Goal: Check status: Check status

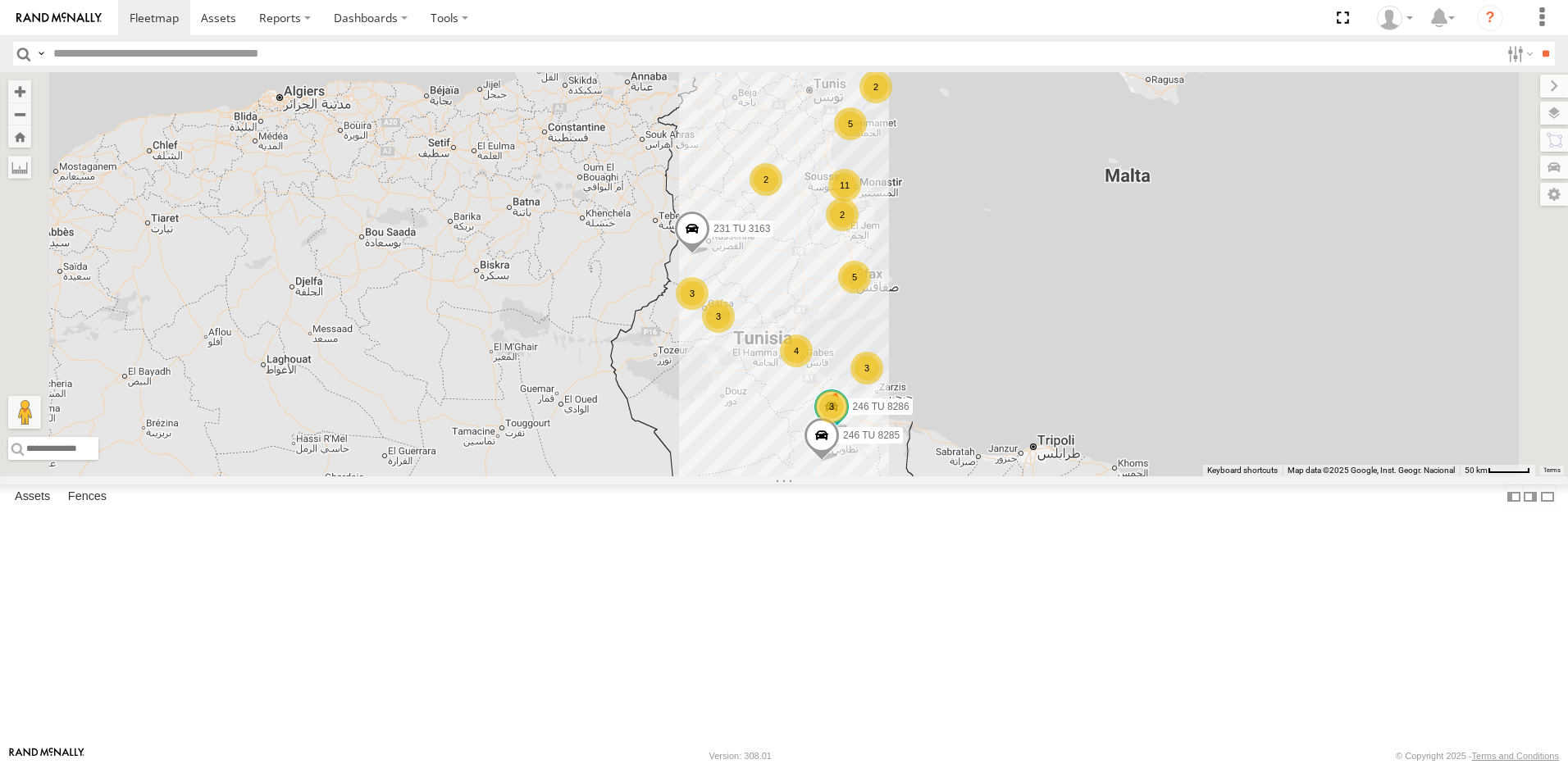
click at [782, 195] on div "2" at bounding box center [765, 179] width 33 height 33
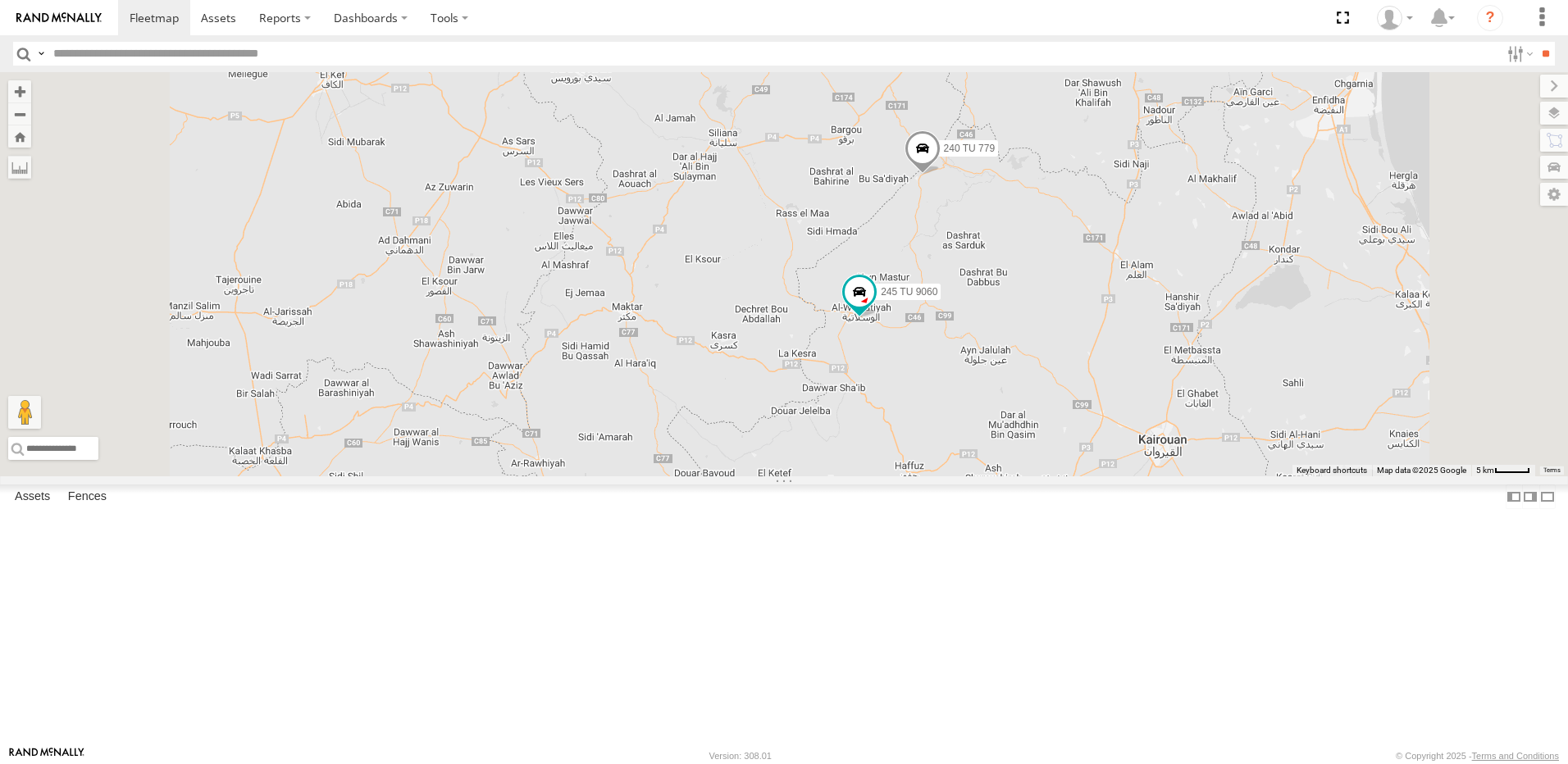
drag, startPoint x: 1128, startPoint y: 307, endPoint x: 1137, endPoint y: 369, distance: 62.6
click at [1137, 369] on div "246 TU 8286 231 TU 3163 246 TU 8285 245 TU 9060 240 TU 779" at bounding box center [784, 273] width 1568 height 404
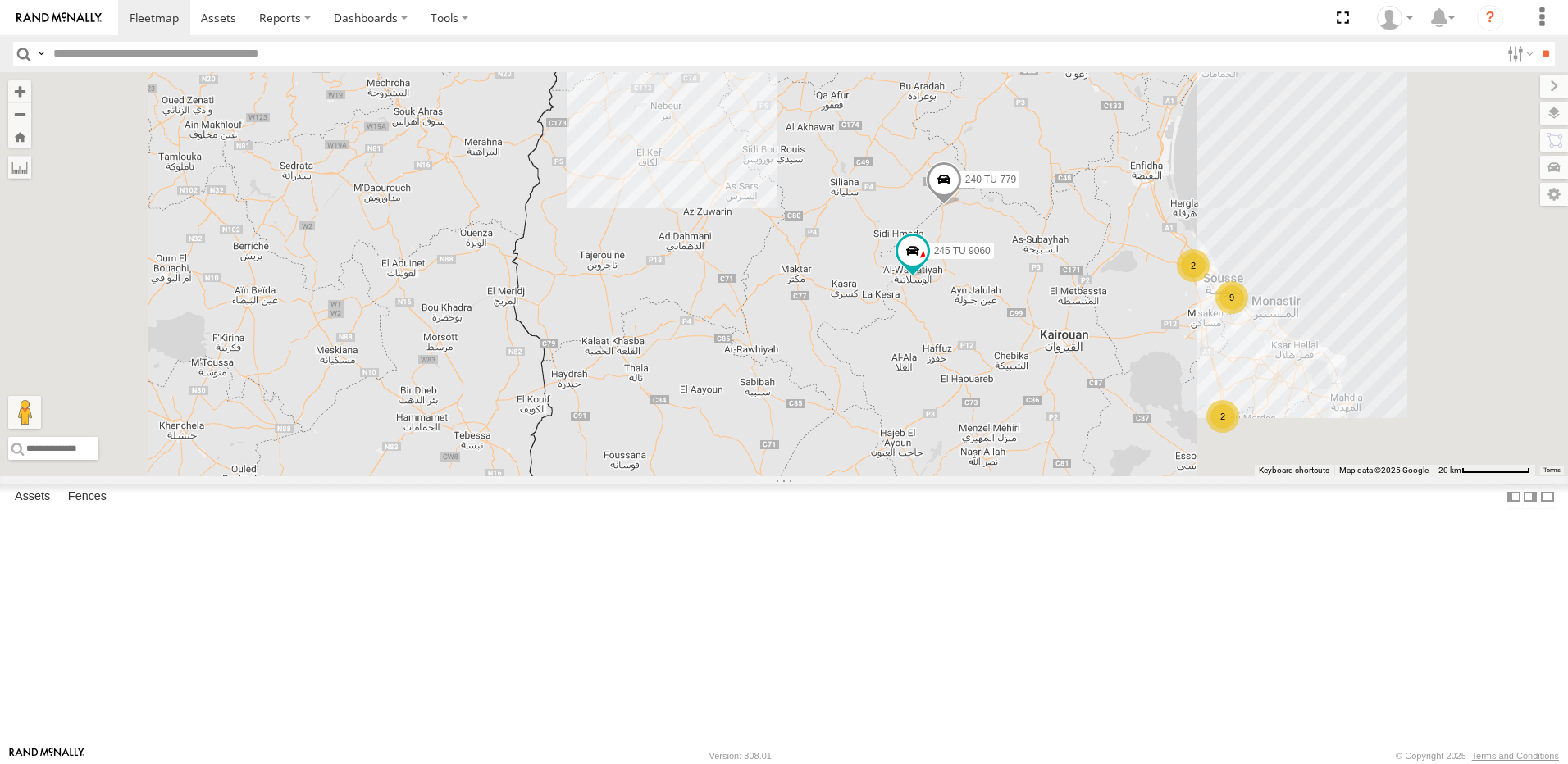
click at [962, 205] on span at bounding box center [943, 183] width 37 height 44
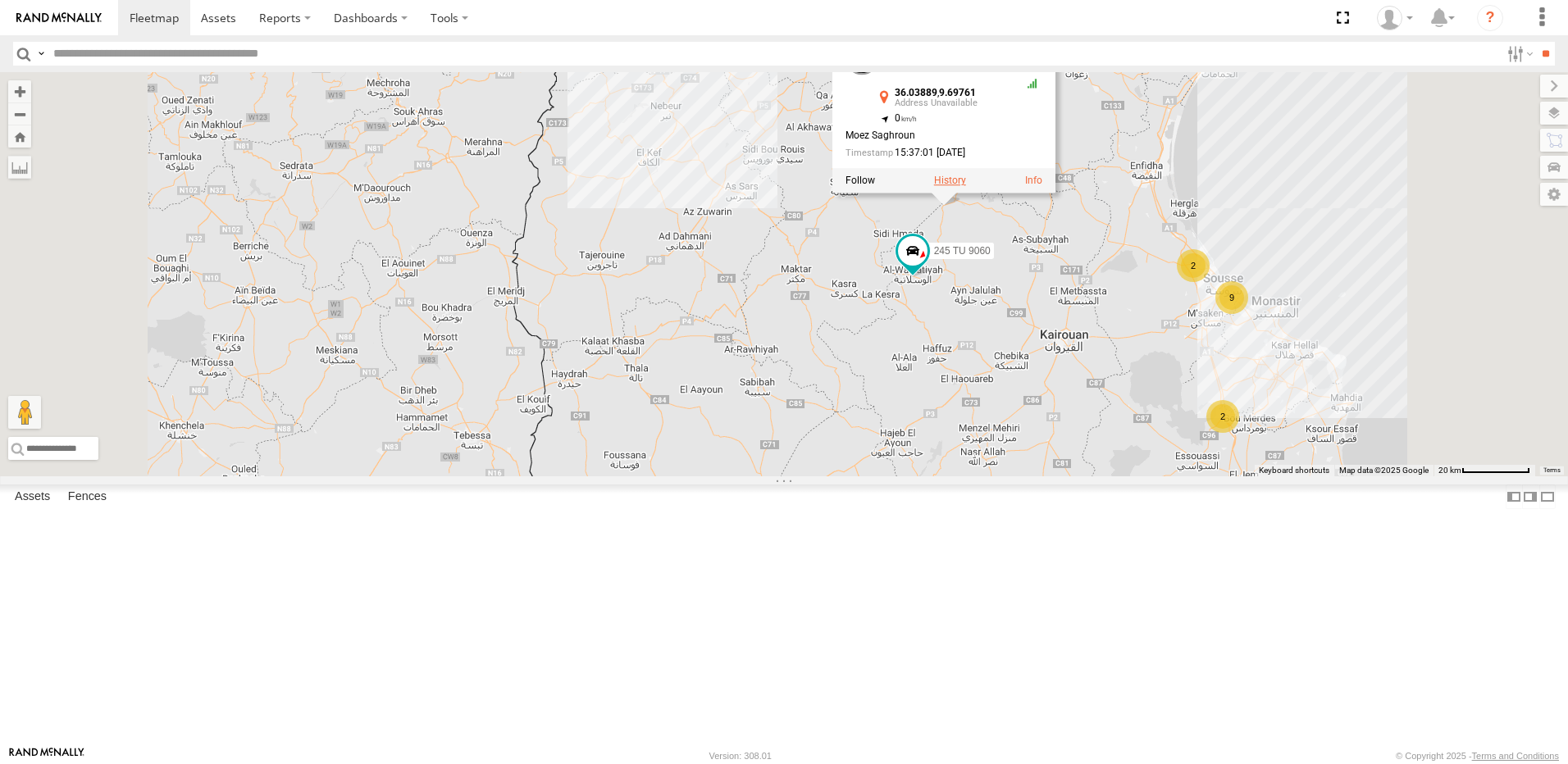
click at [966, 186] on label at bounding box center [950, 181] width 32 height 12
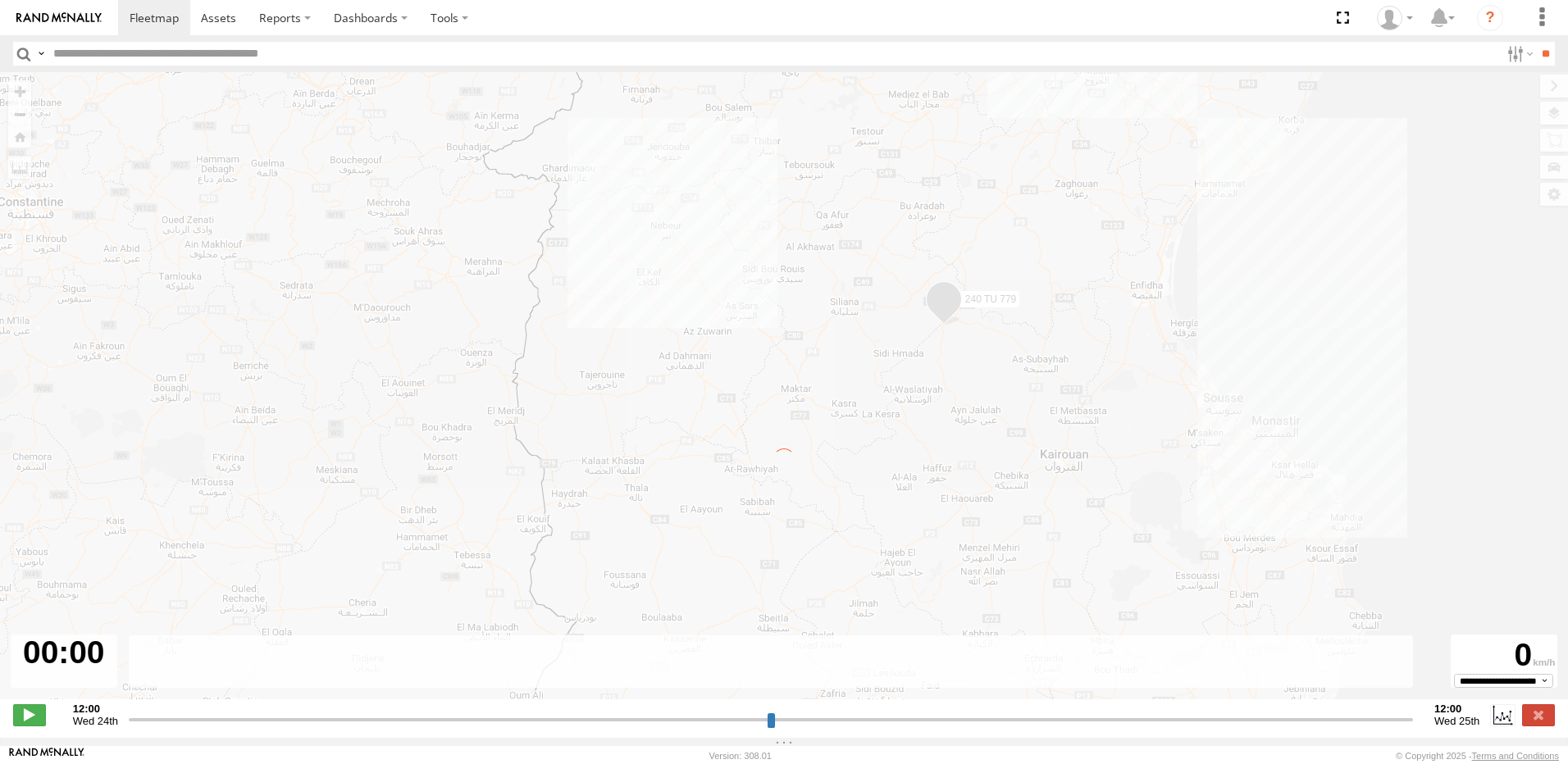
type input "**********"
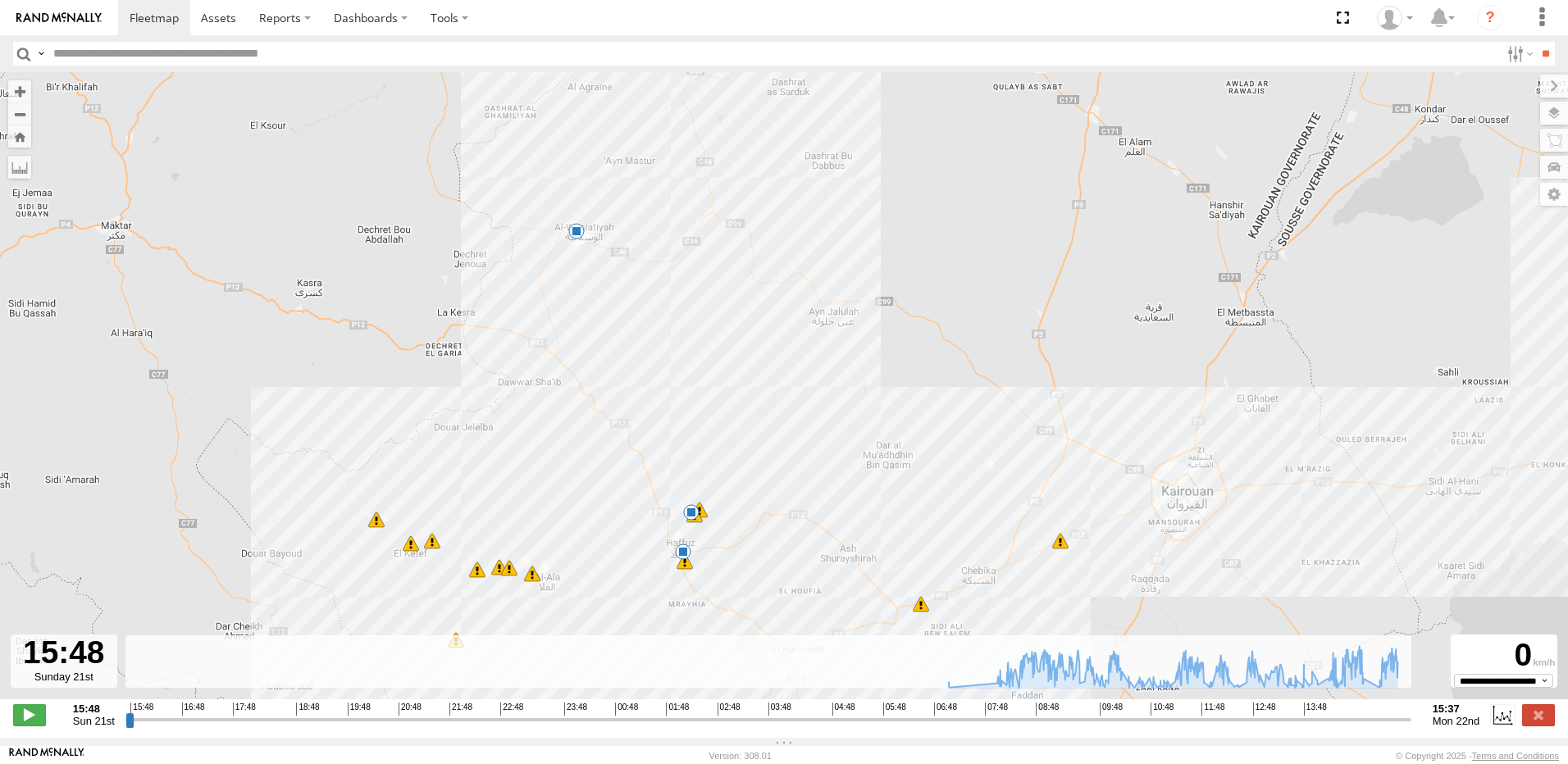
drag, startPoint x: 457, startPoint y: 391, endPoint x: 506, endPoint y: 404, distance: 50.7
click at [502, 416] on div "240 TU 779 07:10 Mon 08:09 Mon 08:16 Mon 09:14 Mon 09:26 Mon 14:06 Mon 14:30 Mo…" at bounding box center [784, 394] width 1568 height 645
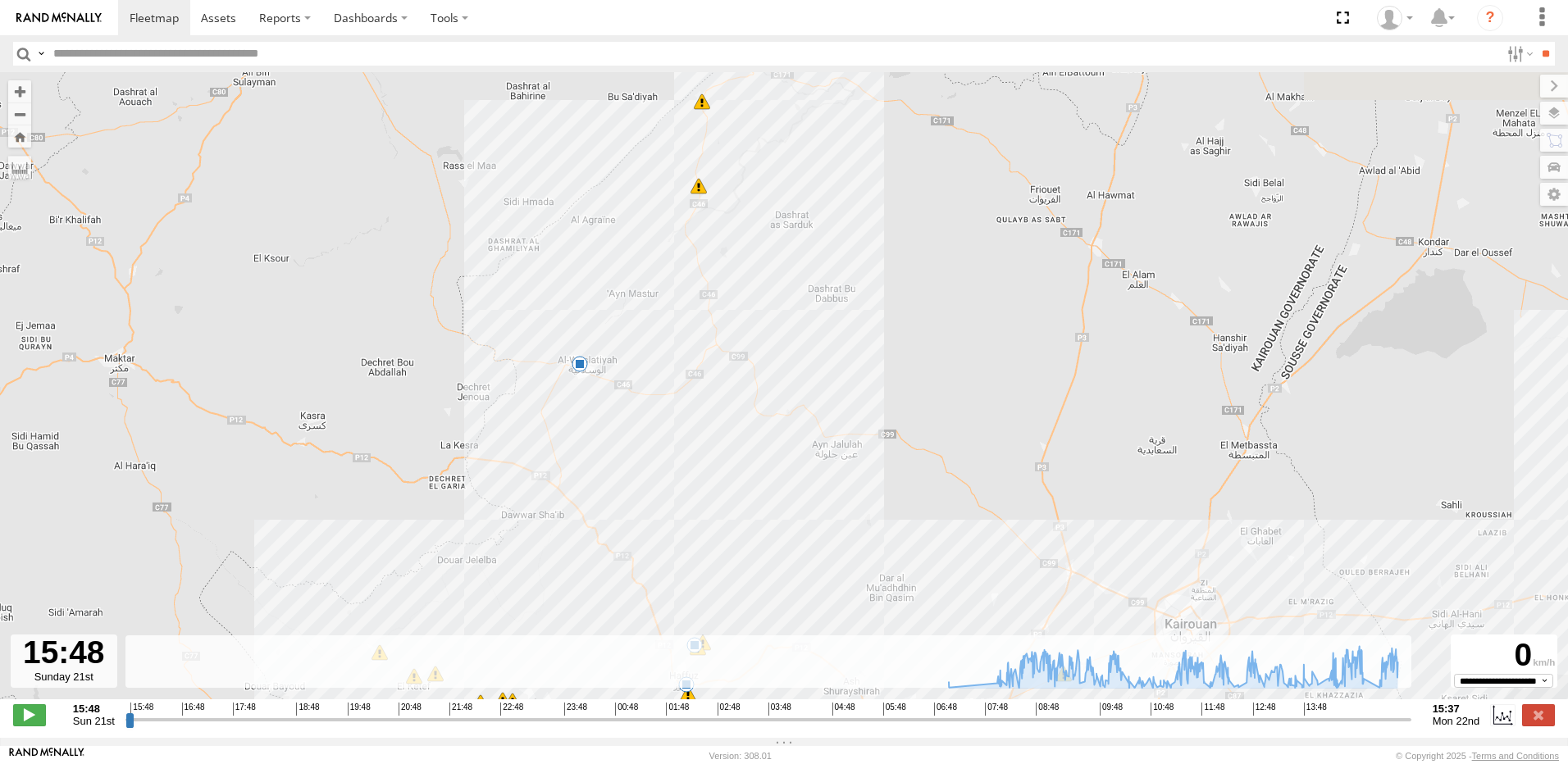
drag, startPoint x: 601, startPoint y: 268, endPoint x: 602, endPoint y: 403, distance: 135.0
click at [602, 403] on div "240 TU 779 07:10 Mon 08:09 Mon 08:16 Mon 09:14 Mon 09:26 Mon 14:06 Mon 14:30 Mo…" at bounding box center [784, 394] width 1568 height 645
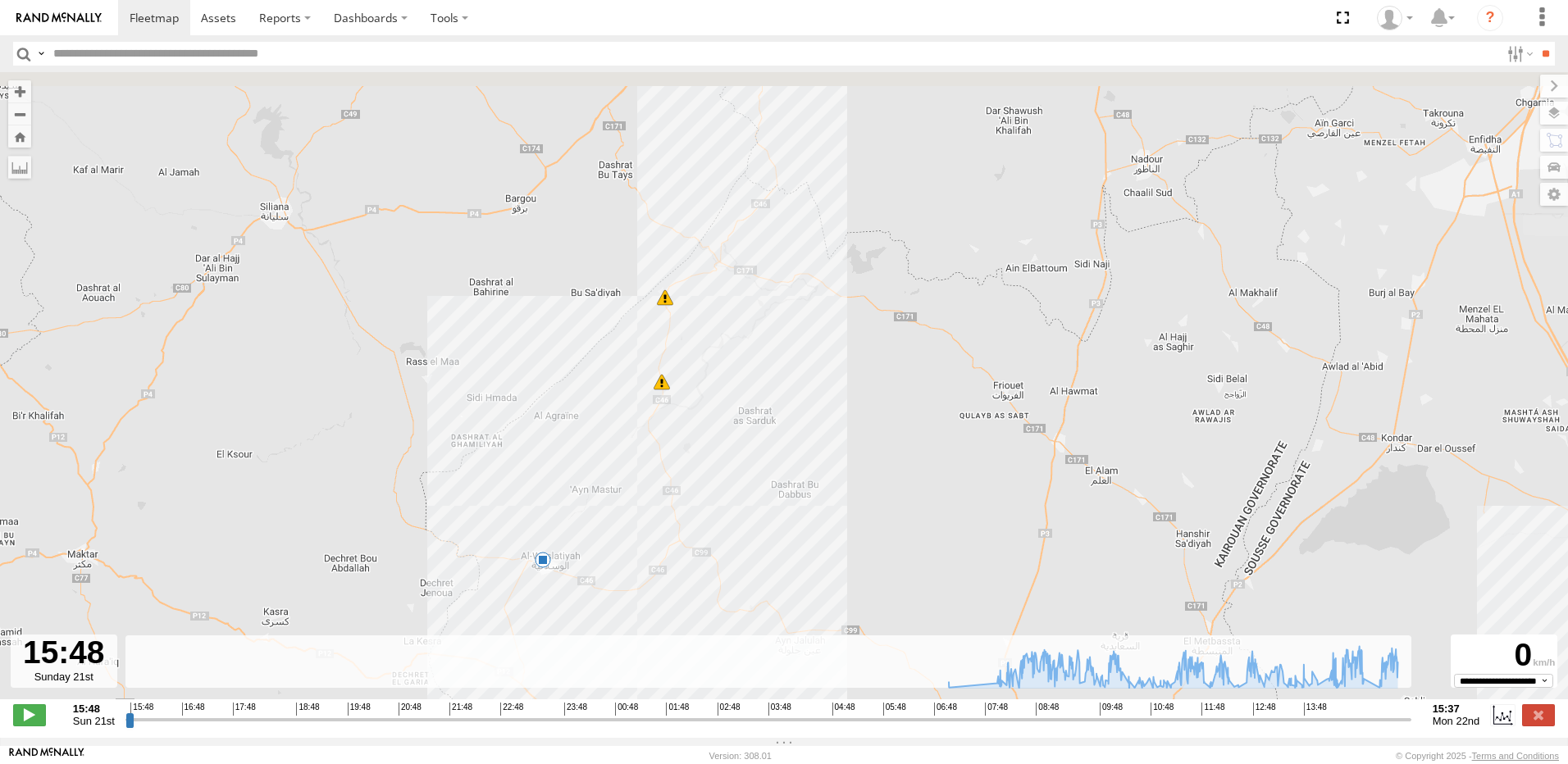
drag, startPoint x: 721, startPoint y: 234, endPoint x: 683, endPoint y: 436, distance: 205.5
click at [683, 436] on div "240 TU 779 07:10 Mon 08:09 Mon 08:16 Mon 09:14 Mon 09:26 Mon 14:06 Mon 14:30 Mo…" at bounding box center [784, 394] width 1568 height 645
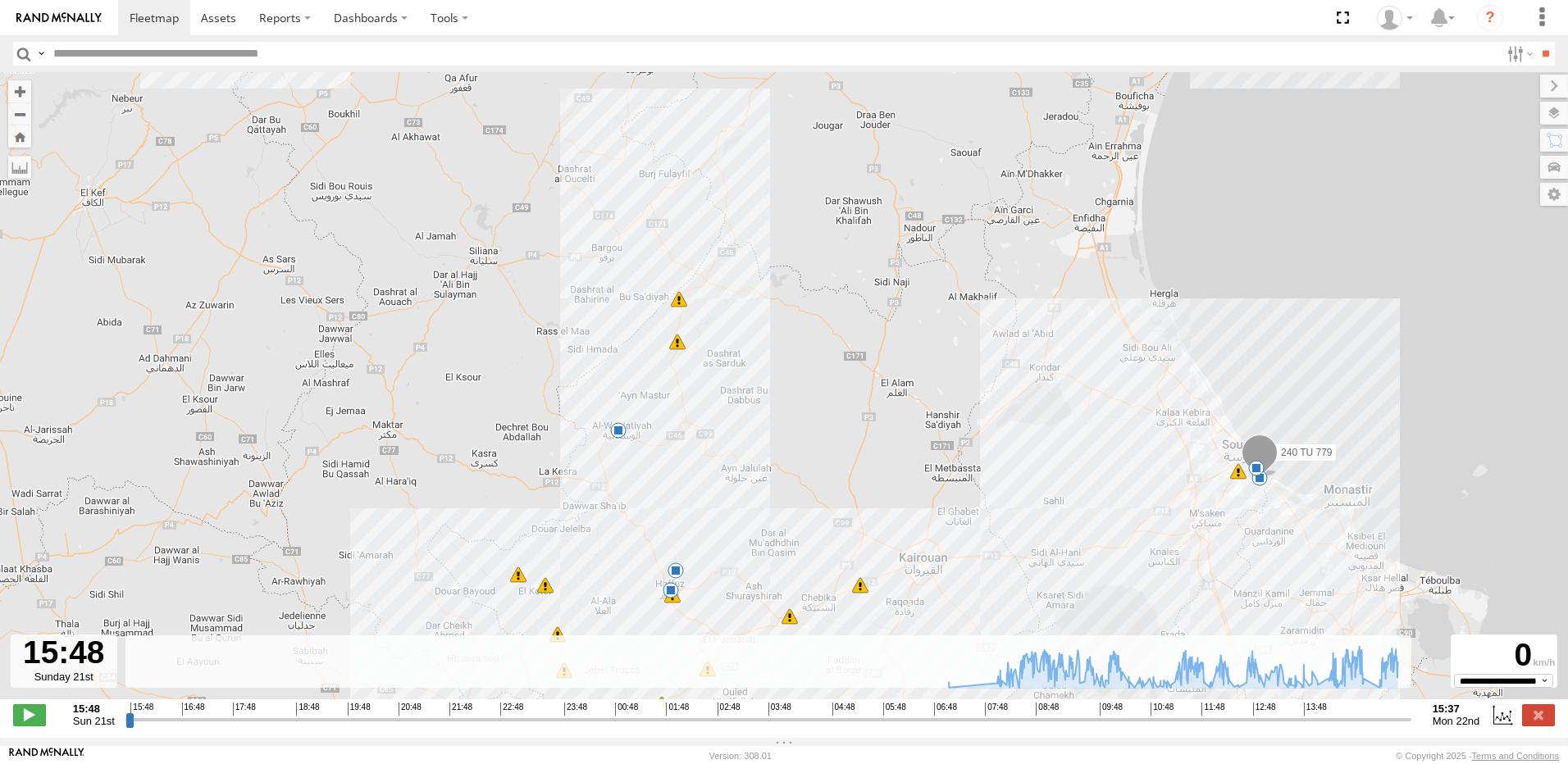
drag, startPoint x: 546, startPoint y: 456, endPoint x: 576, endPoint y: 386, distance: 76.2
click at [576, 386] on div "240 TU 779 07:10 Mon 08:09 Mon 08:16 Mon 09:14 Mon 09:26 Mon 14:06 Mon 14:30 Mo…" at bounding box center [784, 394] width 1568 height 645
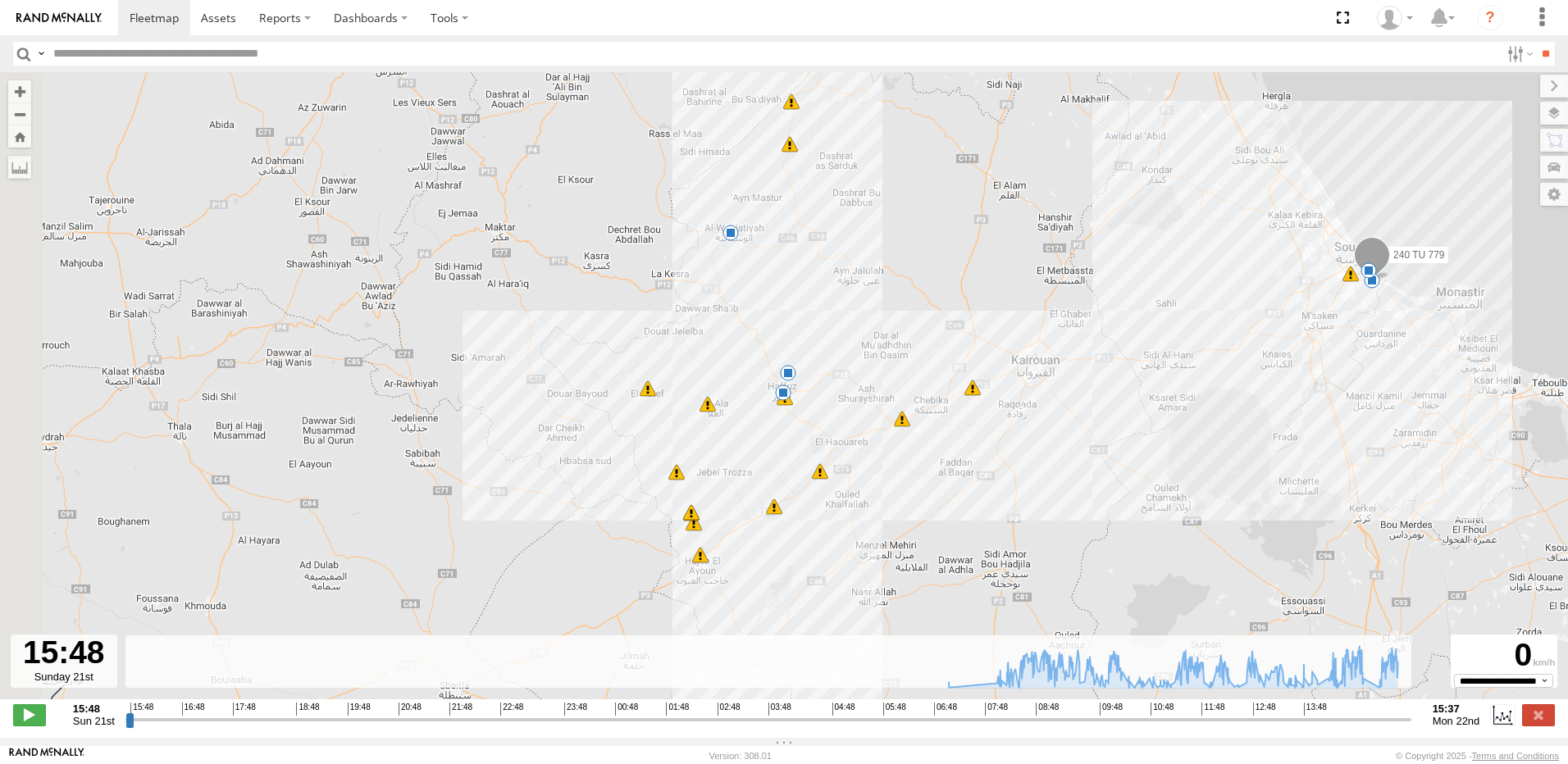
drag, startPoint x: 616, startPoint y: 486, endPoint x: 684, endPoint y: 362, distance: 141.4
click at [683, 363] on div "240 TU 779 07:10 Mon 08:09 Mon 08:16 Mon 09:14 Mon 09:26 Mon 14:06 Mon 14:30 Mo…" at bounding box center [784, 394] width 1568 height 645
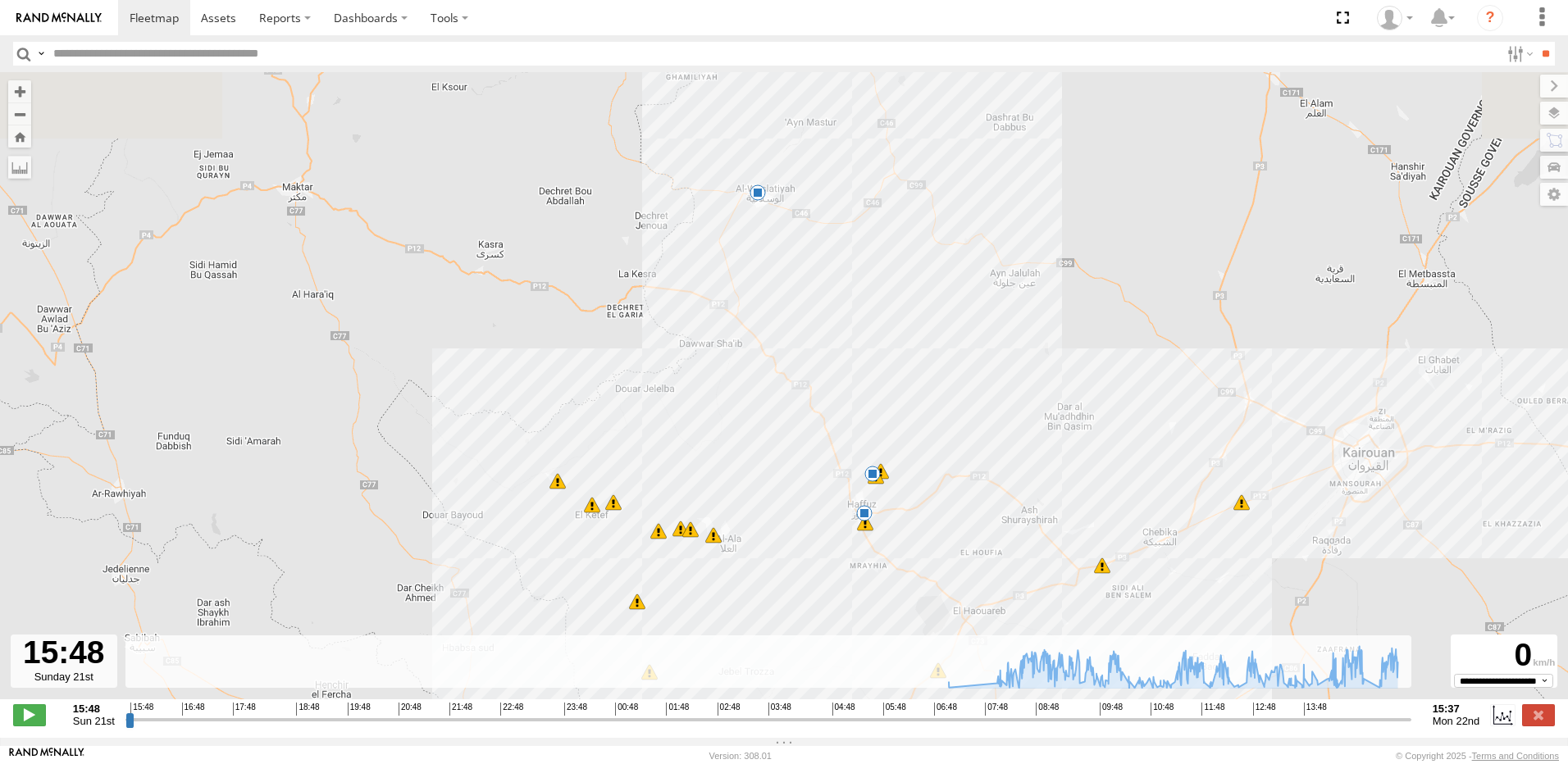
drag, startPoint x: 808, startPoint y: 291, endPoint x: 713, endPoint y: 447, distance: 182.6
click at [693, 498] on div "240 TU 779 07:10 Mon 08:09 Mon 08:16 Mon 09:14 Mon 09:26 Mon 14:06 Mon 14:30 Mo…" at bounding box center [784, 394] width 1568 height 645
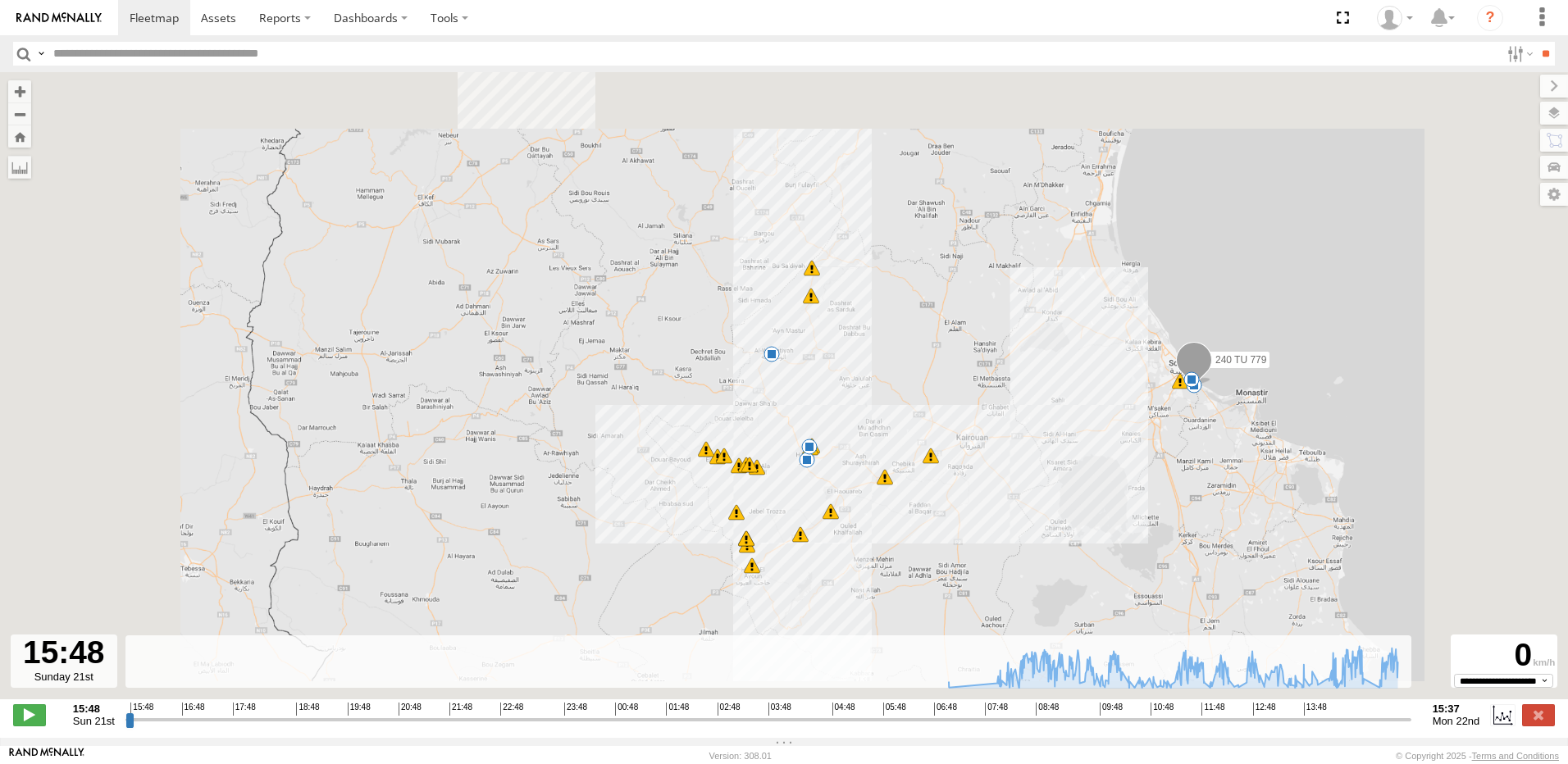
click at [843, 344] on div "240 TU 779 07:10 Mon 08:09 Mon 08:16 Mon 09:14 Mon 09:26 Mon 14:06 Mon 14:30 Mo…" at bounding box center [784, 394] width 1568 height 645
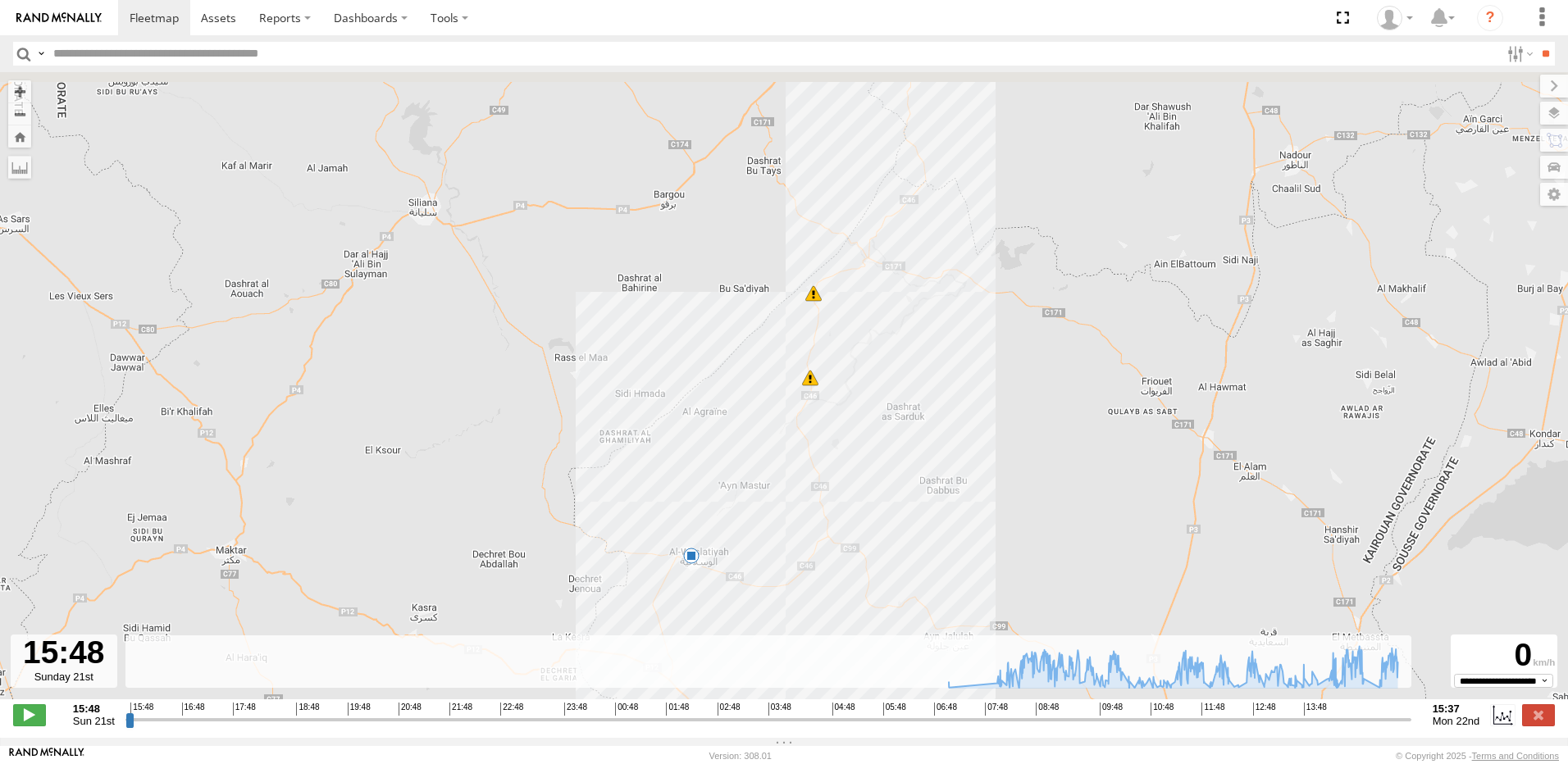
drag, startPoint x: 833, startPoint y: 202, endPoint x: 835, endPoint y: 360, distance: 158.0
click at [835, 360] on div "240 TU 779 07:10 Mon 08:09 Mon 08:16 Mon 09:14 Mon 09:26 Mon 14:06 Mon 14:30 Mo…" at bounding box center [784, 394] width 1568 height 645
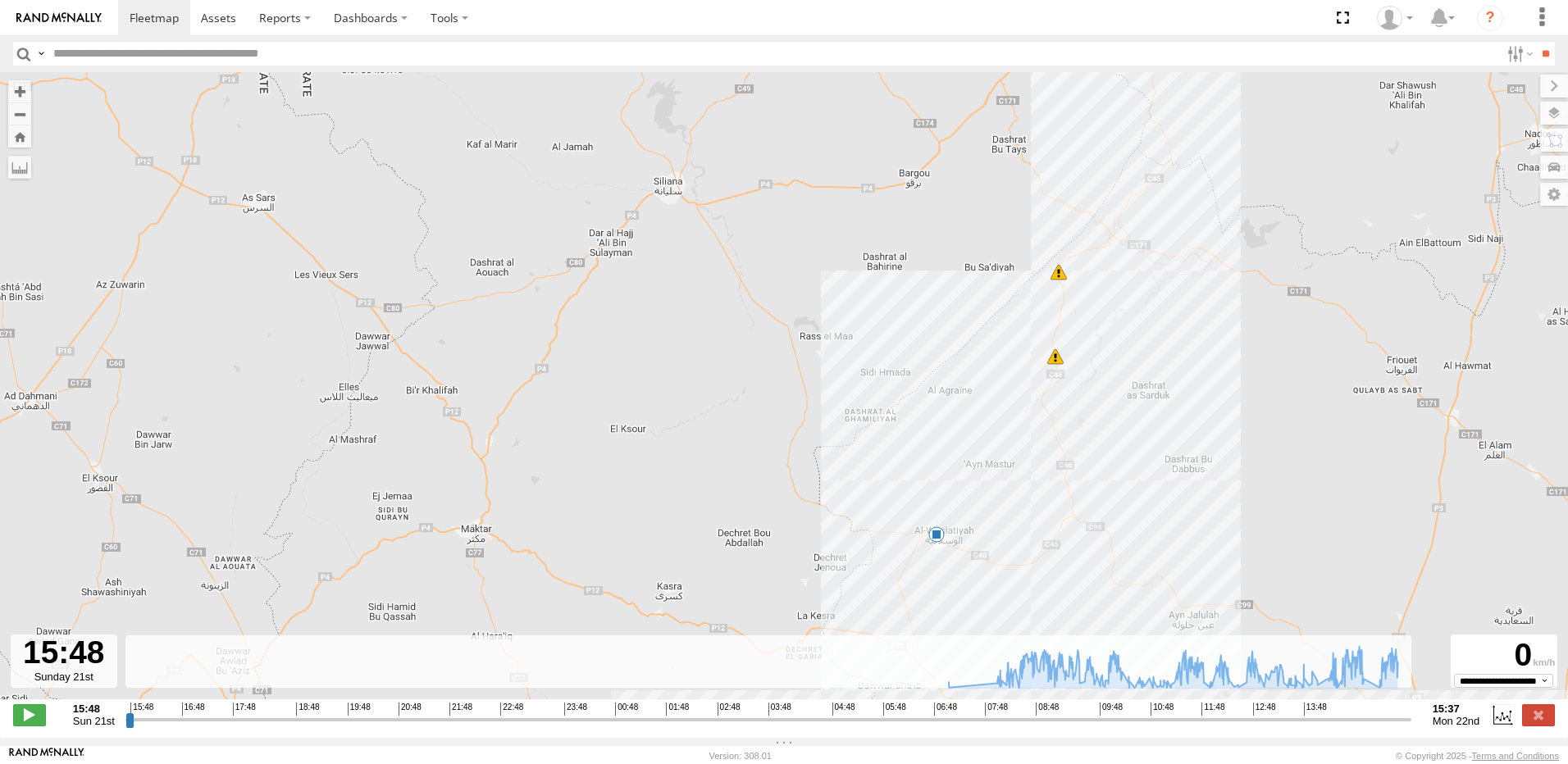
drag, startPoint x: 902, startPoint y: 276, endPoint x: 1144, endPoint y: 249, distance: 243.5
click at [1144, 249] on div "240 TU 779 07:10 Mon 08:09 Mon 08:16 Mon 09:14 Mon 09:26 Mon 14:06 Mon 14:30 Mo…" at bounding box center [784, 394] width 1568 height 645
click at [1553, 722] on label at bounding box center [1537, 715] width 33 height 22
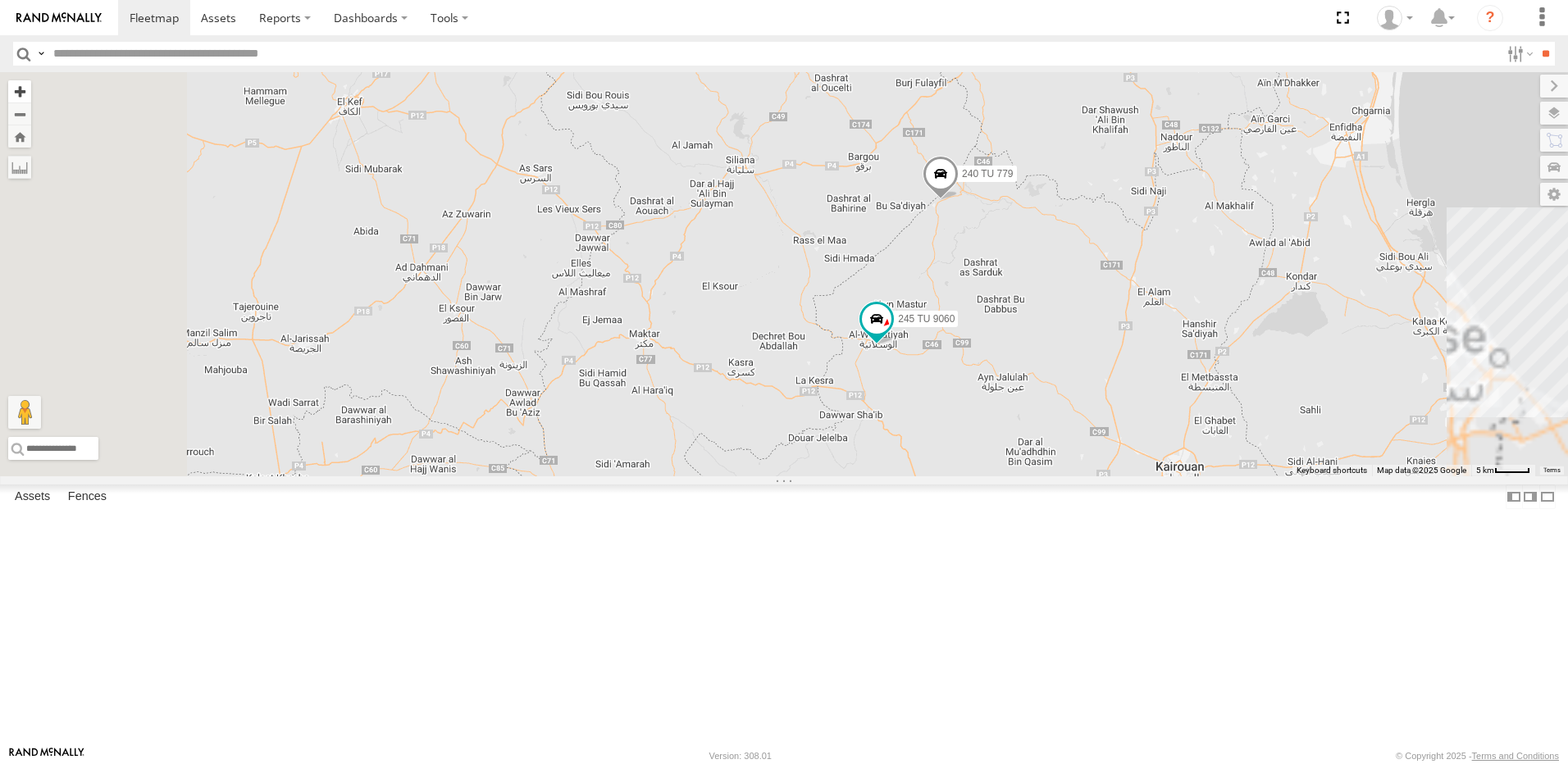
click at [32, 93] on button "Zoom in" at bounding box center [19, 91] width 23 height 22
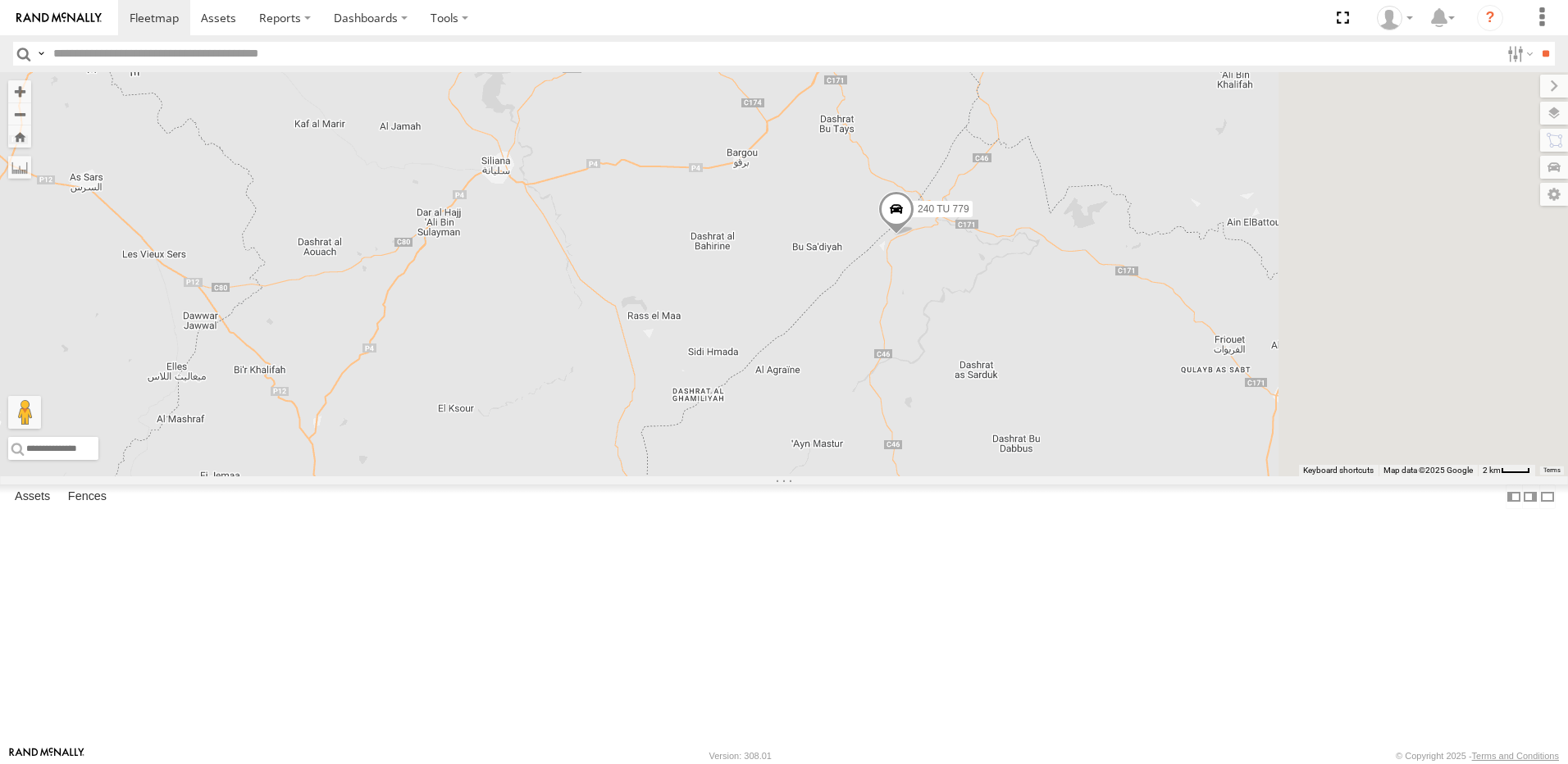
drag, startPoint x: 1056, startPoint y: 297, endPoint x: 734, endPoint y: 472, distance: 366.5
click at [734, 472] on div "245 TU 9060 240 TU 779 245 TU 4330 231 TU 3163 245 TU 4334 245 TU 9063" at bounding box center [784, 273] width 1568 height 404
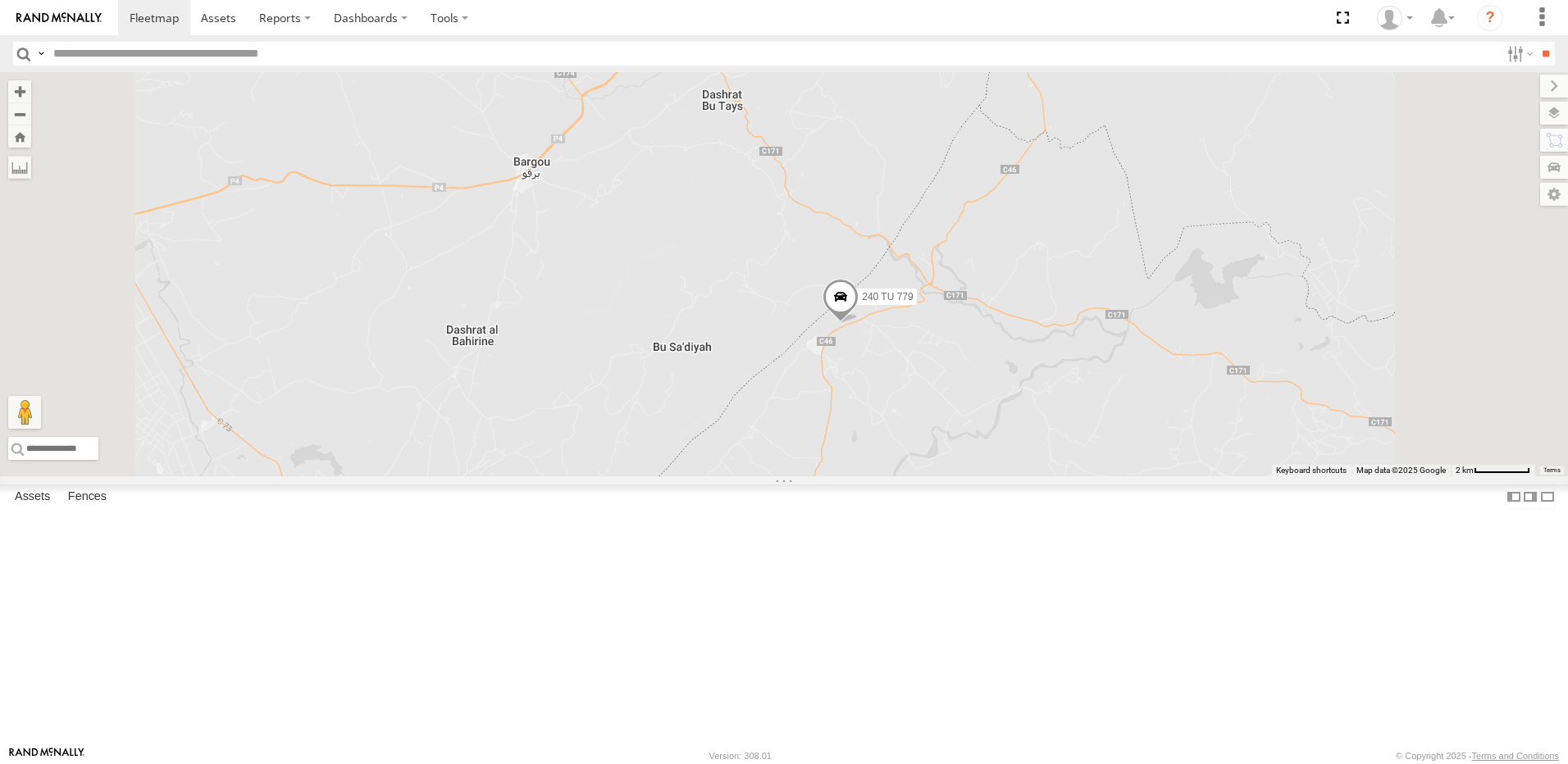
drag, startPoint x: 1002, startPoint y: 437, endPoint x: 1060, endPoint y: 289, distance: 159.0
click at [1060, 289] on div "245 TU 9060 240 TU 779 245 TU 4330 231 TU 3163 245 TU 4334 245 TU 9063" at bounding box center [784, 273] width 1568 height 404
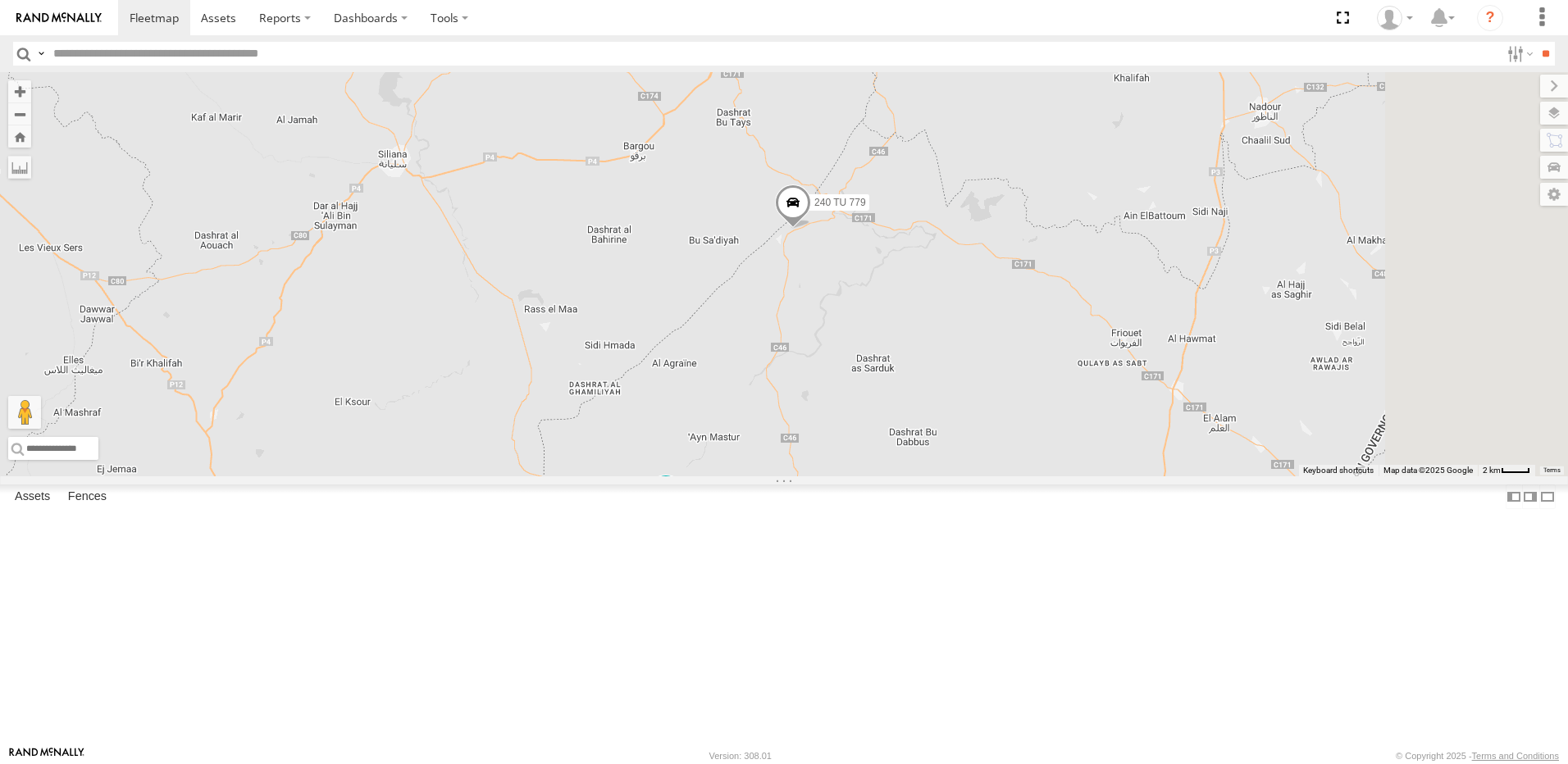
drag, startPoint x: 1085, startPoint y: 307, endPoint x: 986, endPoint y: 435, distance: 161.8
click at [986, 435] on div "245 TU 9060 240 TU 779 245 TU 4330 231 TU 3163 245 TU 4334 245 TU 9063" at bounding box center [784, 273] width 1568 height 404
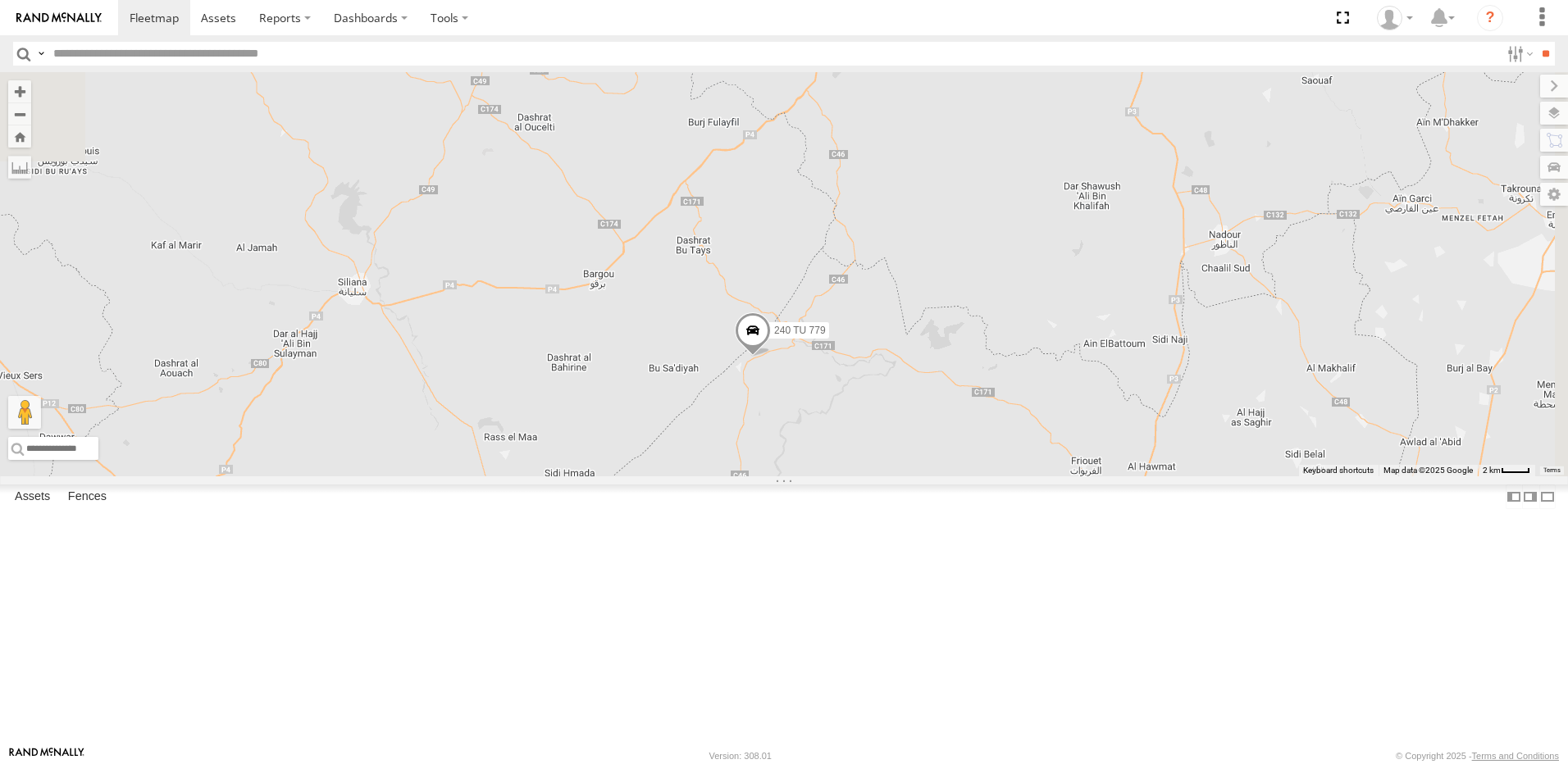
drag, startPoint x: 1302, startPoint y: 317, endPoint x: 1259, endPoint y: 454, distance: 143.6
click at [1259, 454] on div "245 TU 9060 240 TU 779 245 TU 4330 231 TU 3163 245 TU 4334 245 TU 9063" at bounding box center [784, 273] width 1568 height 404
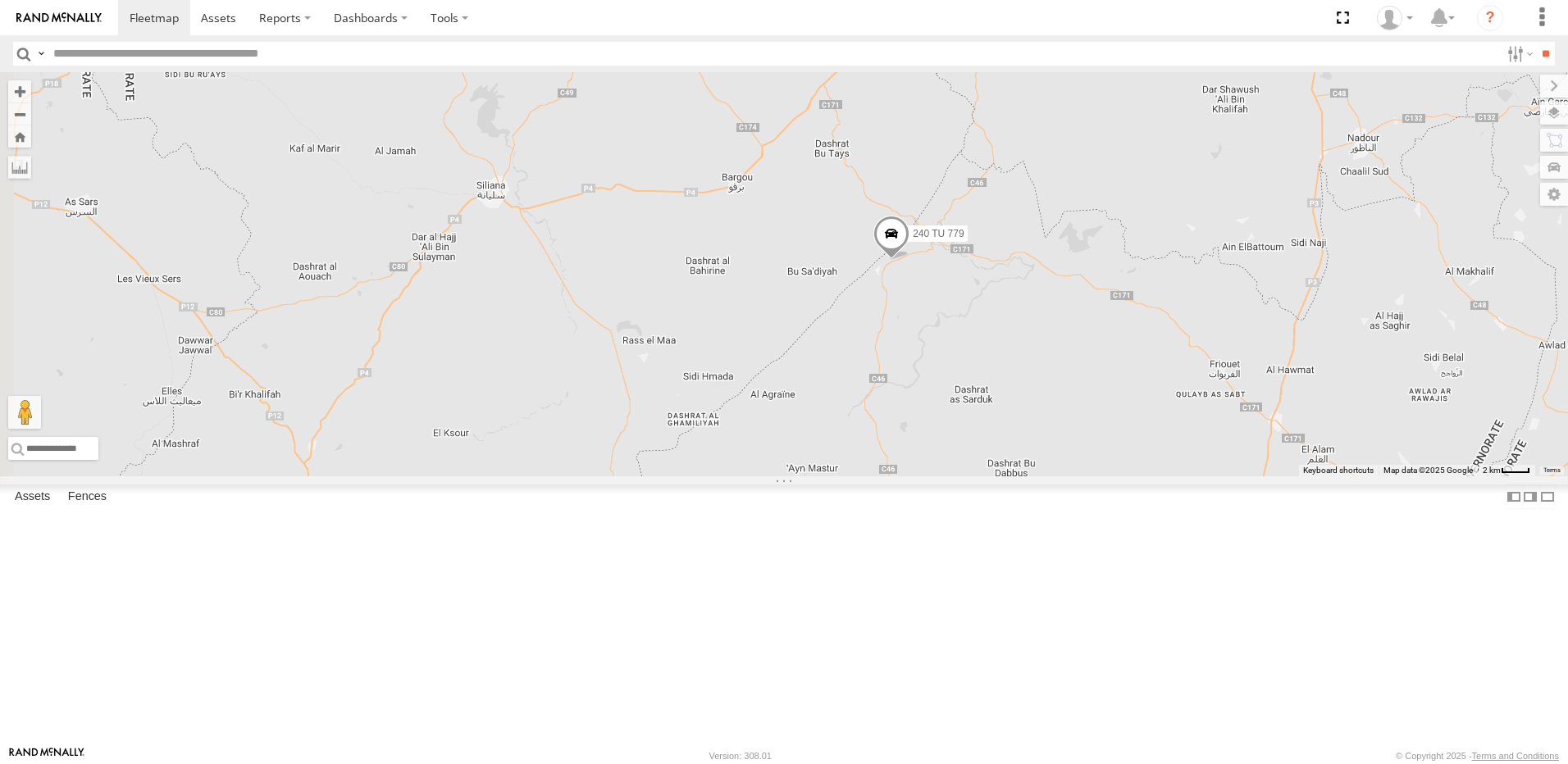
drag, startPoint x: 914, startPoint y: 411, endPoint x: 921, endPoint y: 405, distance: 9.2
click at [921, 405] on div "245 TU 9060 240 TU 779 245 TU 4330 231 TU 3163 245 TU 4334 245 TU 9063" at bounding box center [784, 273] width 1568 height 404
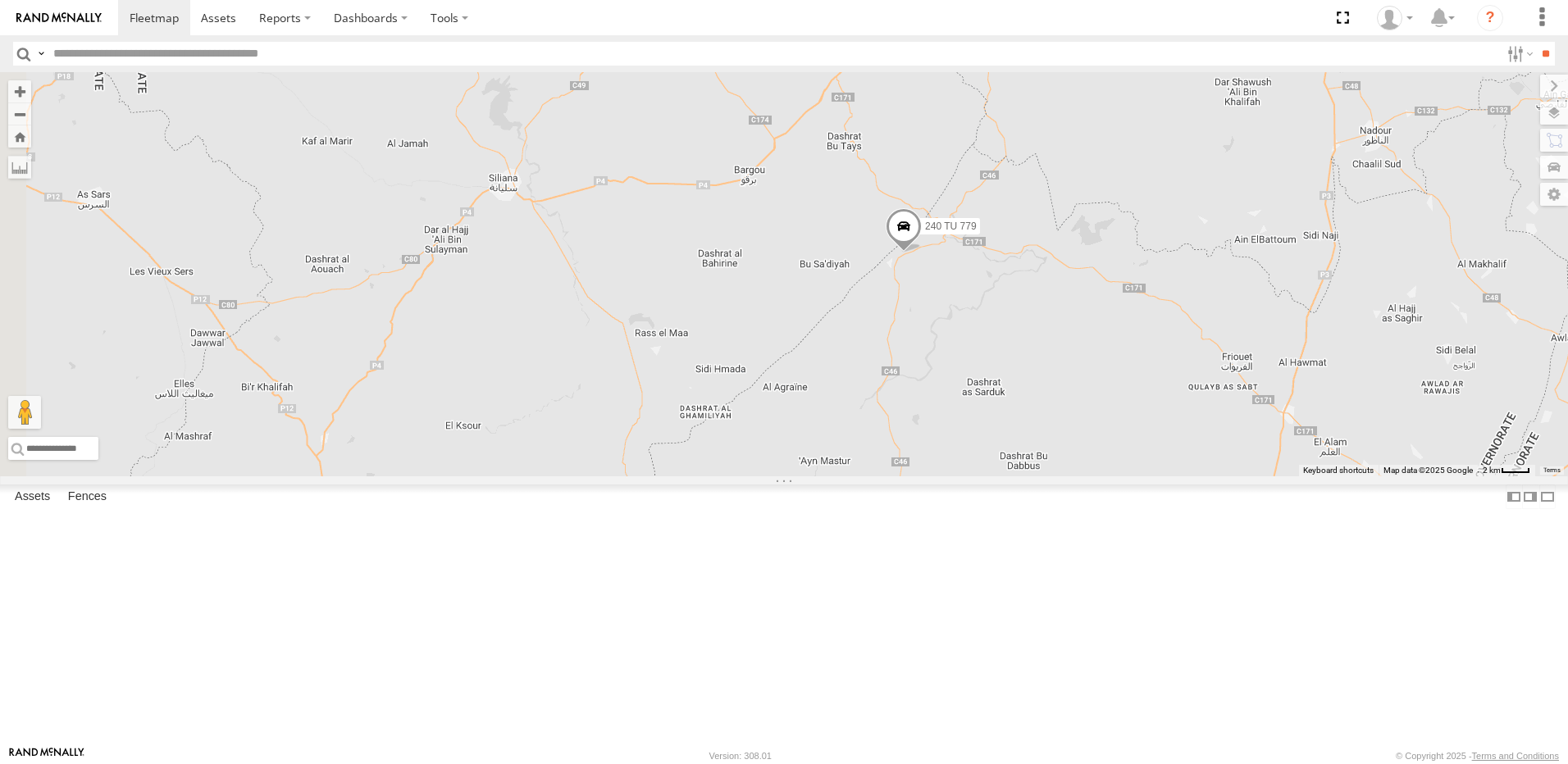
drag, startPoint x: 1000, startPoint y: 466, endPoint x: 967, endPoint y: 384, distance: 88.4
click at [967, 386] on div "245 TU 9060 240 TU 779 245 TU 4330 231 TU 3163 245 TU 4334 245 TU 9063" at bounding box center [784, 273] width 1568 height 404
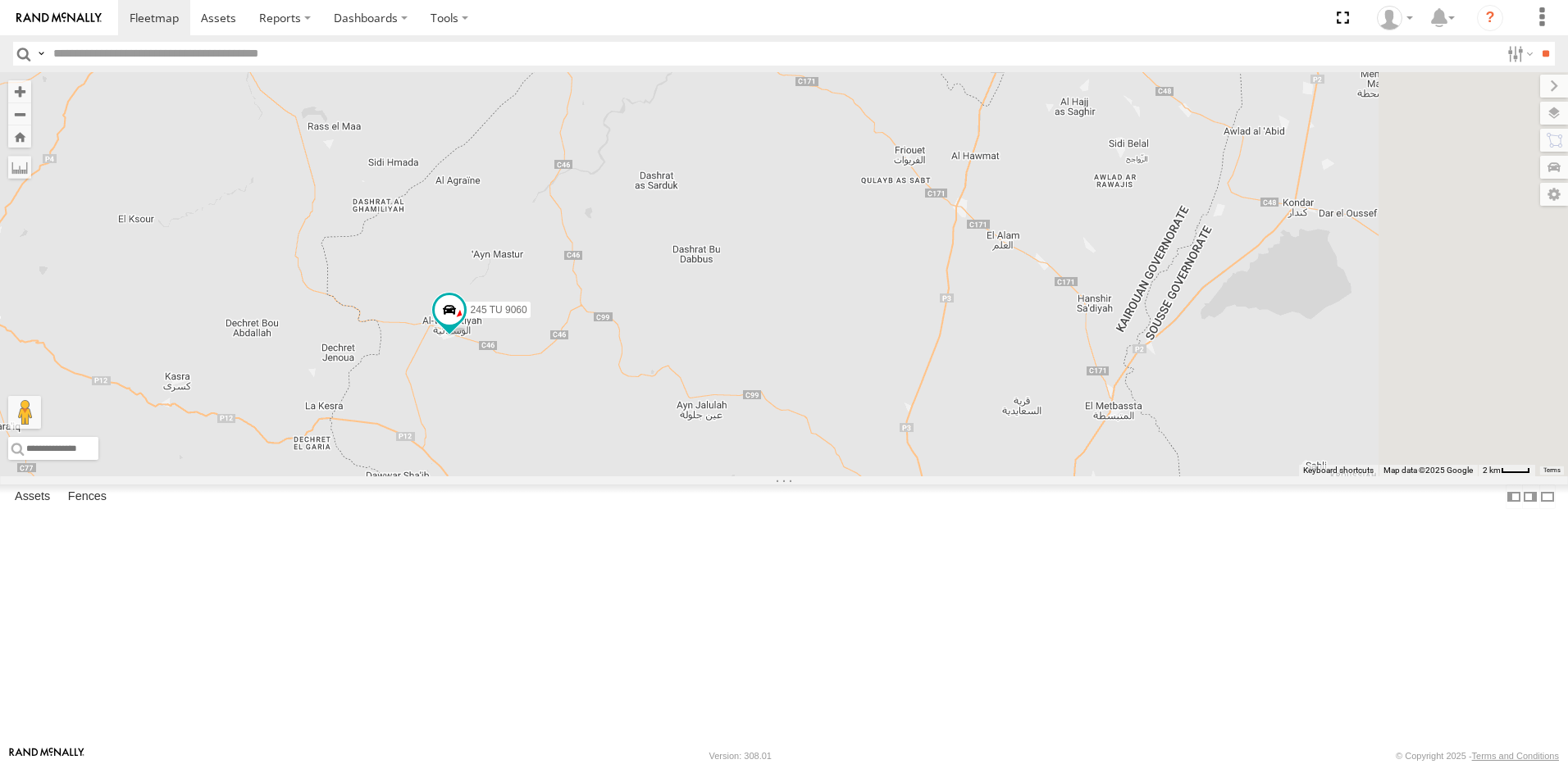
drag, startPoint x: 1540, startPoint y: 444, endPoint x: 1258, endPoint y: 380, distance: 289.2
click at [1258, 380] on div "245 TU 9060 240 TU 779 245 TU 4330 231 TU 3163 245 TU 4334 245 TU 9063" at bounding box center [784, 273] width 1568 height 404
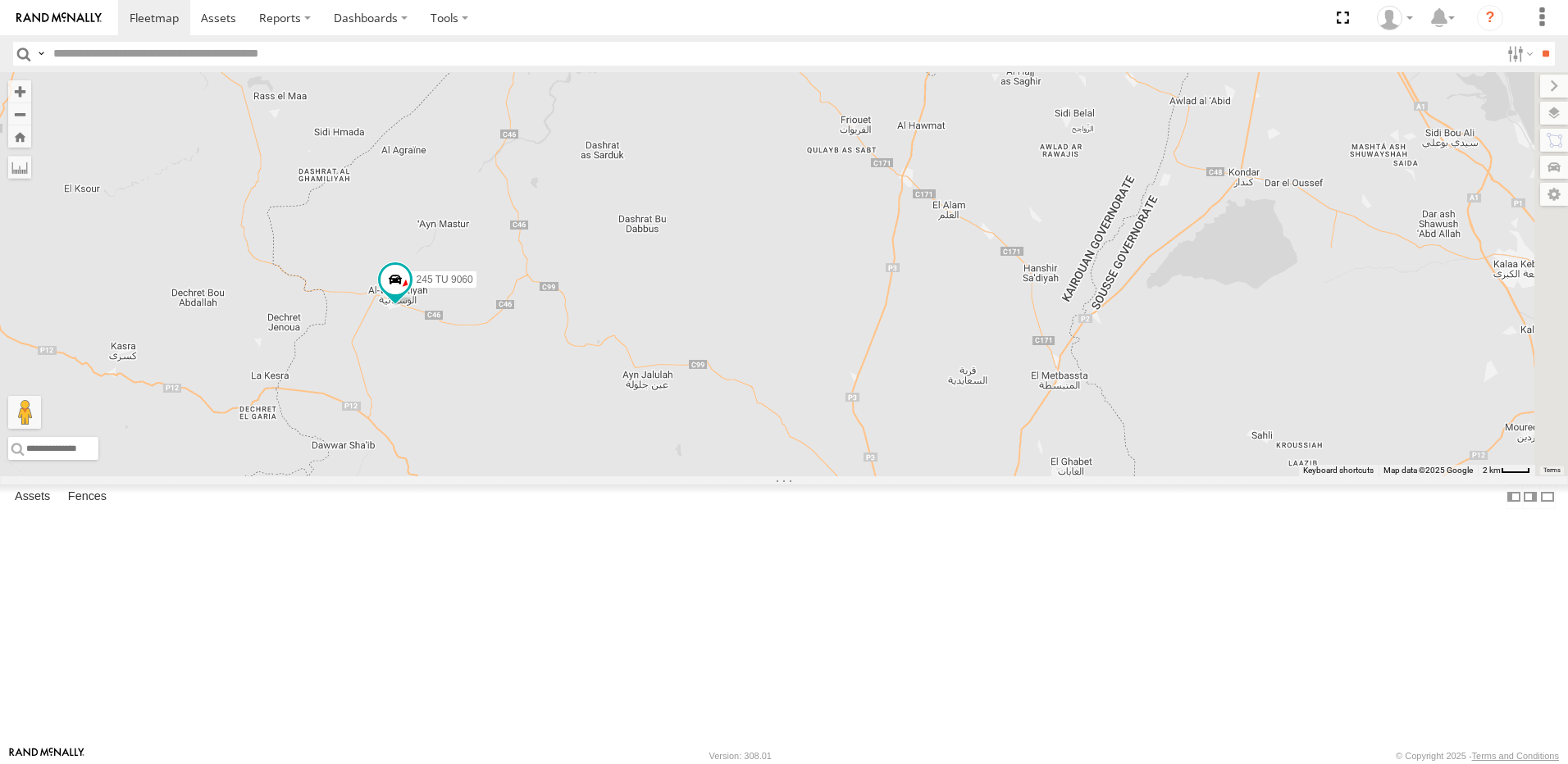
drag, startPoint x: 1255, startPoint y: 500, endPoint x: 1226, endPoint y: 404, distance: 100.3
click at [1228, 408] on div "245 TU 9060 240 TU 779 245 TU 4330 231 TU 3163 245 TU 4334 245 TU 9063" at bounding box center [784, 273] width 1568 height 404
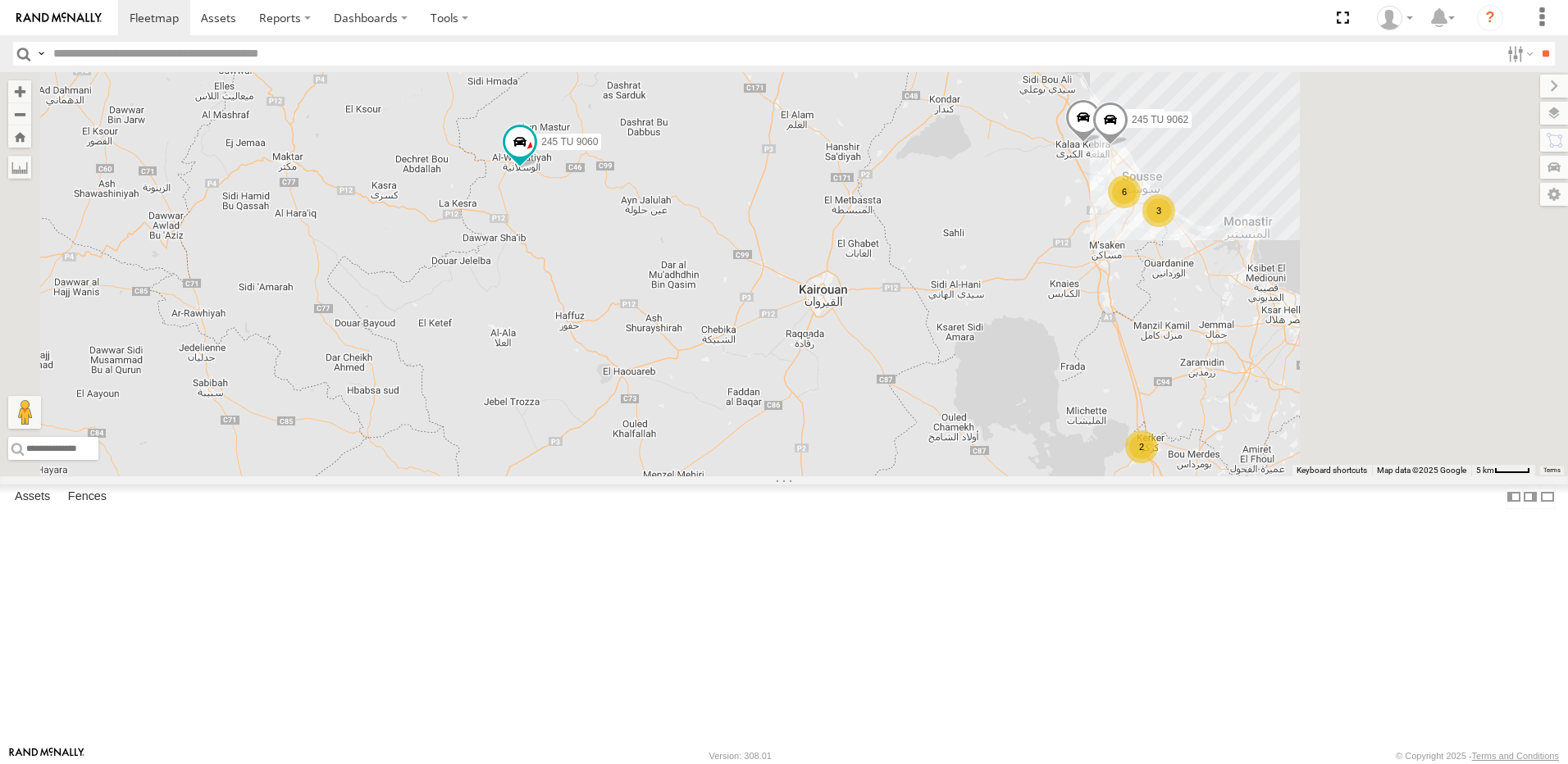
drag, startPoint x: 1352, startPoint y: 378, endPoint x: 1027, endPoint y: 349, distance: 326.3
click at [1026, 346] on div "245 TU 9060 240 TU 779 245 TU 4330 231 TU 3163 245 TU 4334 245 TU 9063 3 6 245 …" at bounding box center [784, 273] width 1568 height 404
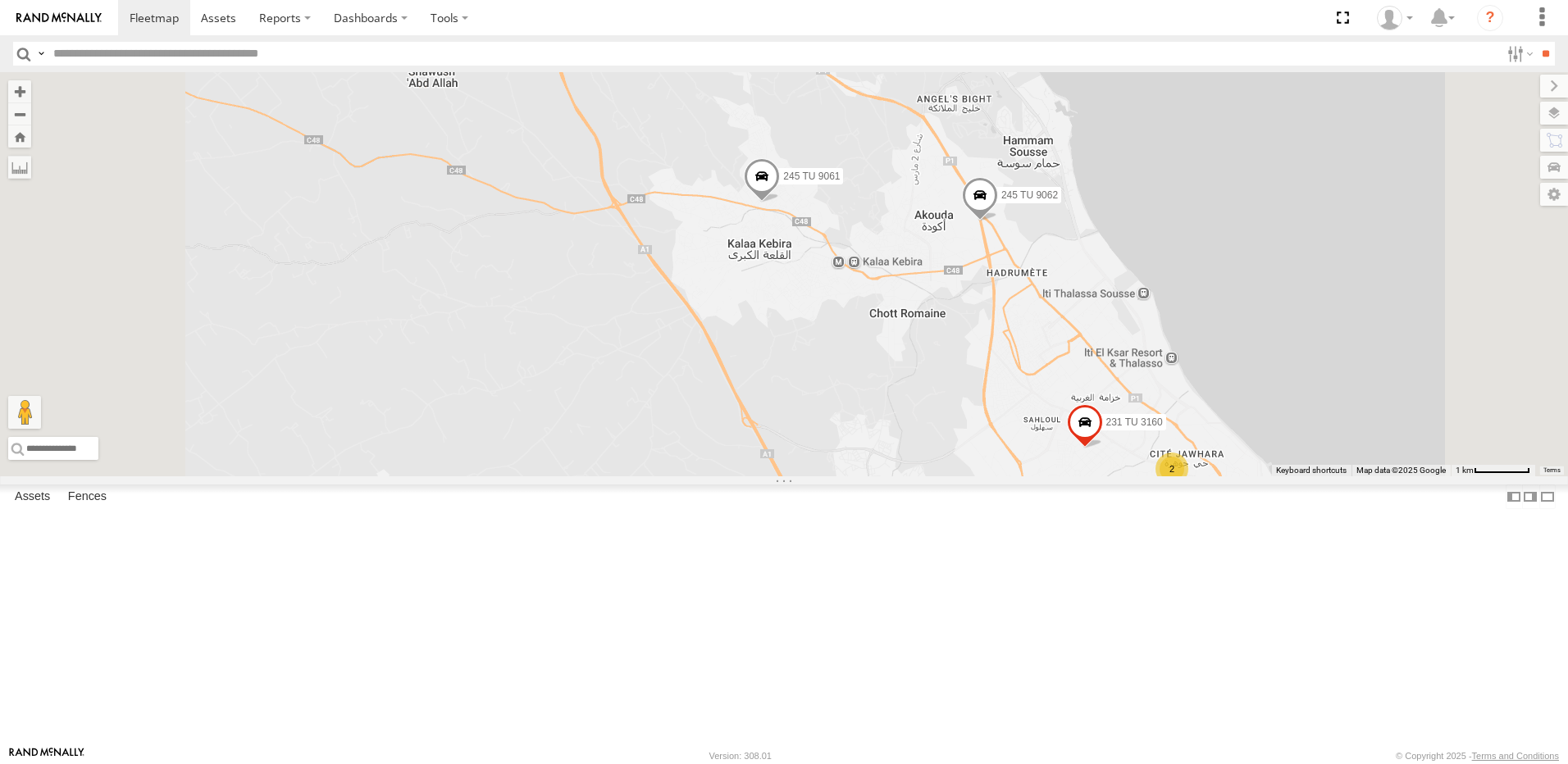
click at [780, 201] on span at bounding box center [761, 179] width 37 height 44
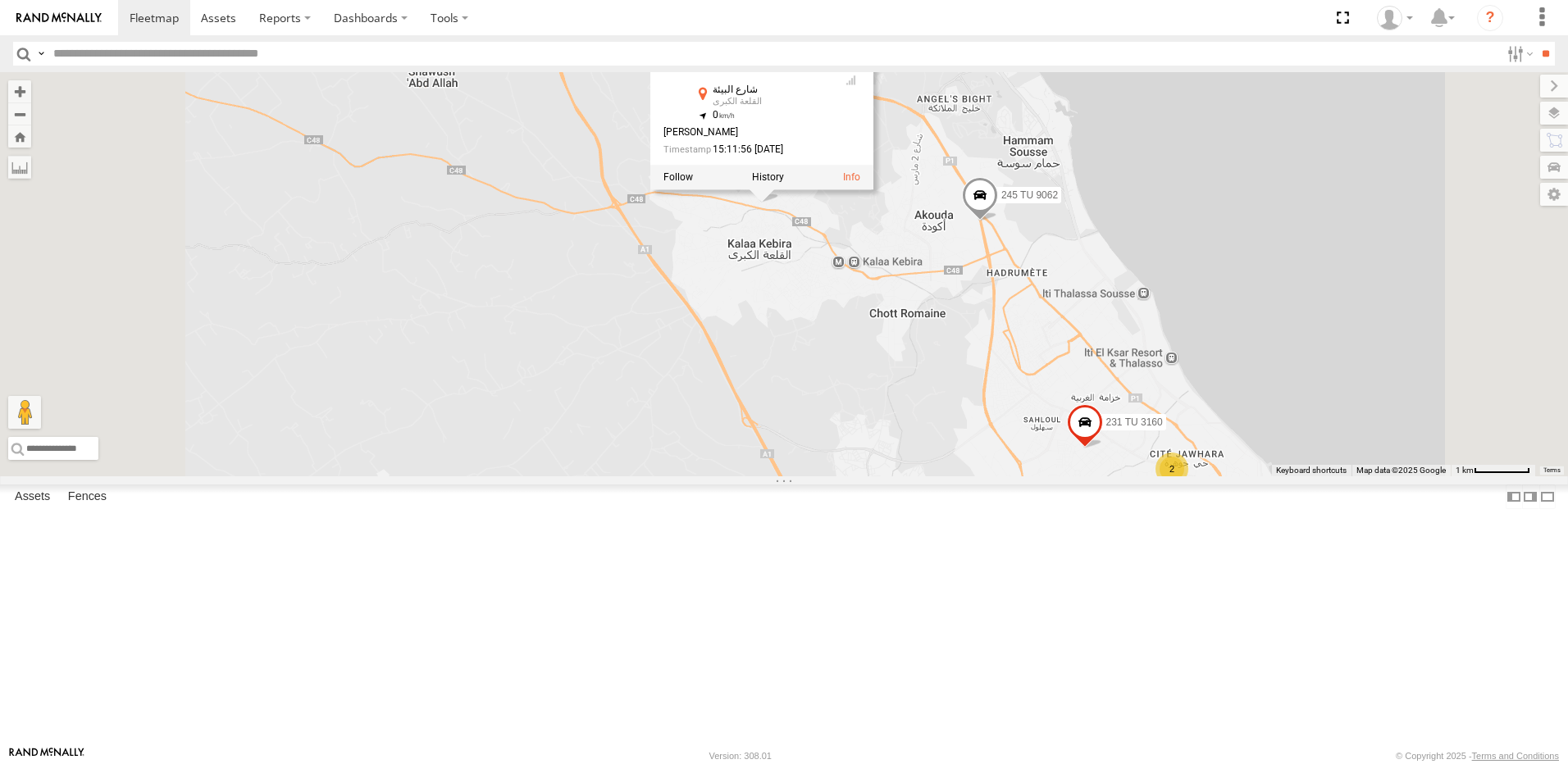
click at [1012, 355] on div "245 TU 9060 240 TU 779 245 TU 4330 231 TU 3163 245 TU 4334 245 TU 9063 245 TU 9…" at bounding box center [784, 273] width 1568 height 404
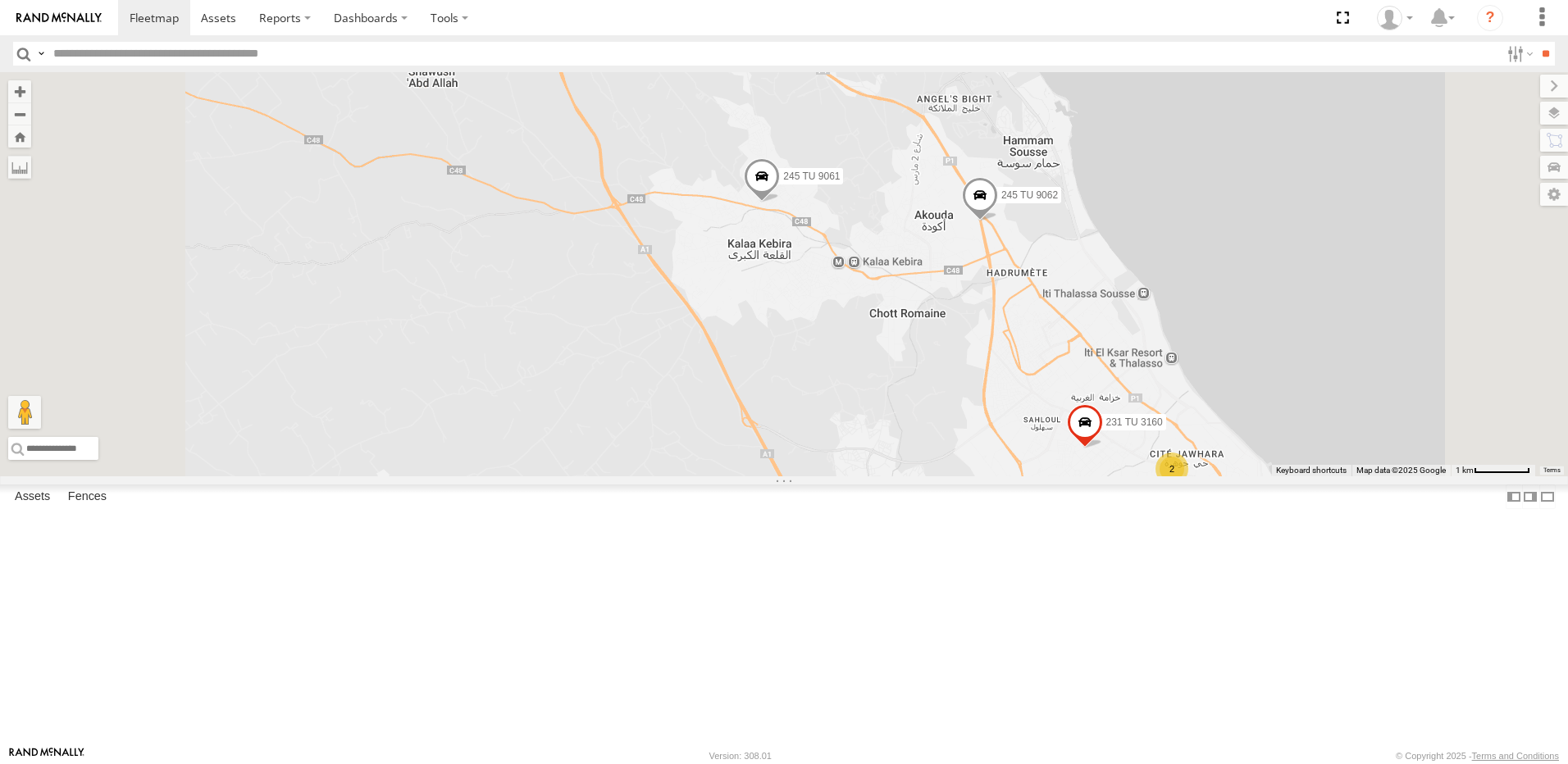
click at [997, 221] on span at bounding box center [980, 198] width 37 height 44
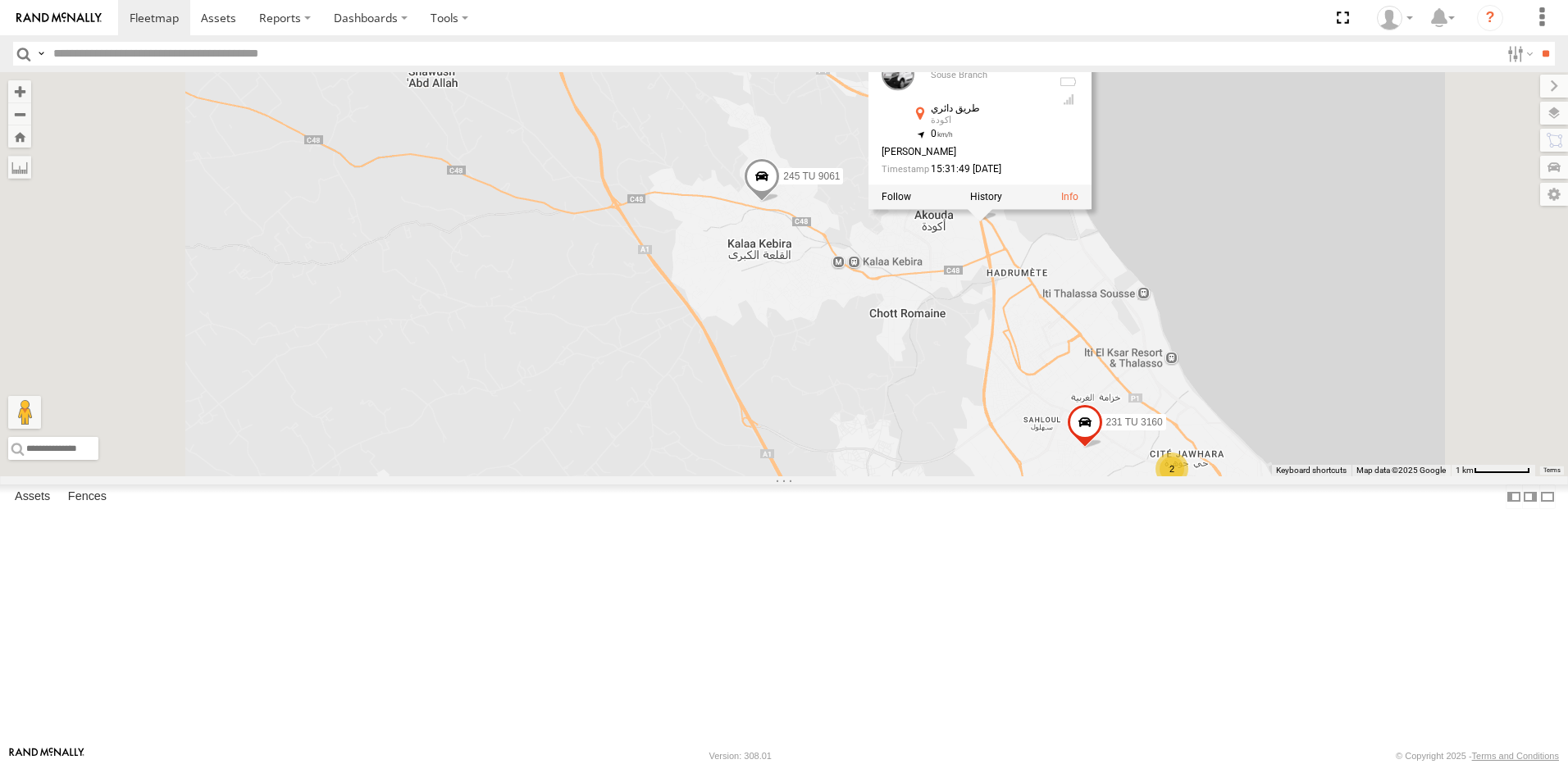
click at [1102, 421] on div "245 TU 9060 240 TU 779 245 TU 4330 231 TU 3163 245 TU 4334 245 TU 9063 245 TU 9…" at bounding box center [784, 273] width 1568 height 404
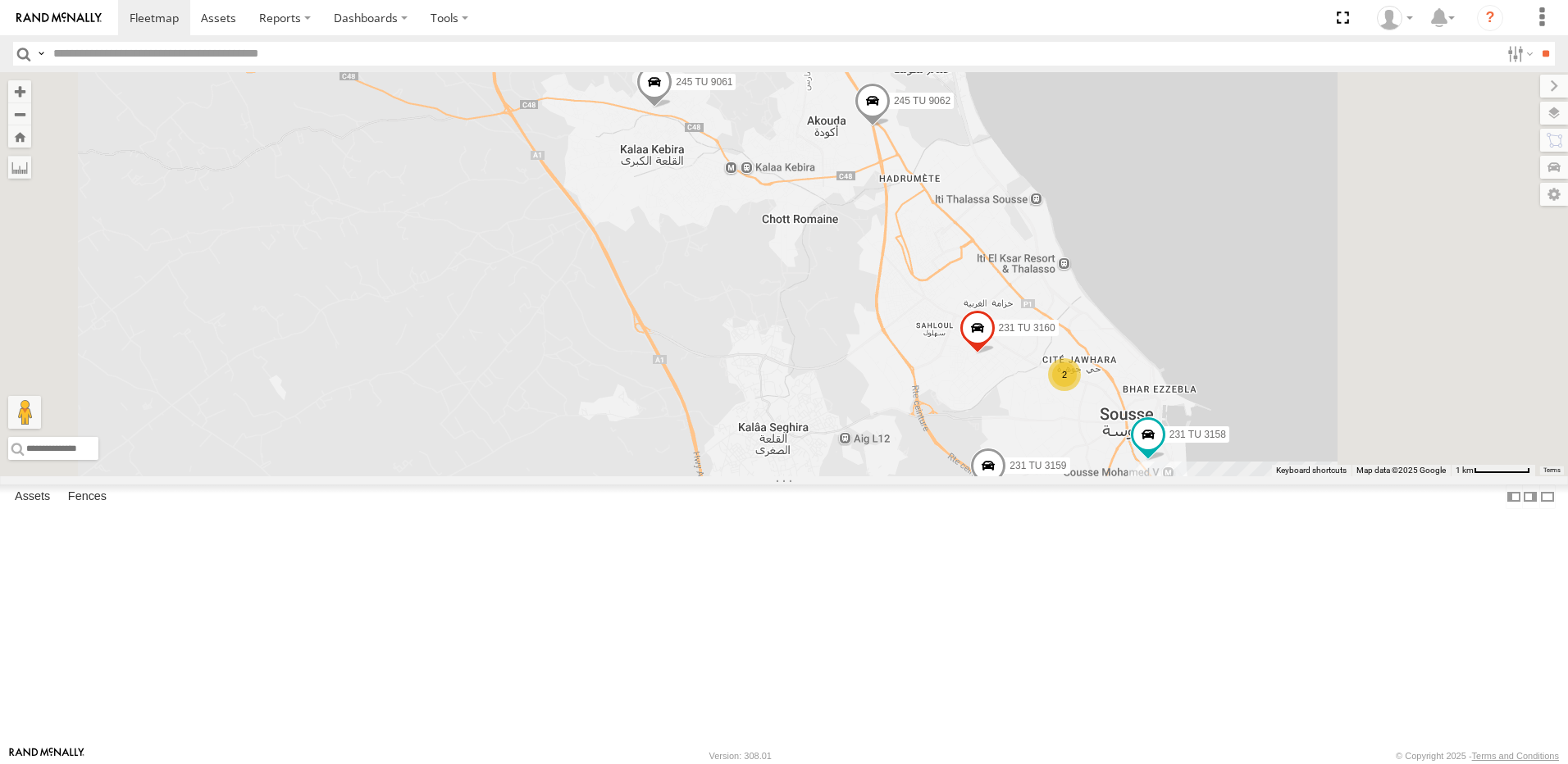
drag, startPoint x: 1179, startPoint y: 463, endPoint x: 1060, endPoint y: 347, distance: 166.2
click at [1060, 347] on div "245 TU 9060 240 TU 779 245 TU 4330 231 TU 3163 245 TU 4334 245 TU 9063 245 TU 9…" at bounding box center [784, 273] width 1568 height 404
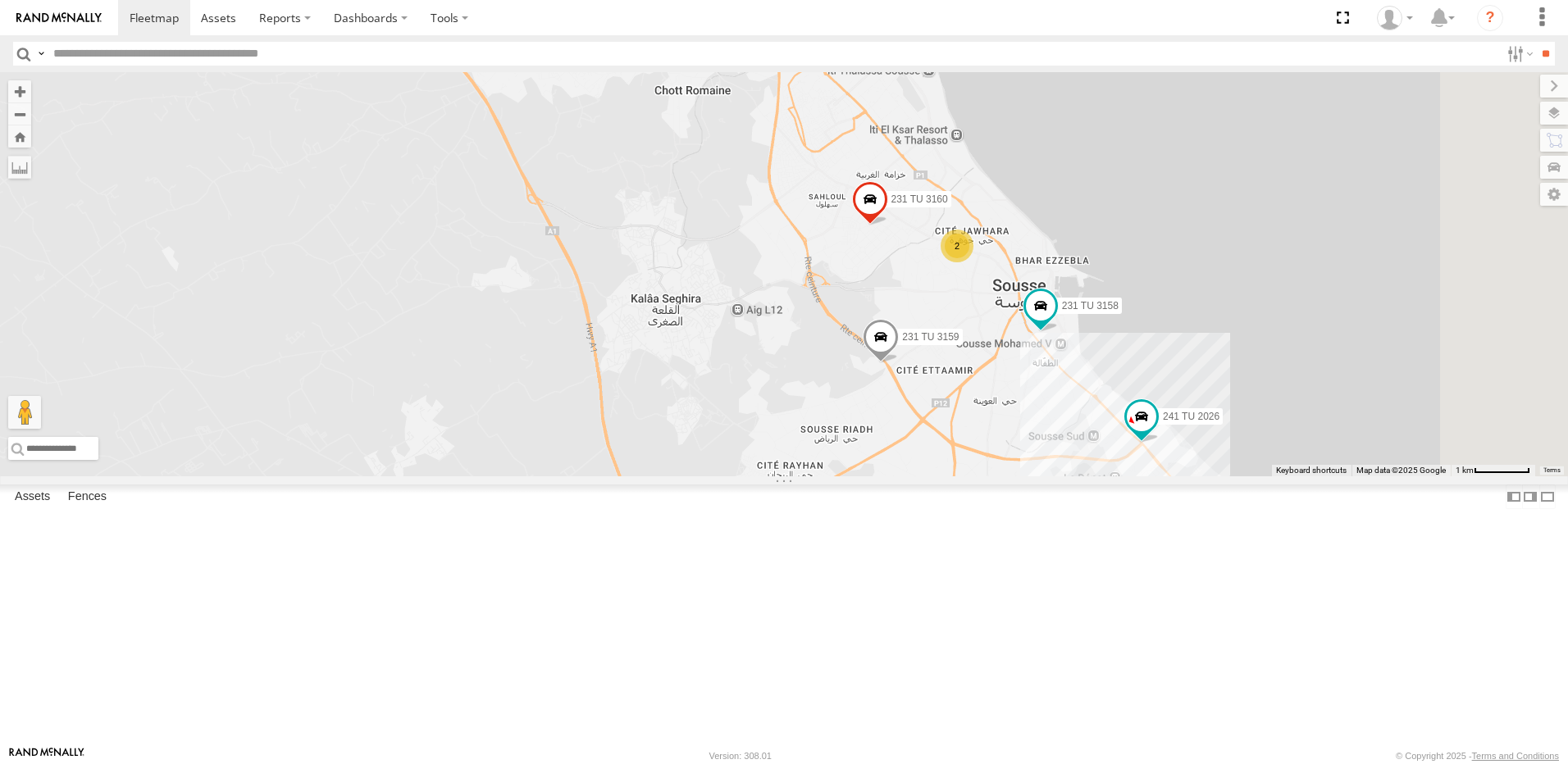
drag, startPoint x: 1078, startPoint y: 491, endPoint x: 959, endPoint y: 368, distance: 171.1
click at [974, 369] on div "245 TU 9060 240 TU 779 245 TU 4330 231 TU 3163 245 TU 4334 245 TU 9063 245 TU 9…" at bounding box center [784, 273] width 1568 height 404
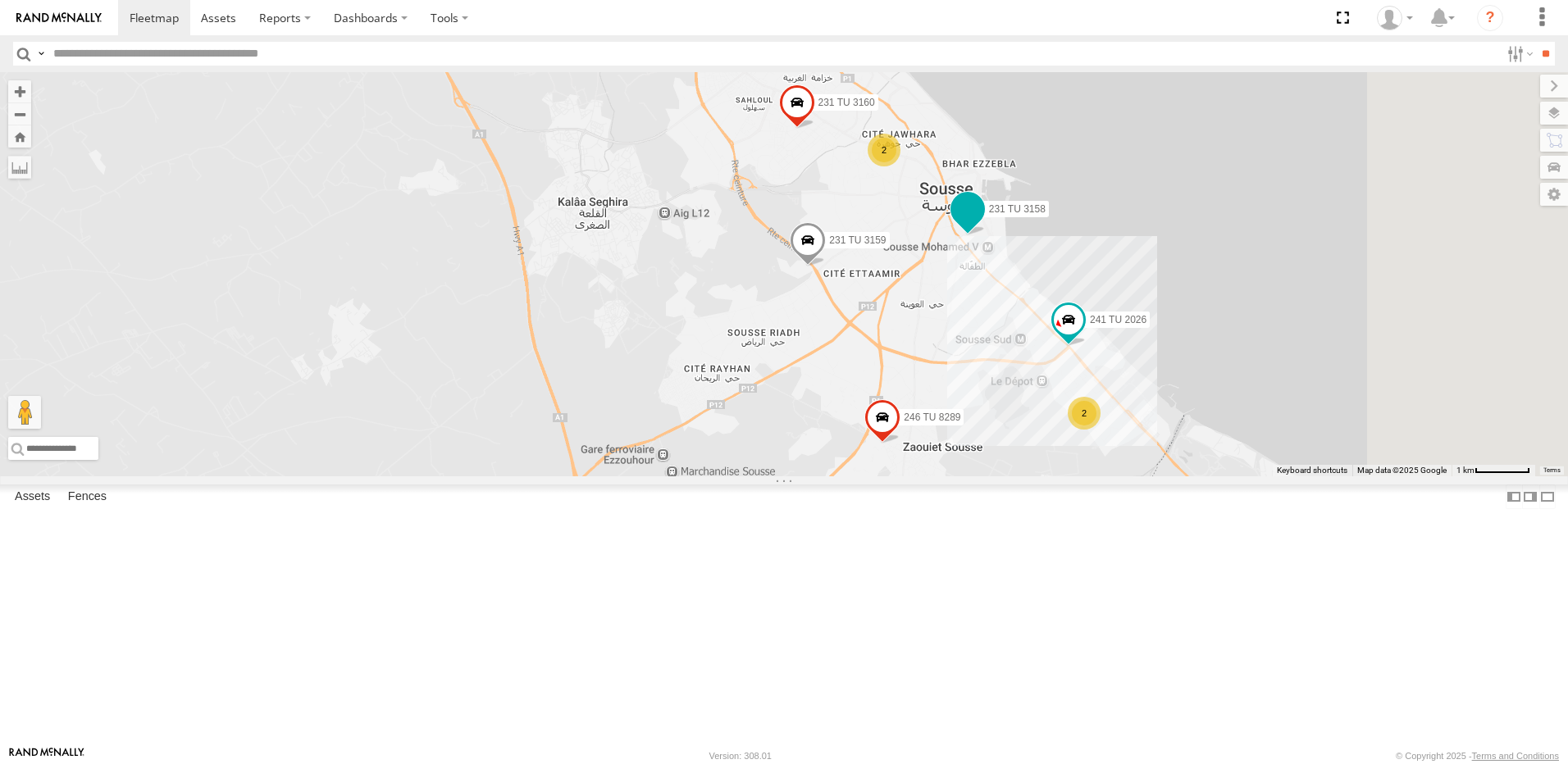
click at [982, 224] on span at bounding box center [968, 209] width 30 height 30
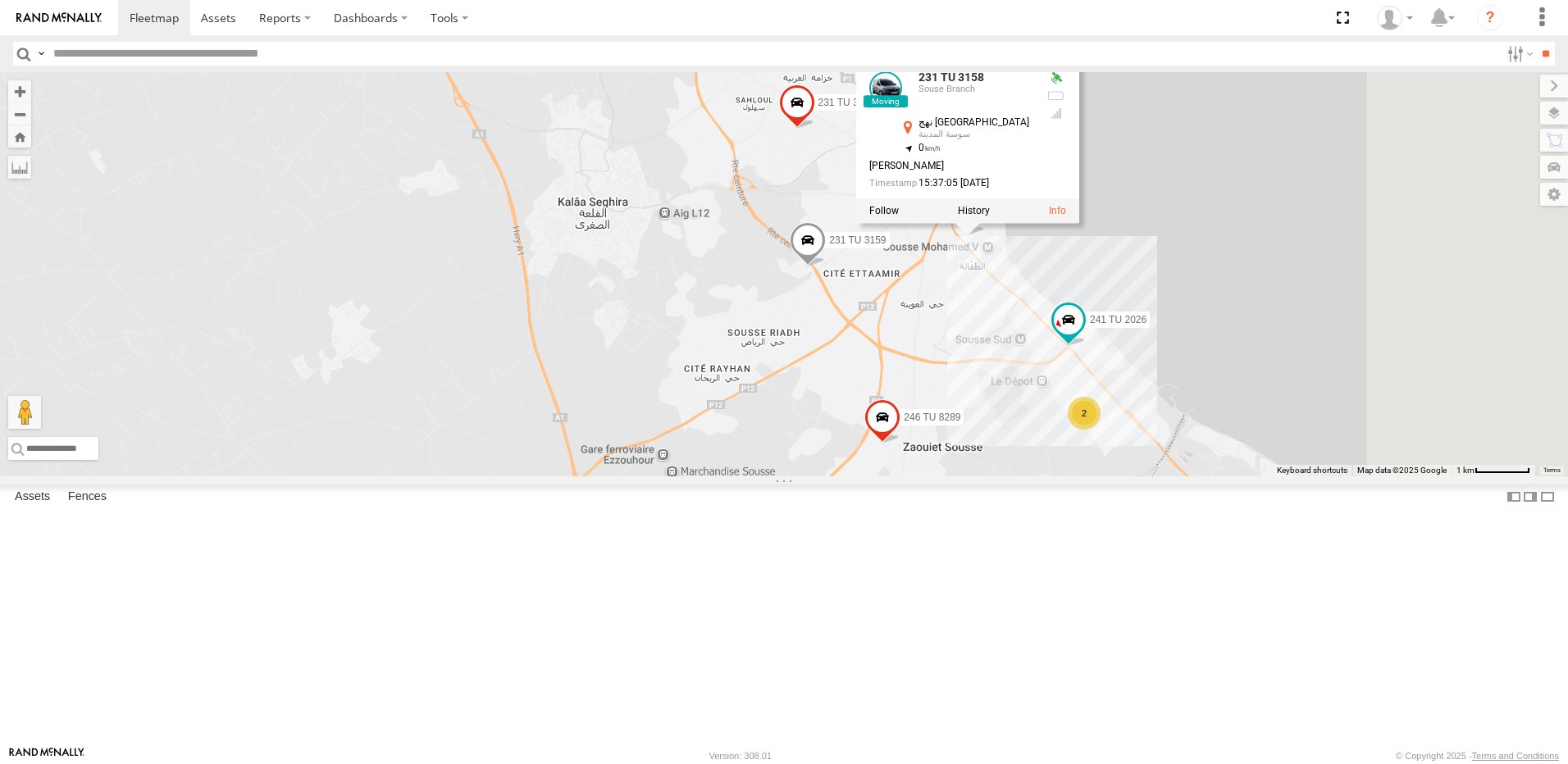
click at [1149, 414] on div "245 TU 9060 240 TU 779 245 TU 4330 231 TU 3163 245 TU 4334 245 TU 9063 245 TU 9…" at bounding box center [784, 273] width 1568 height 404
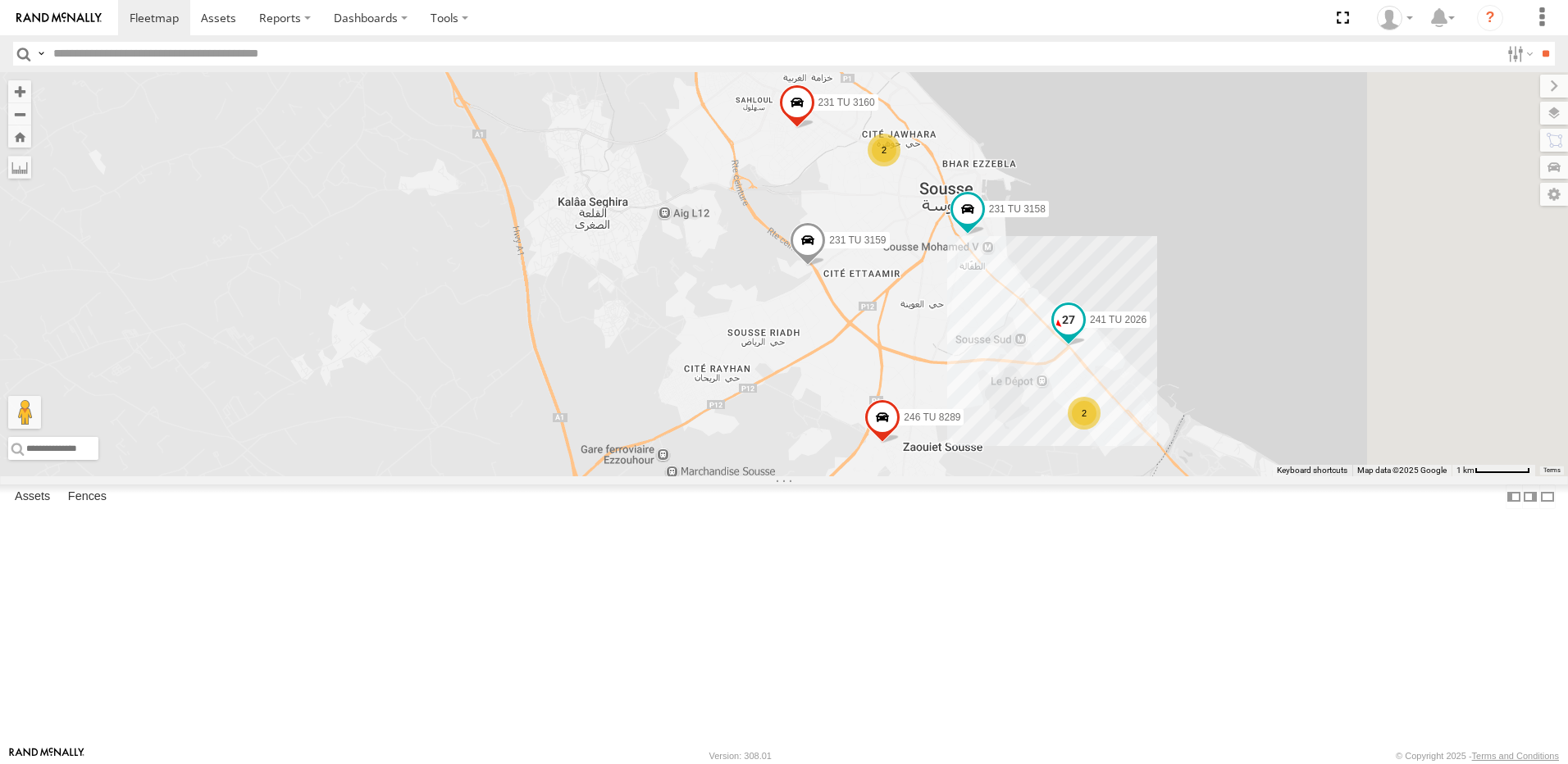
click at [1083, 335] on span at bounding box center [1068, 320] width 30 height 30
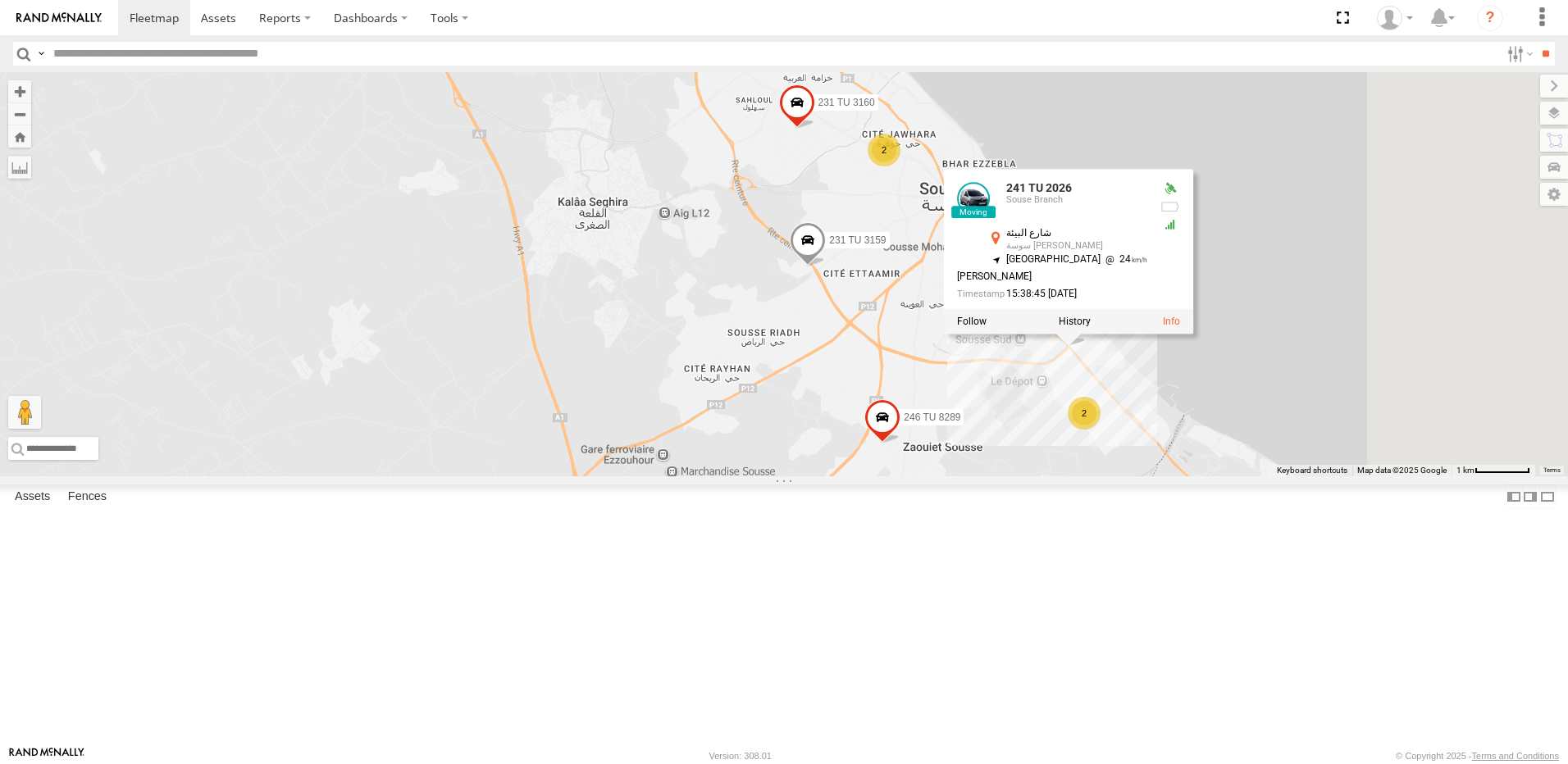
click at [1110, 451] on div "245 TU 9060 240 TU 779 245 TU 4330 231 TU 3163 245 TU 4334 245 TU 9063 245 TU 9…" at bounding box center [784, 273] width 1568 height 404
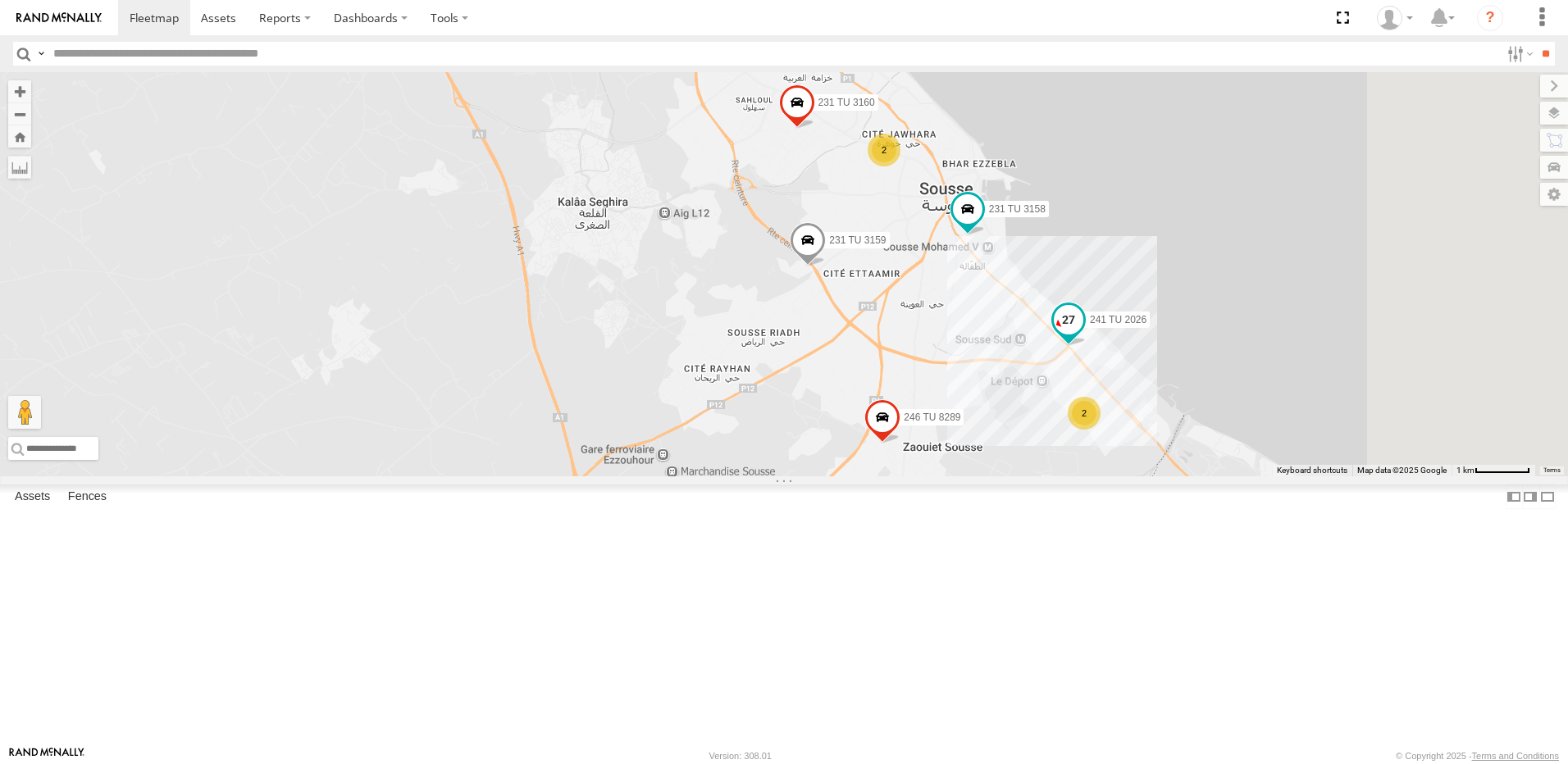
click at [1083, 335] on span at bounding box center [1068, 320] width 30 height 30
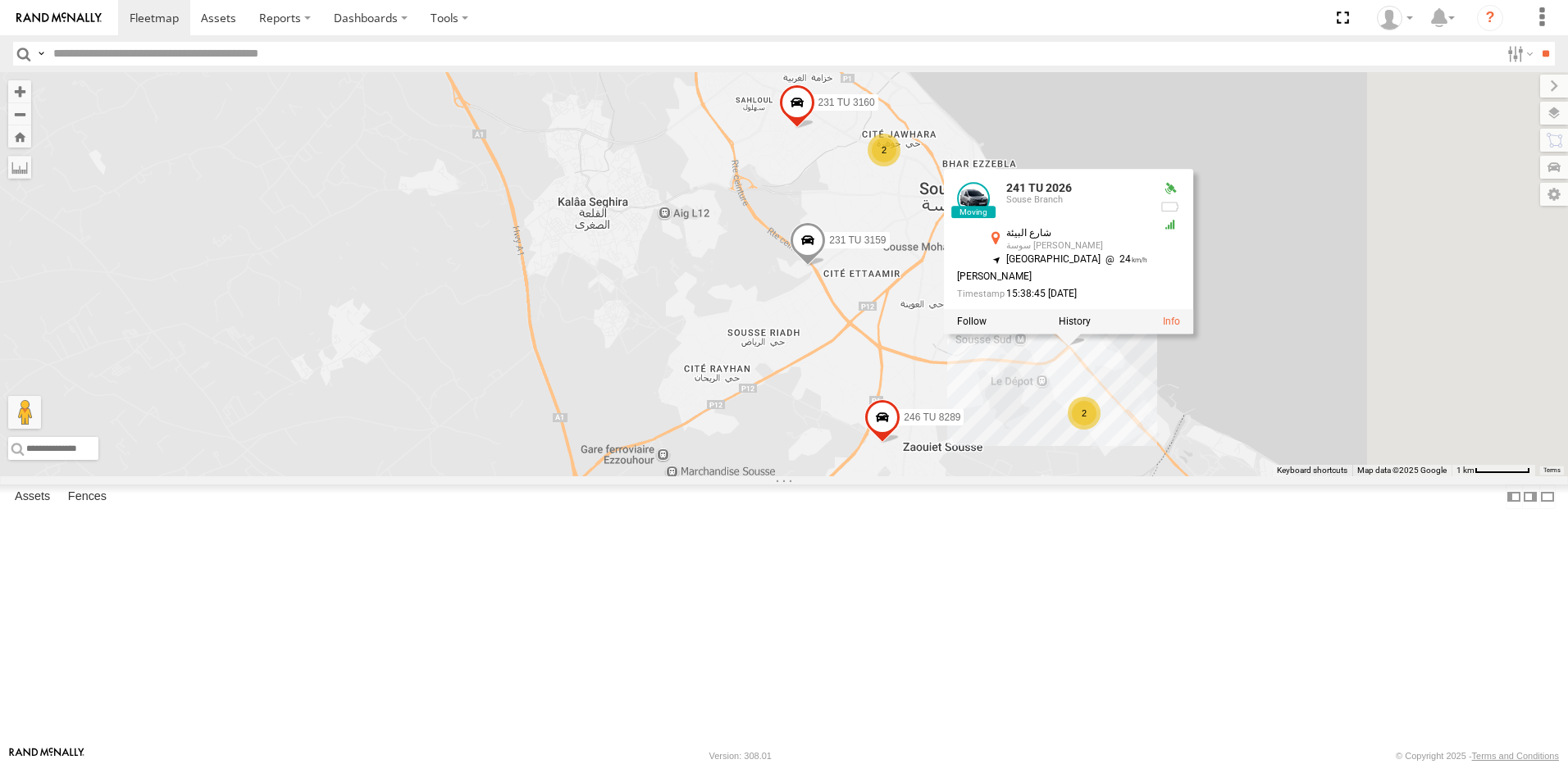
click at [1084, 476] on div "245 TU 9060 240 TU 779 245 TU 4330 231 TU 3163 245 TU 4334 245 TU 9063 245 TU 9…" at bounding box center [784, 273] width 1568 height 404
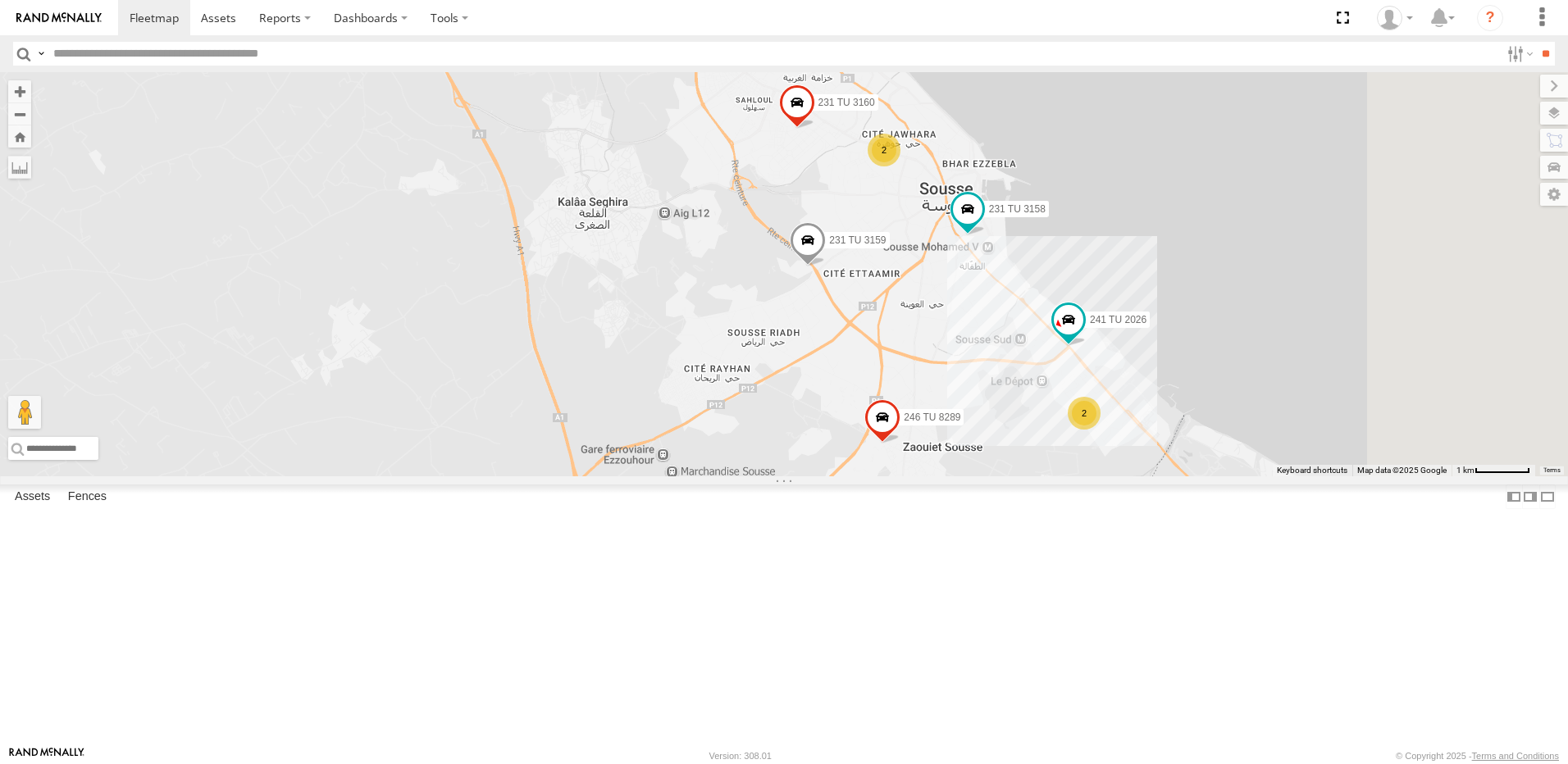
drag, startPoint x: 1198, startPoint y: 529, endPoint x: 1047, endPoint y: 328, distance: 251.4
click at [1047, 328] on div "245 TU 9060 240 TU 779 245 TU 4330 231 TU 3163 245 TU 4334 245 TU 9063 245 TU 9…" at bounding box center [784, 273] width 1568 height 404
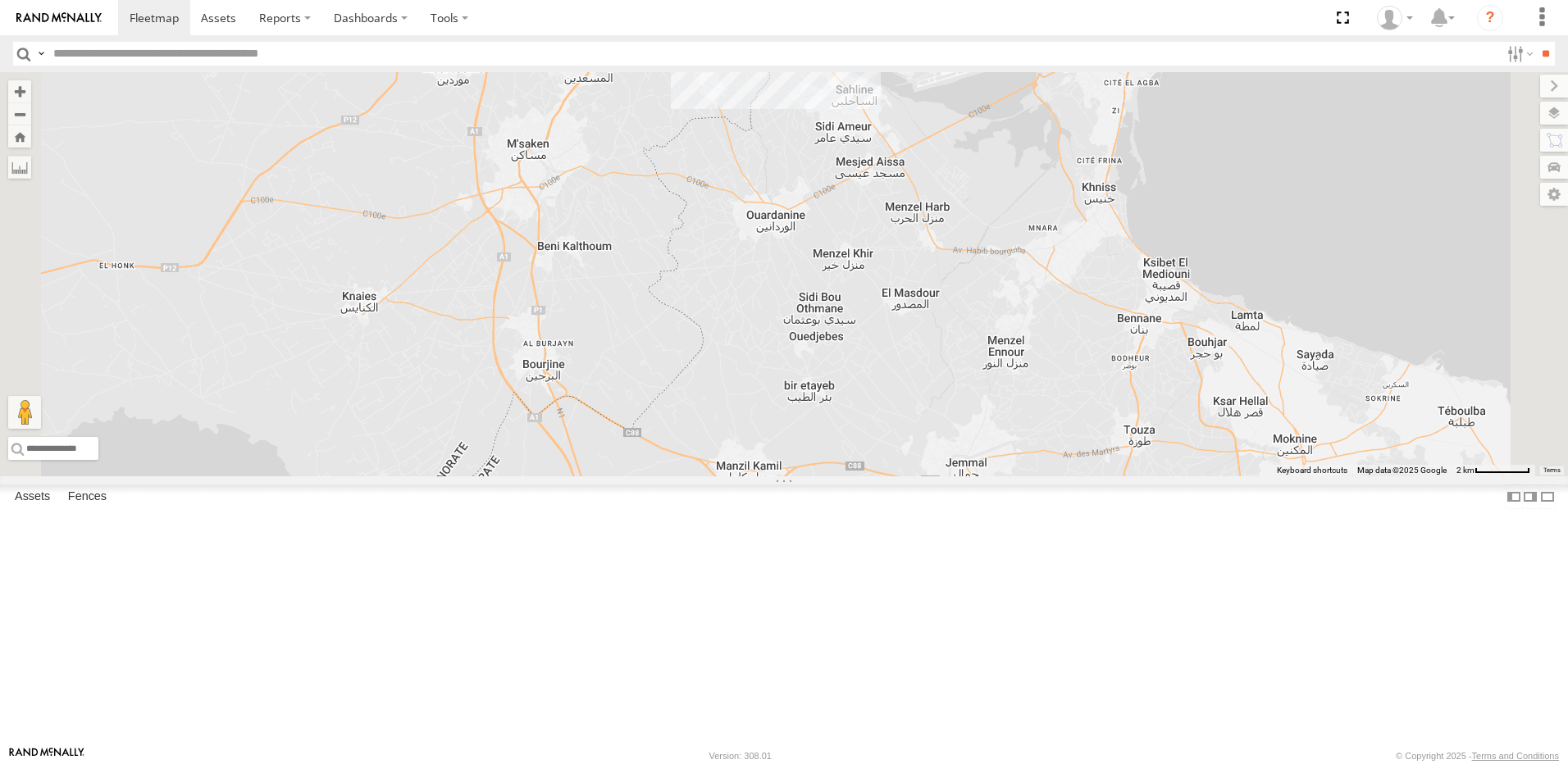
drag, startPoint x: 1112, startPoint y: 488, endPoint x: 904, endPoint y: 339, distance: 255.9
click at [904, 340] on div "245 TU 9060 240 TU 779 245 TU 4330 231 TU 3163 245 TU 4334 245 TU 9063 245 TU 9…" at bounding box center [784, 273] width 1568 height 404
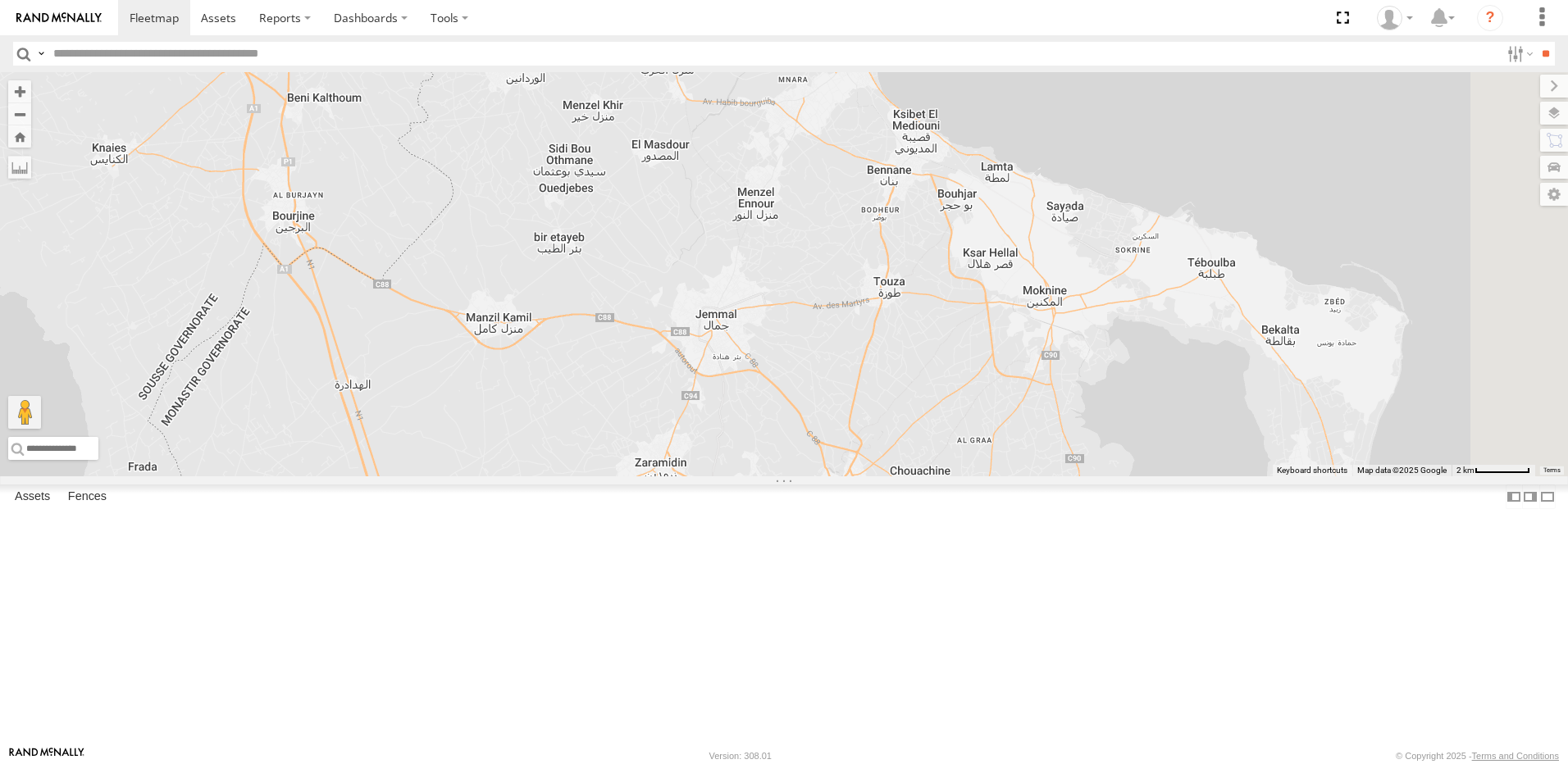
drag, startPoint x: 854, startPoint y: 516, endPoint x: 863, endPoint y: 399, distance: 117.3
click at [865, 447] on div "245 TU 9060 240 TU 779 245 TU 4330 231 TU 3163 245 TU 4334 245 TU 9063 245 TU 9…" at bounding box center [784, 273] width 1568 height 404
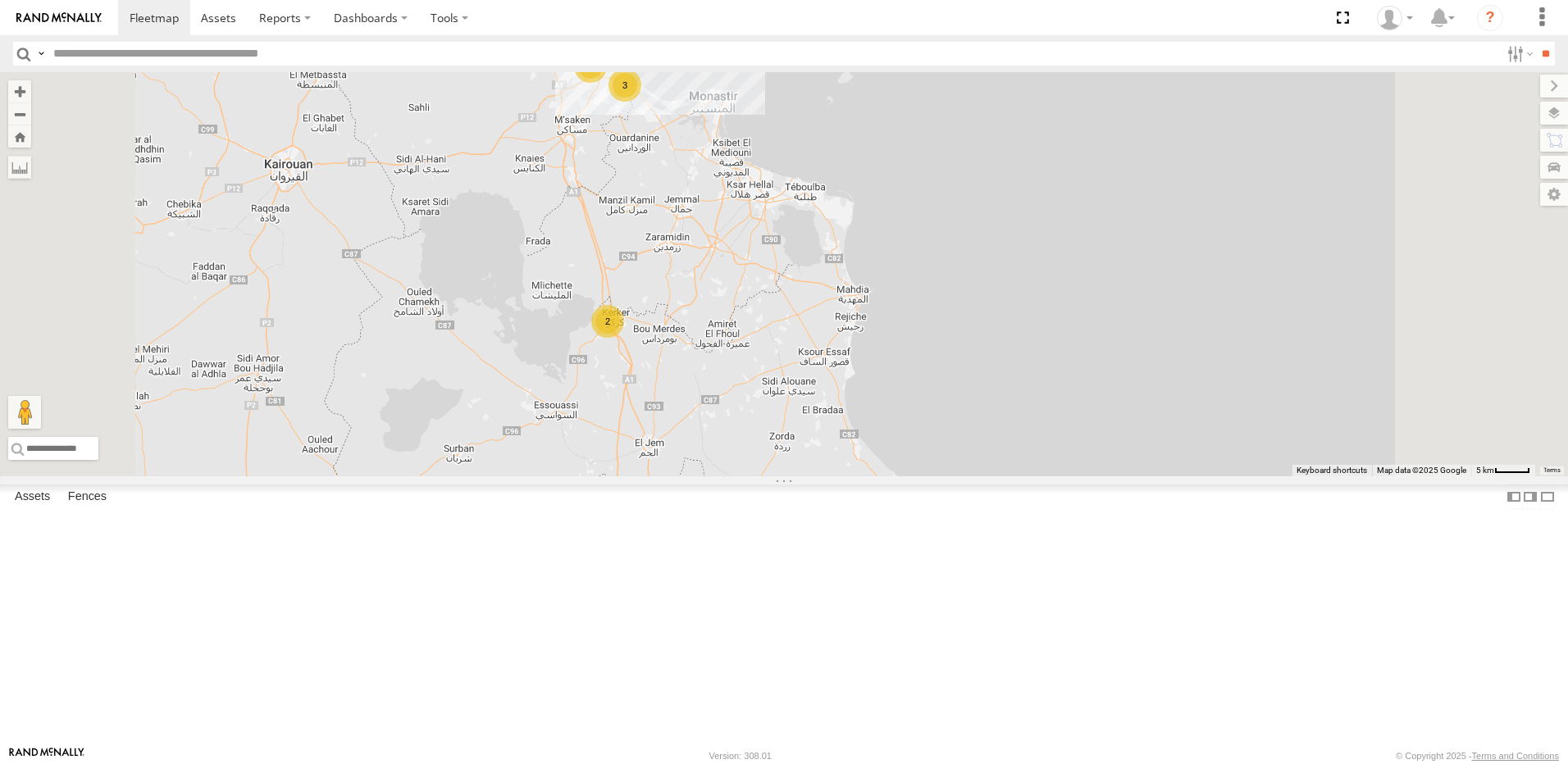
drag, startPoint x: 854, startPoint y: 427, endPoint x: 844, endPoint y: 255, distance: 172.3
click at [844, 255] on div "245 TU 9060 240 TU 779 245 TU 4330 231 TU 3163 245 TU 4334 245 TU 9063 245 TU 9…" at bounding box center [784, 273] width 1568 height 404
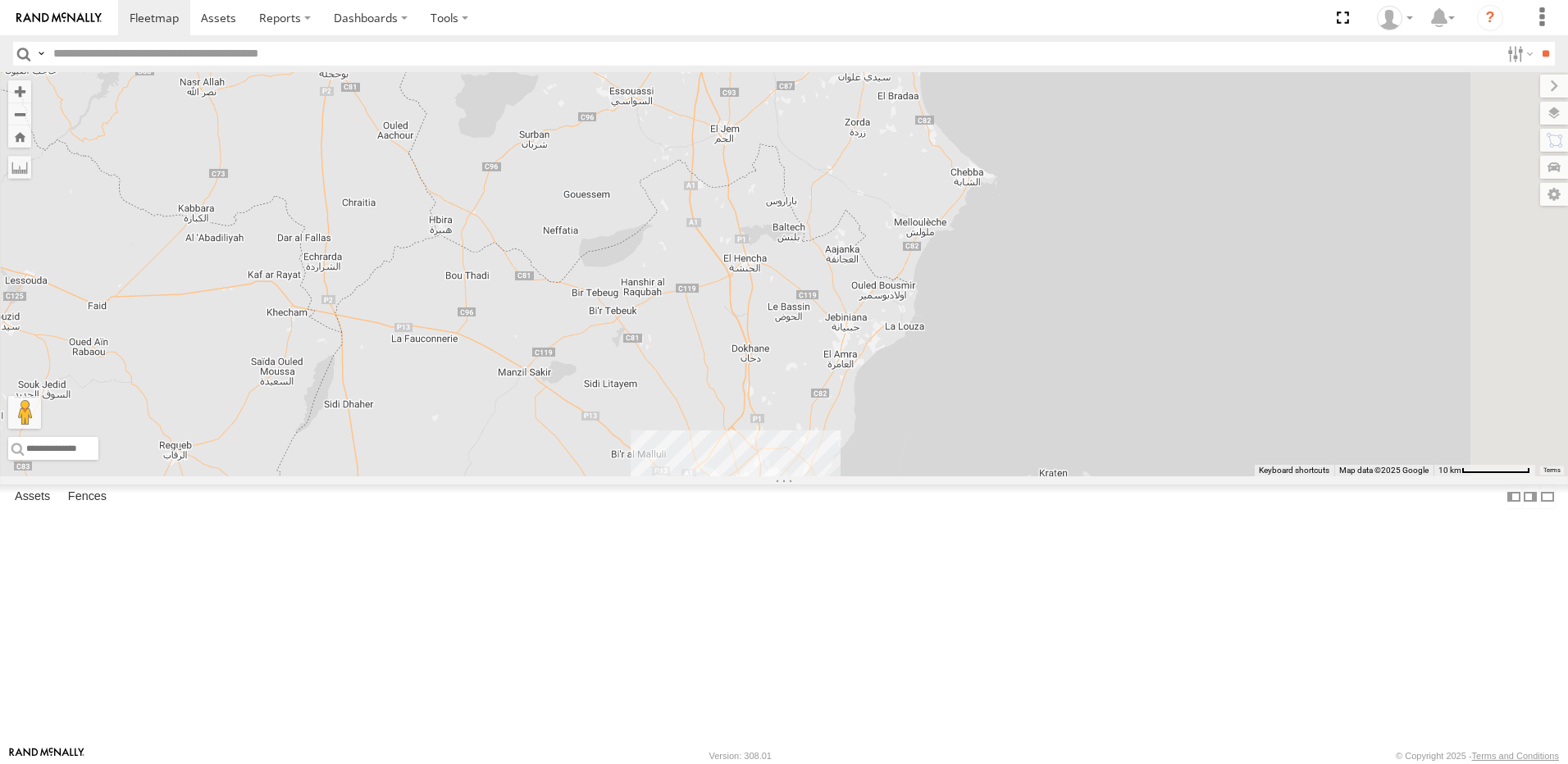
drag, startPoint x: 844, startPoint y: 341, endPoint x: 892, endPoint y: 490, distance: 156.5
click at [892, 476] on div "245 TU 9060 240 TU 779 245 TU 4330 231 TU 3163 245 TU 4334 245 TU 9063 245 TU 9…" at bounding box center [784, 273] width 1568 height 404
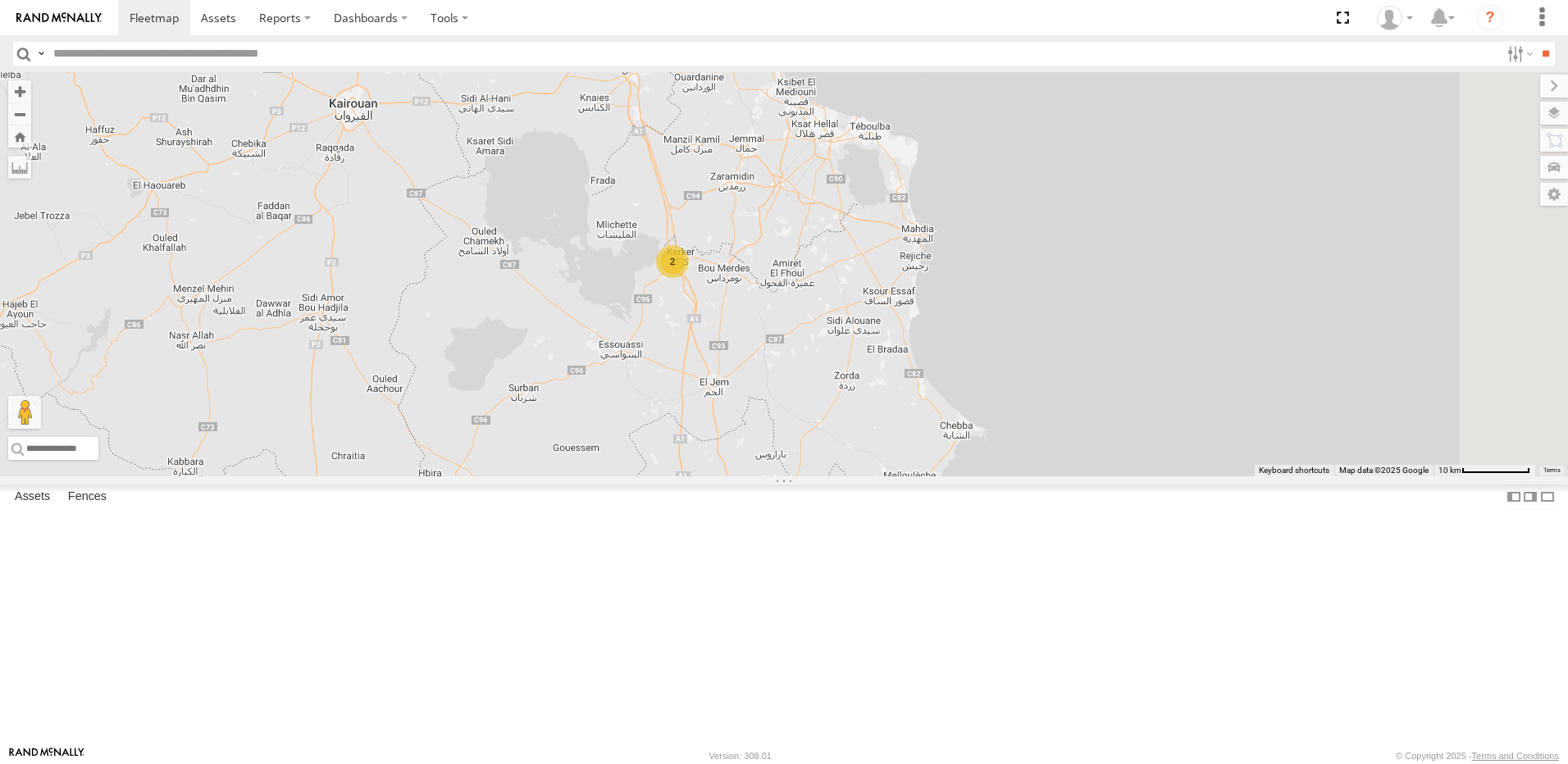
click at [855, 403] on div "245 TU 9060 240 TU 779 245 TU 4330 231 TU 3163 245 TU 4334 245 TU 9063 245 TU 9…" at bounding box center [784, 273] width 1568 height 404
click at [691, 277] on div "2" at bounding box center [674, 261] width 33 height 33
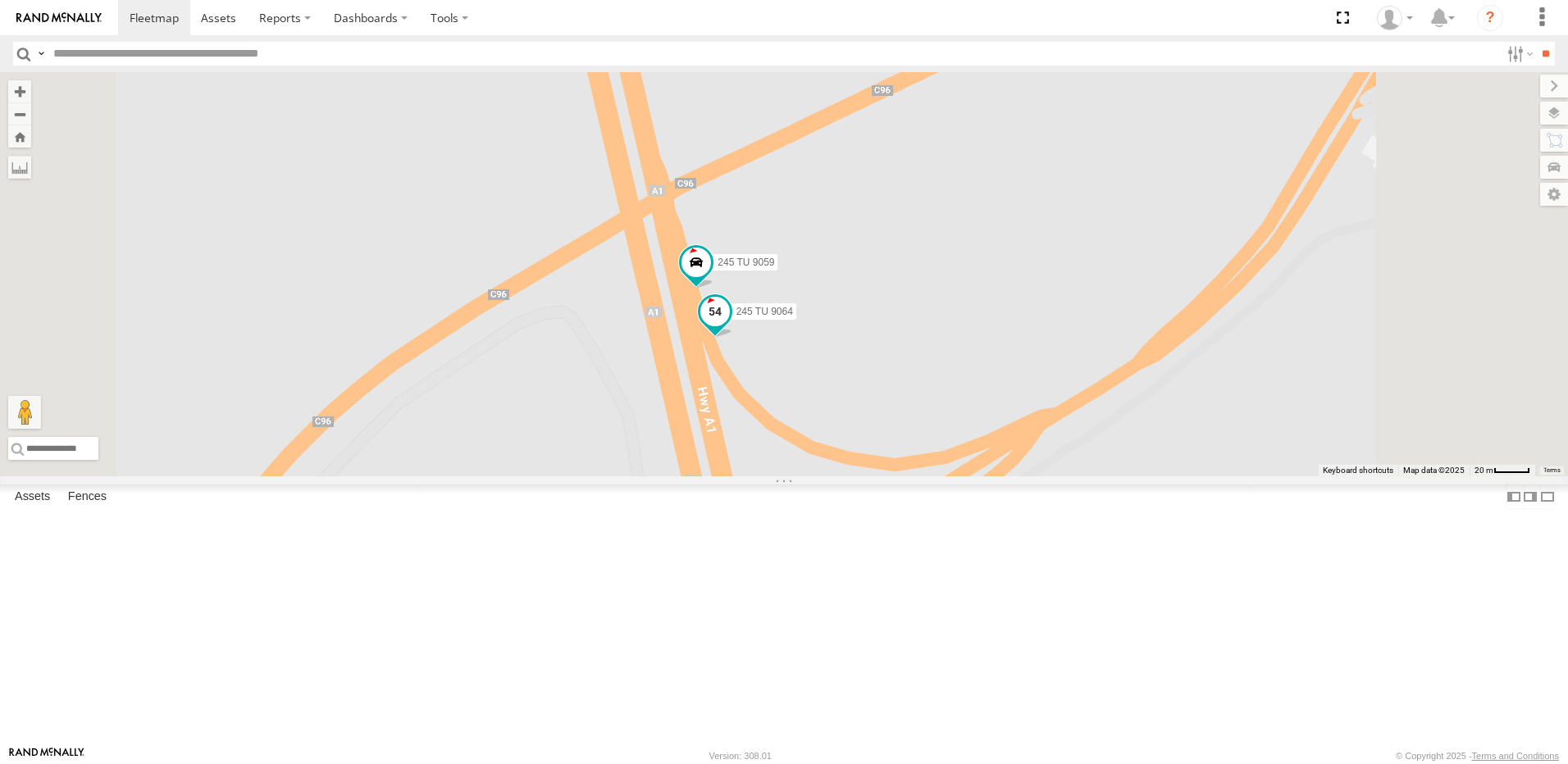
click at [730, 326] on span at bounding box center [715, 312] width 30 height 30
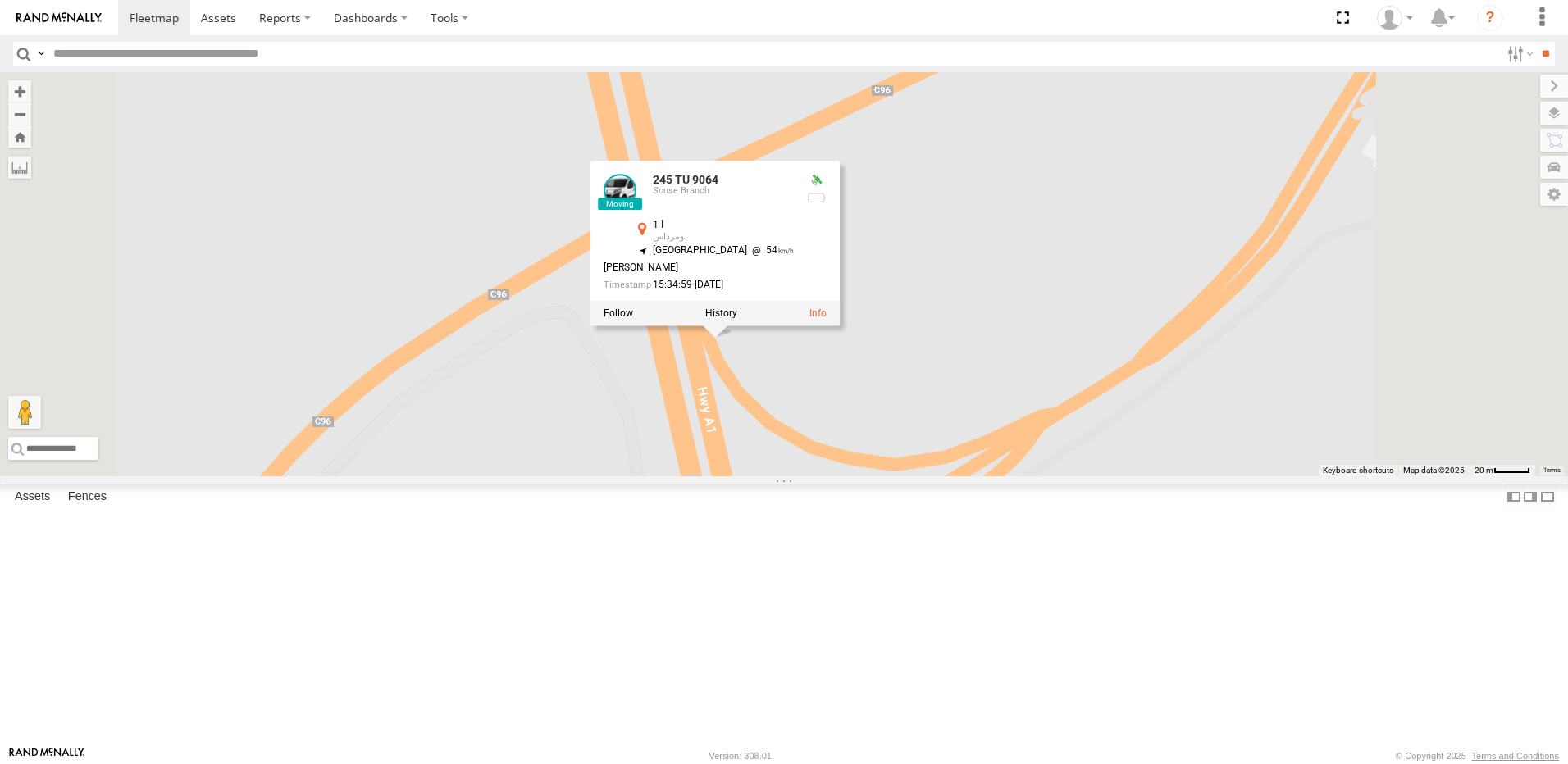
click at [753, 420] on div "245 TU 9060 240 TU 779 245 TU 4330 231 TU 3163 245 TU 4334 245 TU 9063 245 TU 9…" at bounding box center [784, 273] width 1568 height 404
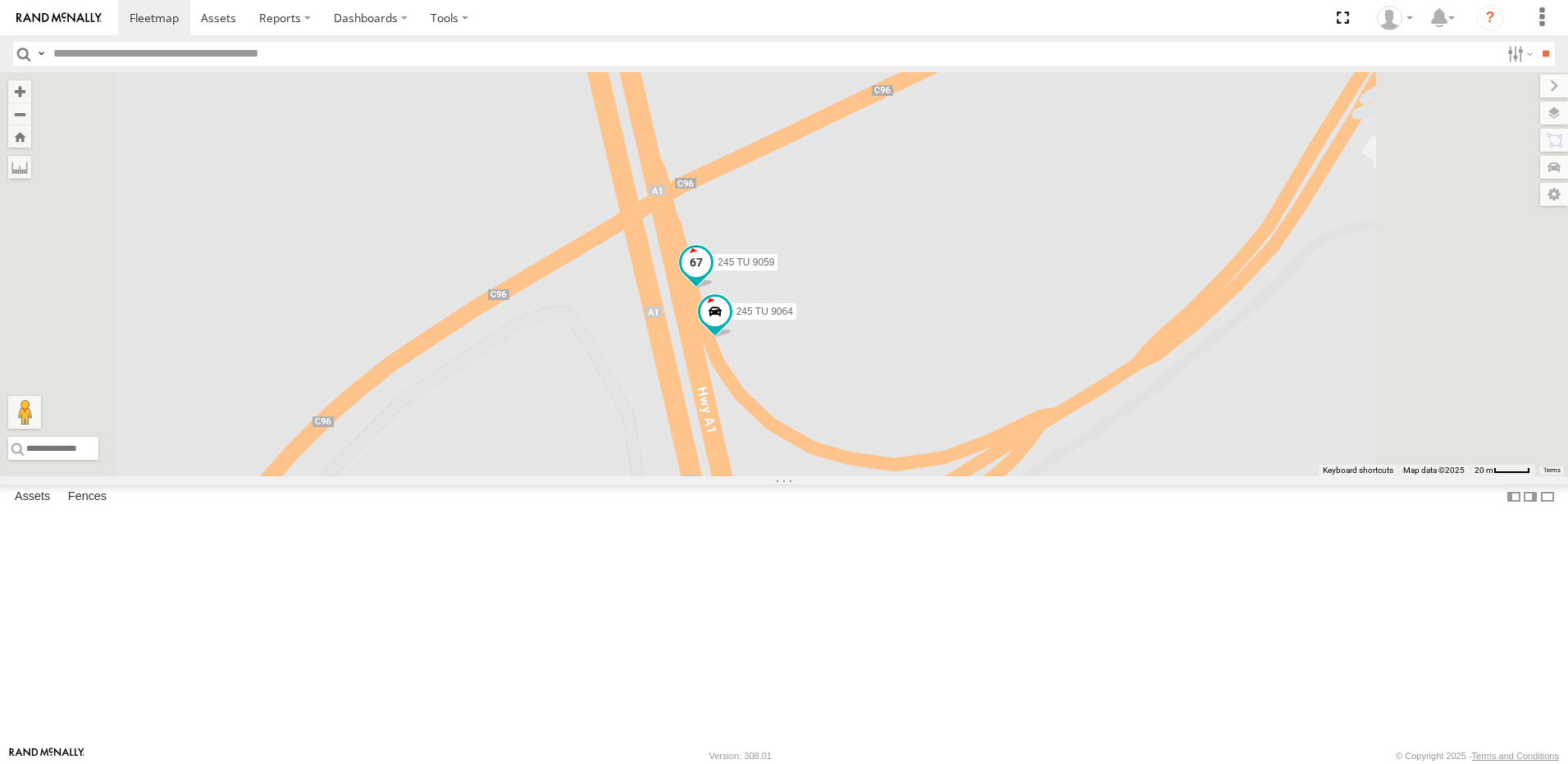
click at [711, 277] on span at bounding box center [696, 263] width 30 height 30
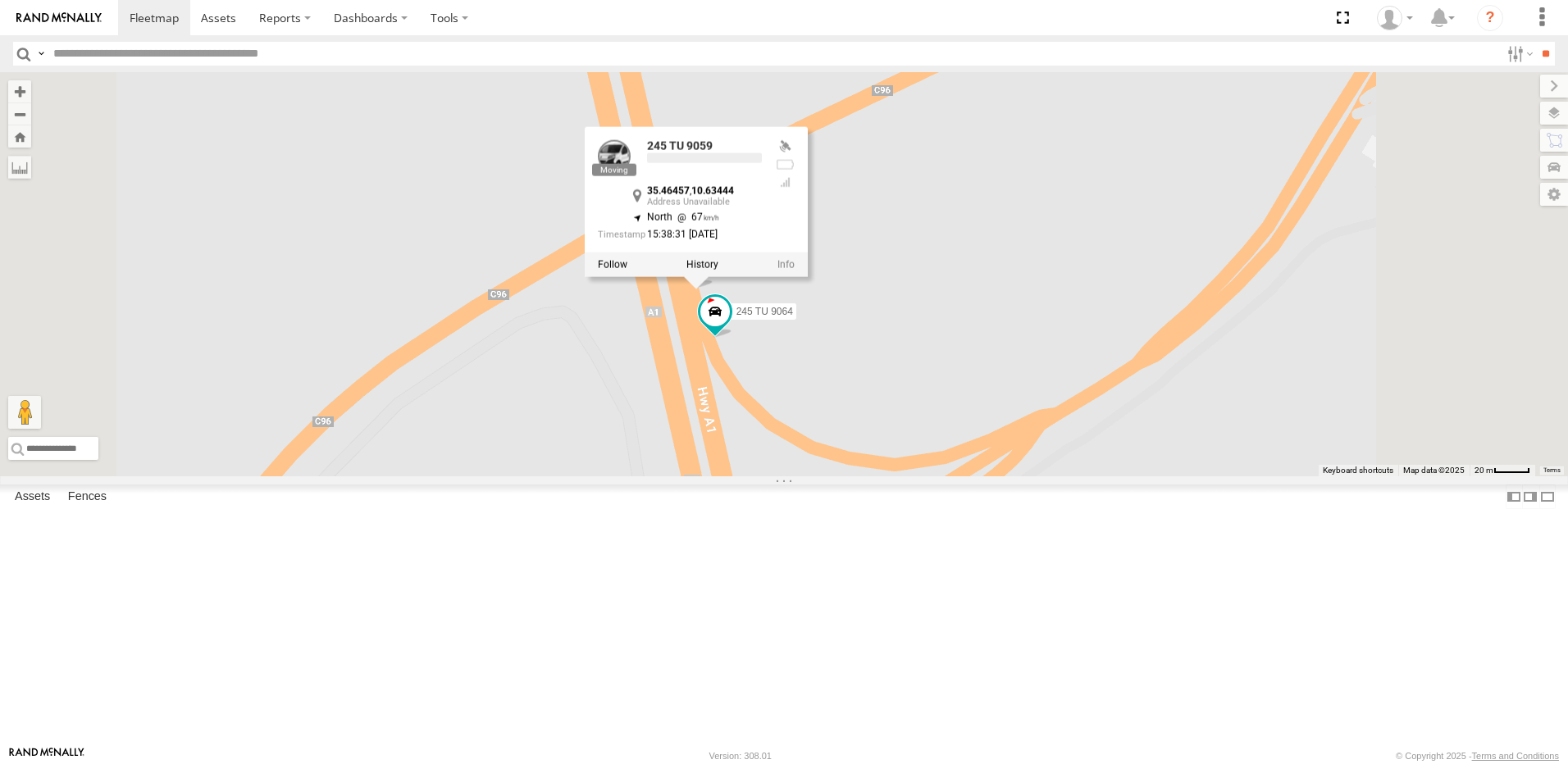
drag, startPoint x: 730, startPoint y: 319, endPoint x: 673, endPoint y: 274, distance: 72.6
click at [732, 319] on div "245 TU 9060 240 TU 779 245 TU 4330 231 TU 3163 245 TU 4334 245 TU 9063 245 TU 9…" at bounding box center [784, 273] width 1568 height 404
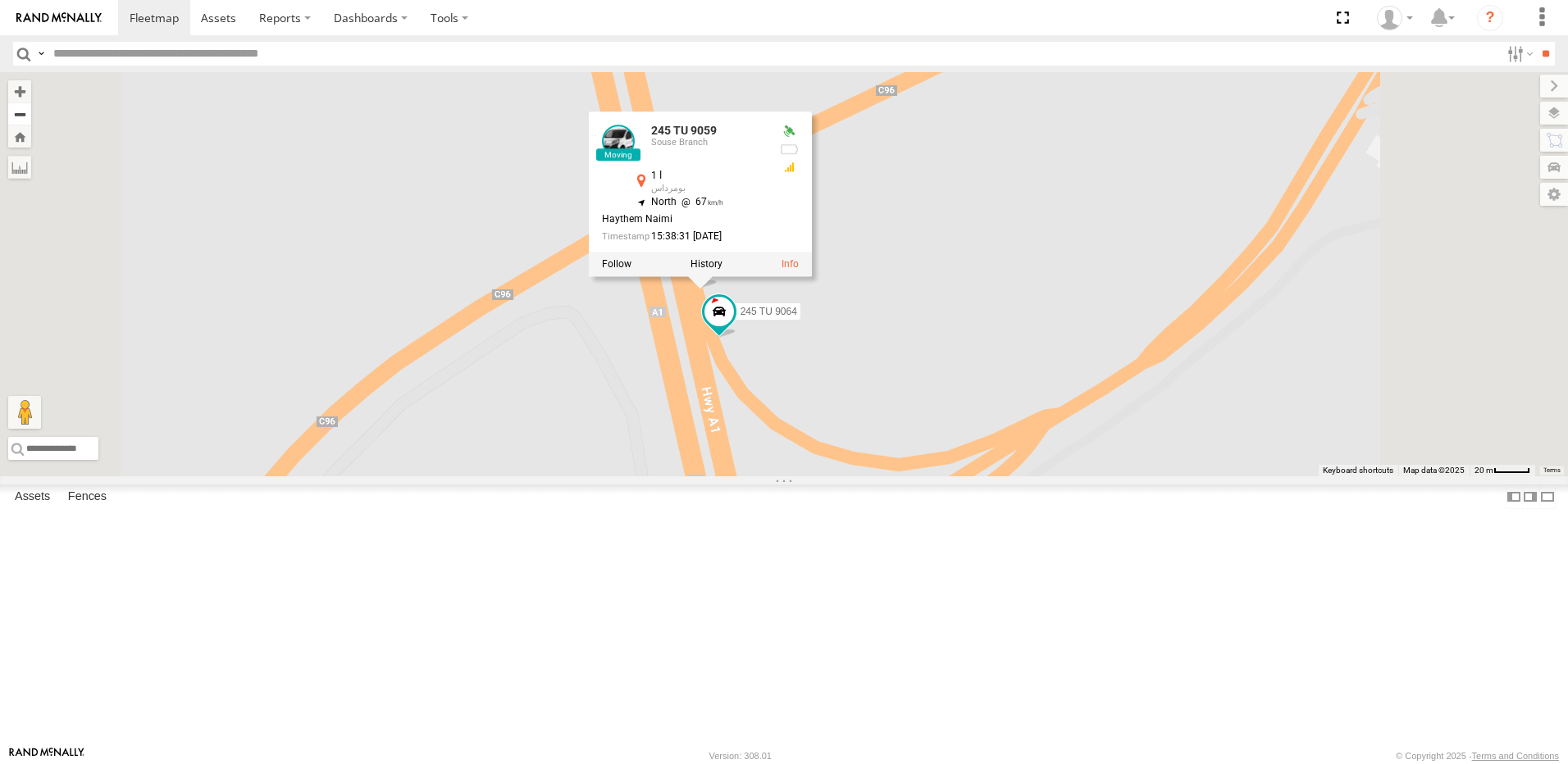
click at [32, 106] on button "Zoom out" at bounding box center [19, 114] width 23 height 23
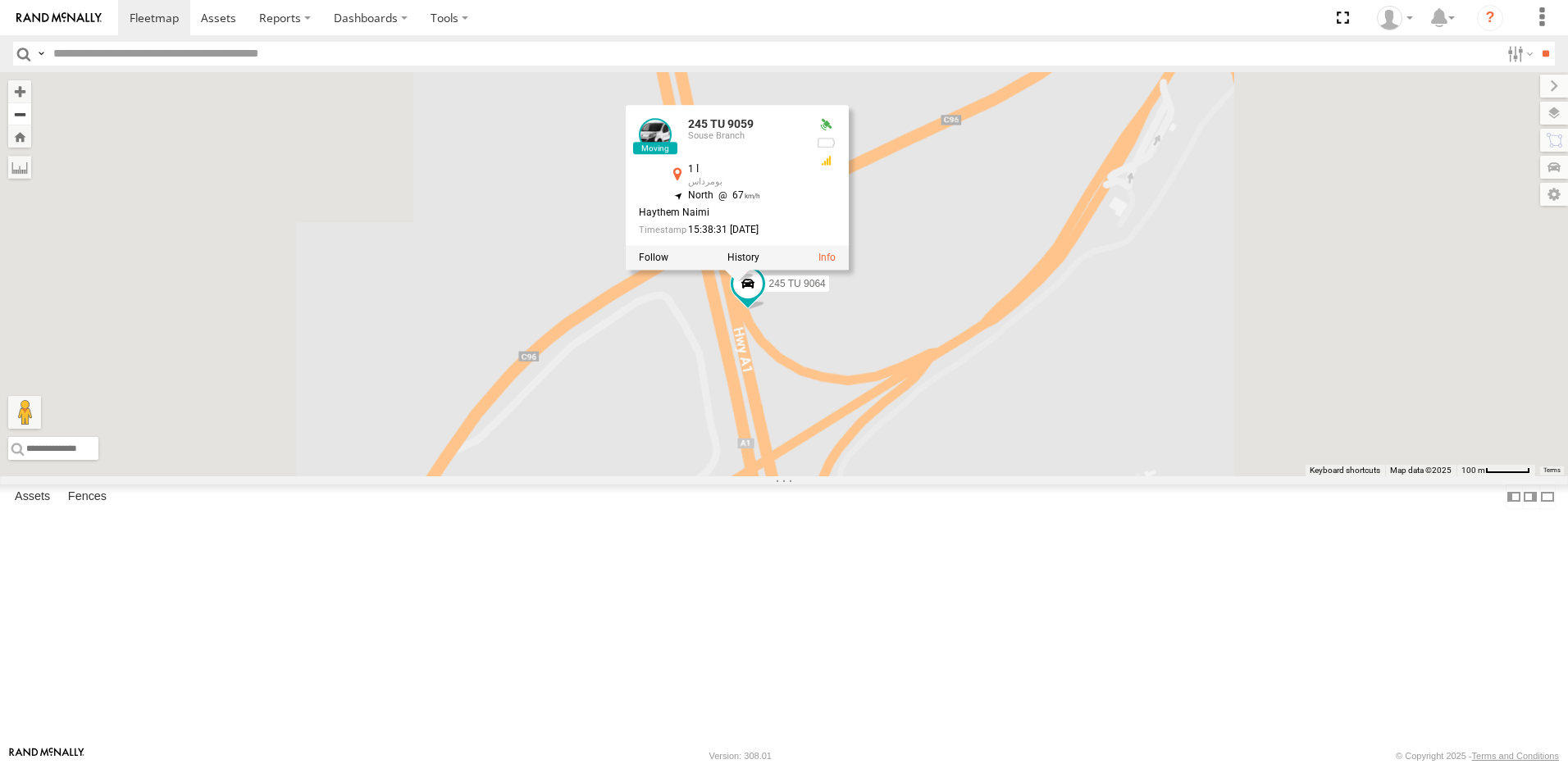
click at [32, 106] on button "Zoom out" at bounding box center [19, 114] width 23 height 23
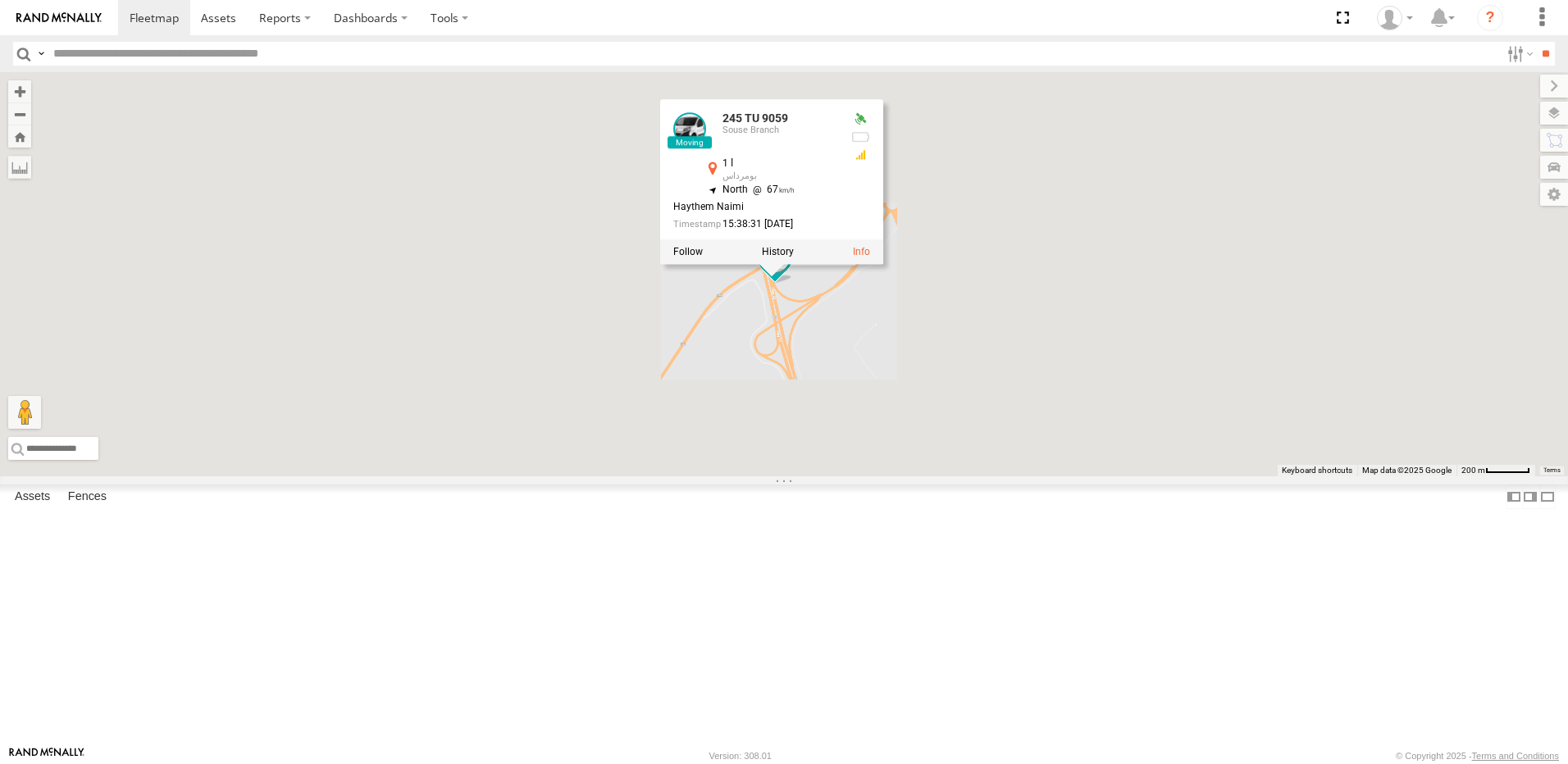
click at [864, 476] on div "245 TU 9060 240 TU 779 245 TU 4330 231 TU 3163 245 TU 4334 245 TU 9063 245 TU 9…" at bounding box center [784, 273] width 1568 height 404
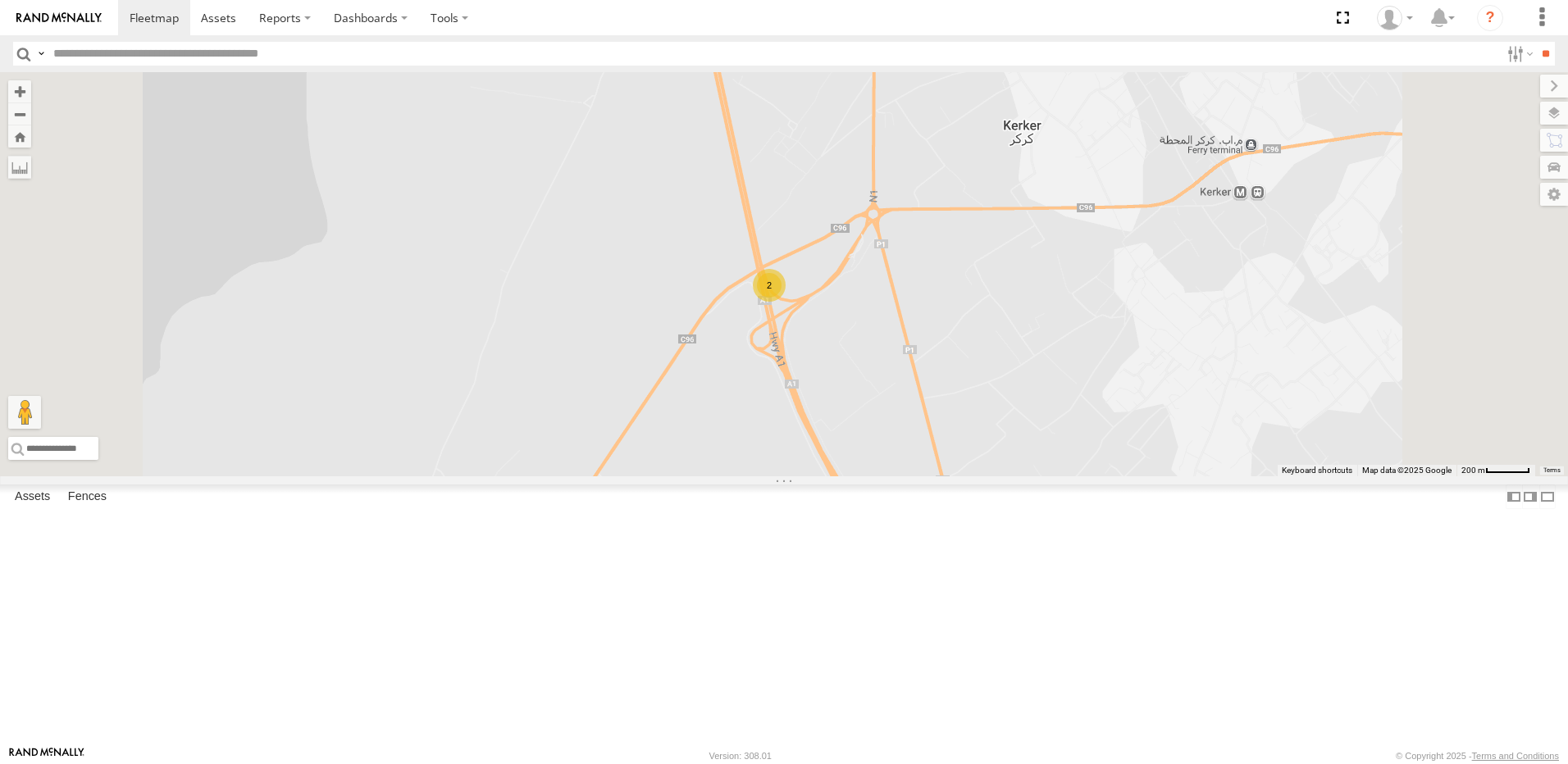
drag, startPoint x: 954, startPoint y: 544, endPoint x: 855, endPoint y: 480, distance: 117.9
click at [857, 476] on div "245 TU 9060 240 TU 779 245 TU 4330 231 TU 3163 245 TU 4334 245 TU 9063 245 TU 9…" at bounding box center [784, 273] width 1568 height 404
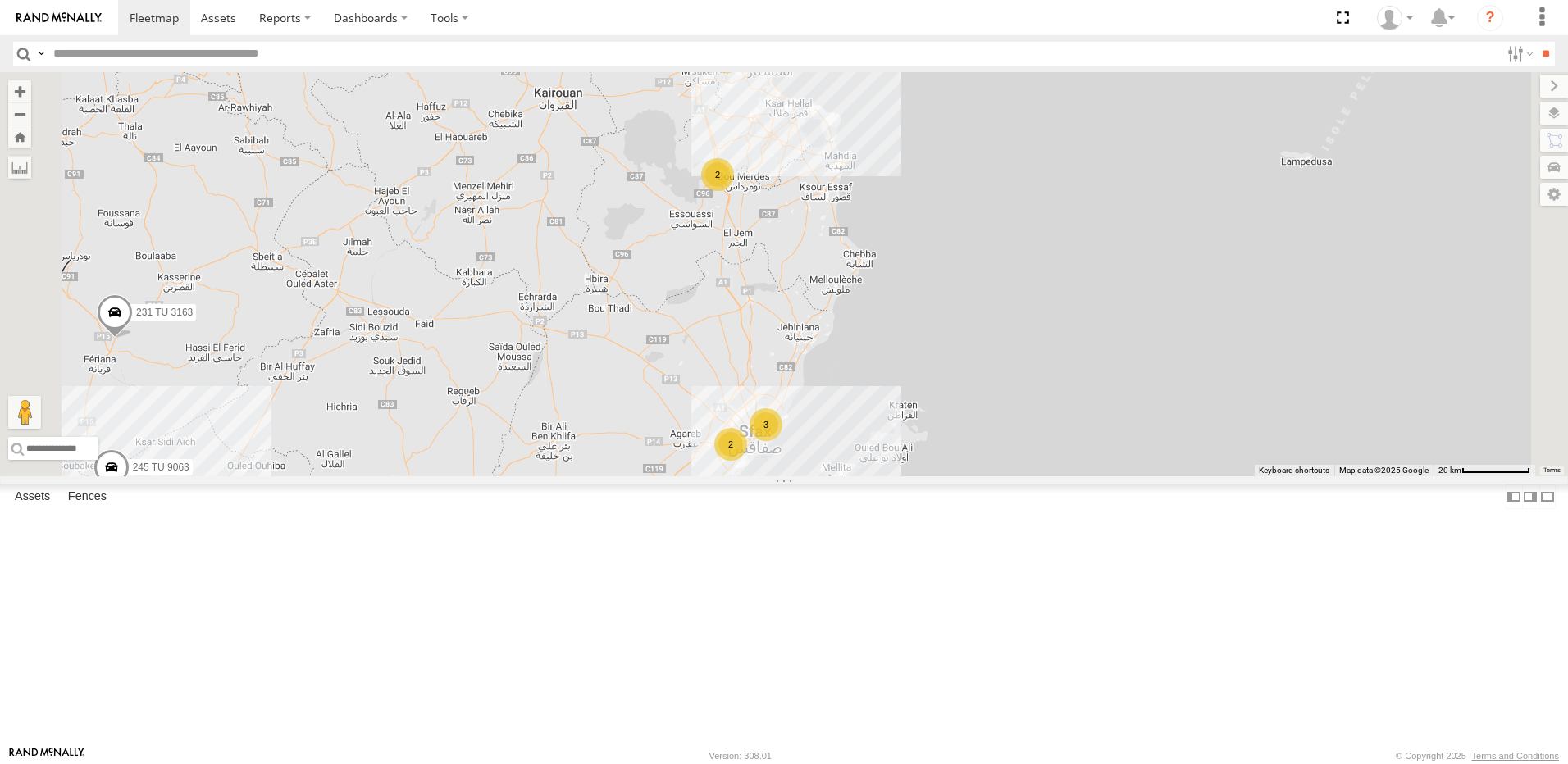
drag, startPoint x: 753, startPoint y: 559, endPoint x: 870, endPoint y: 374, distance: 218.9
click at [870, 374] on div "245 TU 9060 240 TU 779 245 TU 4330 231 TU 3163 245 TU 4334 245 TU 9063 4 9 3 2 …" at bounding box center [784, 273] width 1568 height 404
drag, startPoint x: 1071, startPoint y: 540, endPoint x: 1022, endPoint y: 500, distance: 63.3
click at [1037, 476] on div "245 TU 9060 240 TU 779 245 TU 4330 231 TU 3163 245 TU 4334 245 TU 9063 4 9 3 2 …" at bounding box center [784, 273] width 1568 height 404
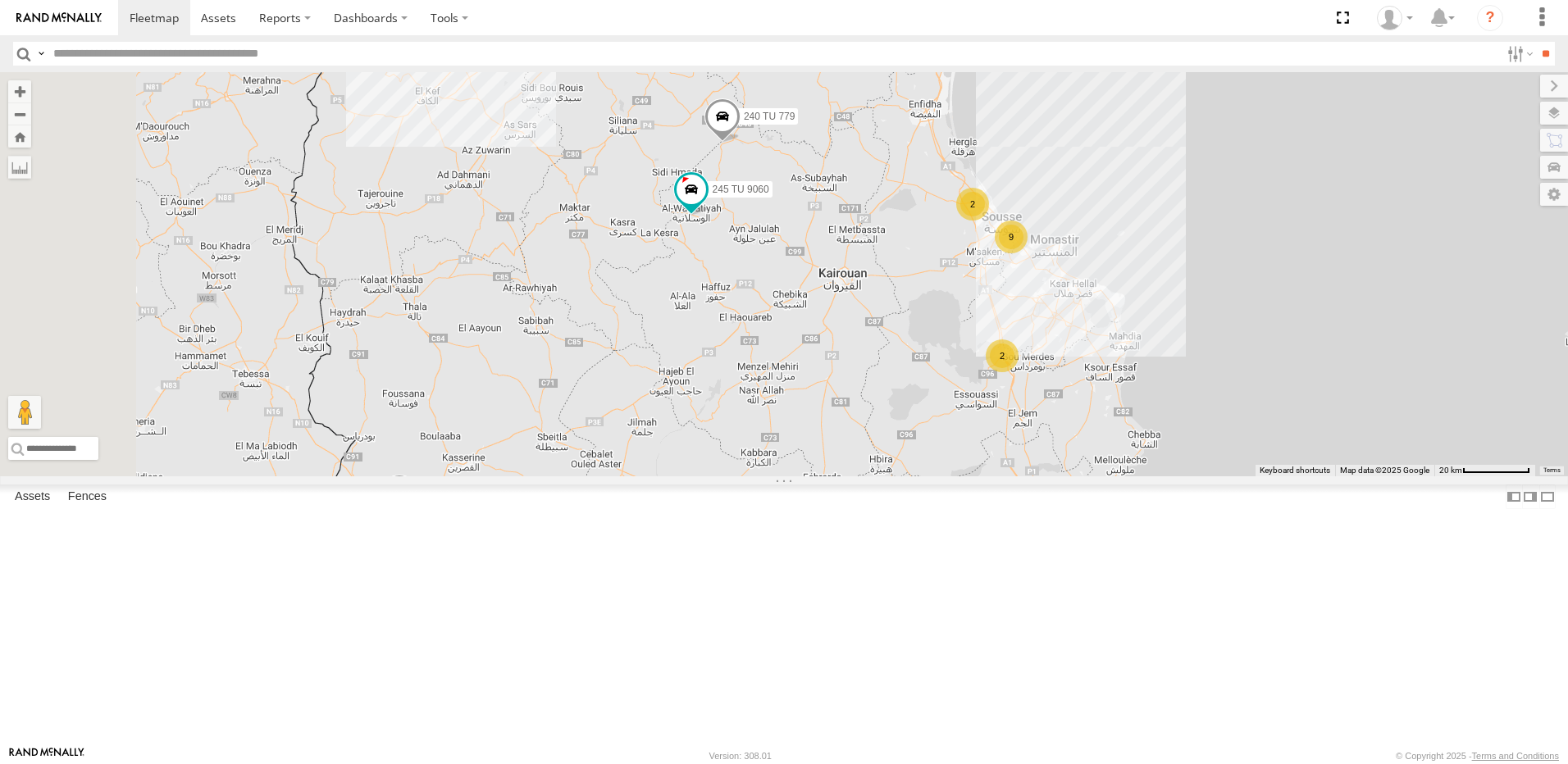
click at [993, 476] on div "245 TU 9060 240 TU 779 245 TU 4330 231 TU 3163 245 TU 4334 245 TU 9063 4 9 3 2 …" at bounding box center [784, 273] width 1568 height 404
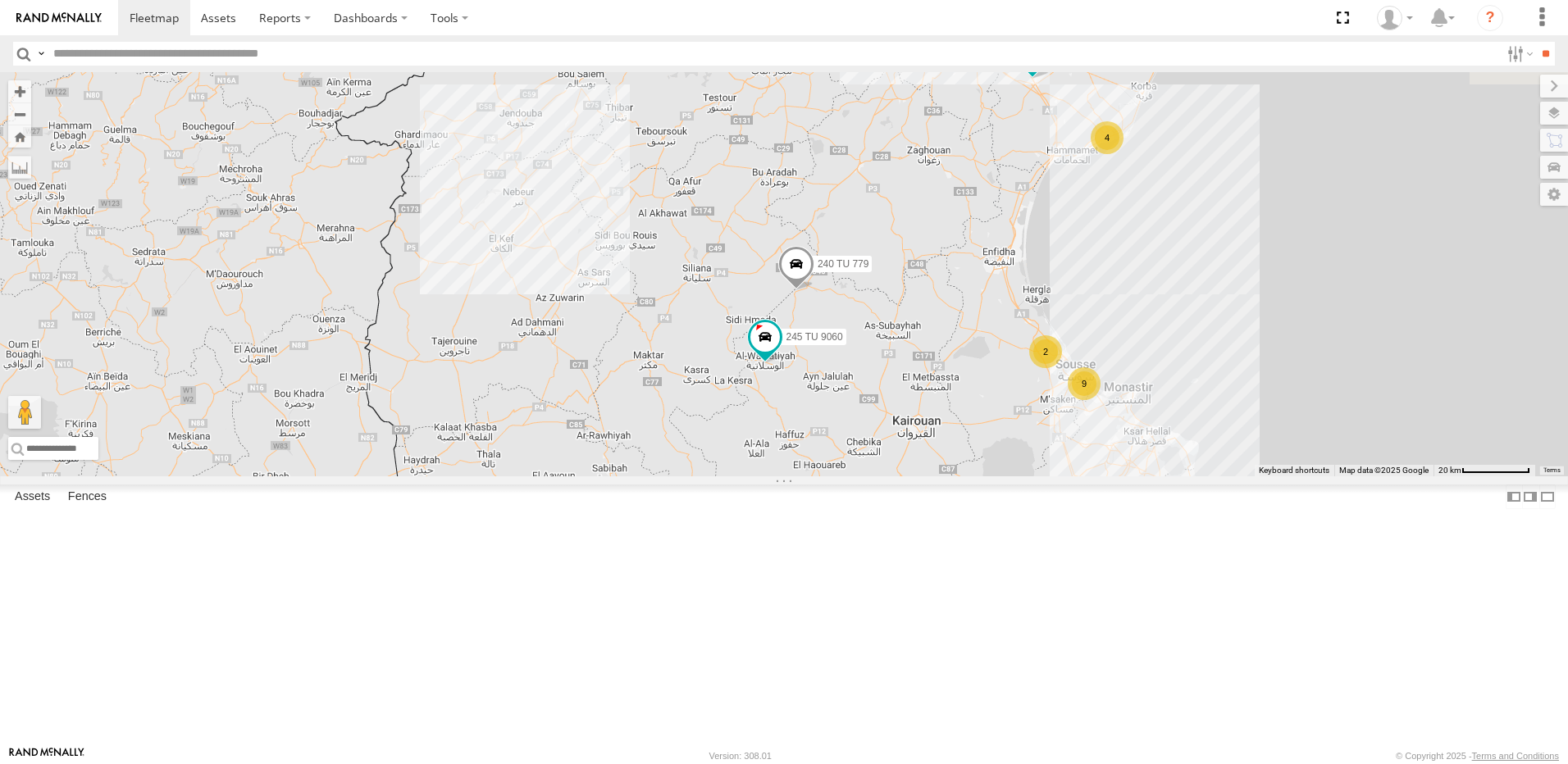
drag, startPoint x: 947, startPoint y: 471, endPoint x: 894, endPoint y: 577, distance: 118.5
click at [894, 476] on div "245 TU 9060 240 TU 779 245 TU 4330 231 TU 3163 245 TU 4334 245 TU 9063 231 TU 3…" at bounding box center [784, 273] width 1568 height 404
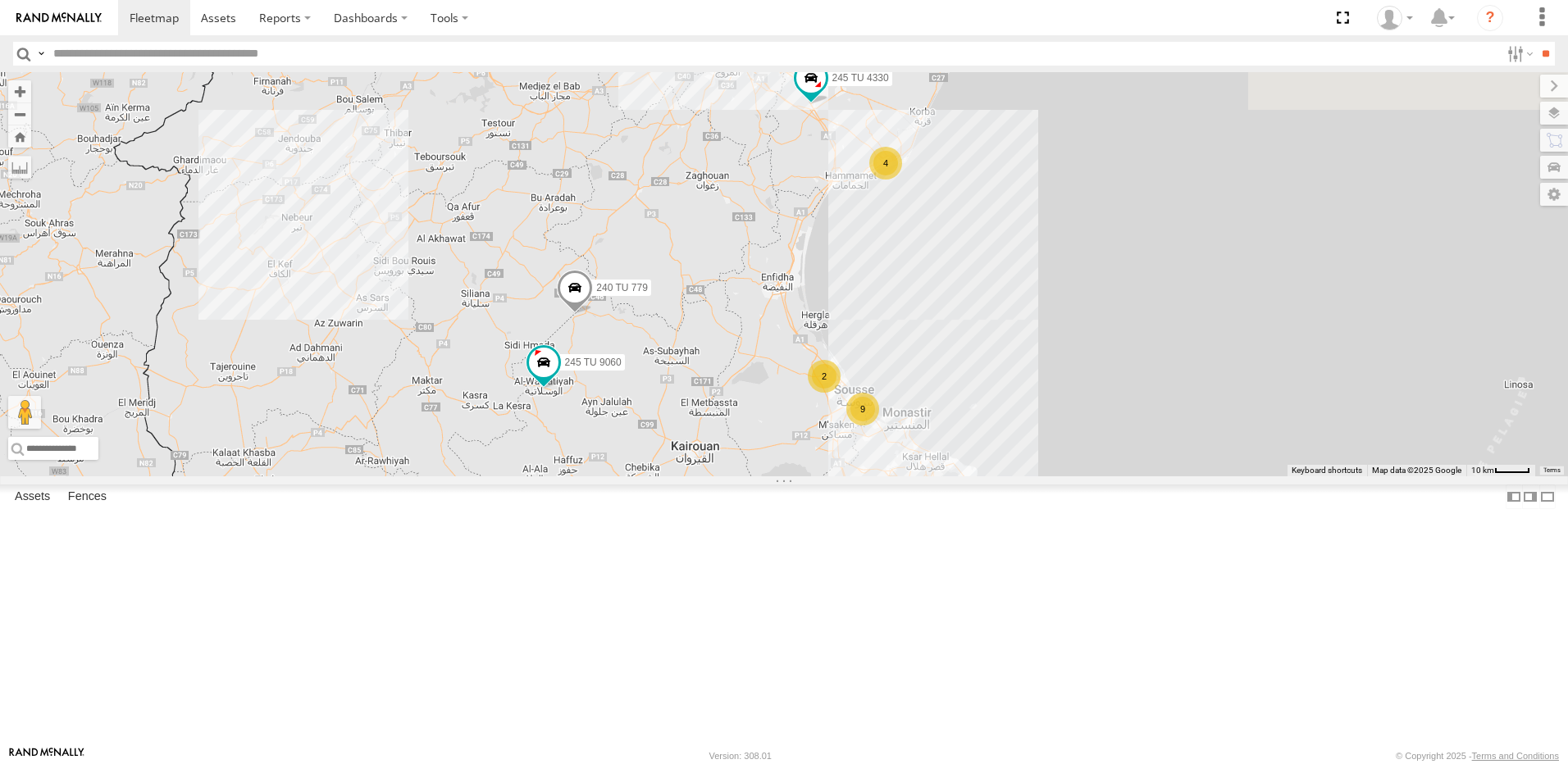
drag, startPoint x: 1037, startPoint y: 246, endPoint x: 795, endPoint y: 275, distance: 243.7
click at [795, 275] on div "245 TU 9060 240 TU 779 245 TU 4330 231 TU 3163 245 TU 4334 245 TU 9063 4 9 3 2 …" at bounding box center [784, 273] width 1568 height 404
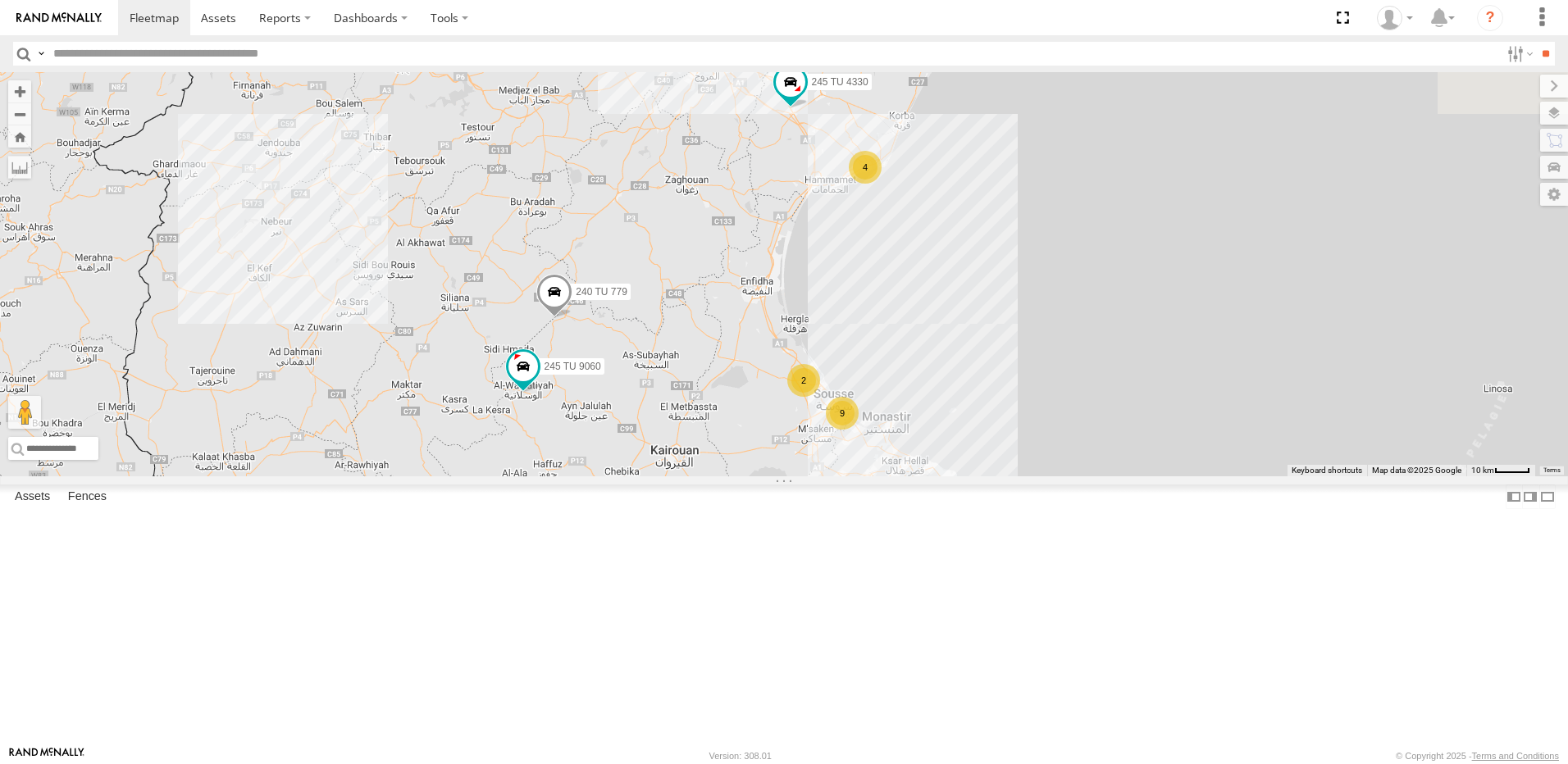
click at [627, 297] on span "240 TU 779" at bounding box center [601, 292] width 51 height 12
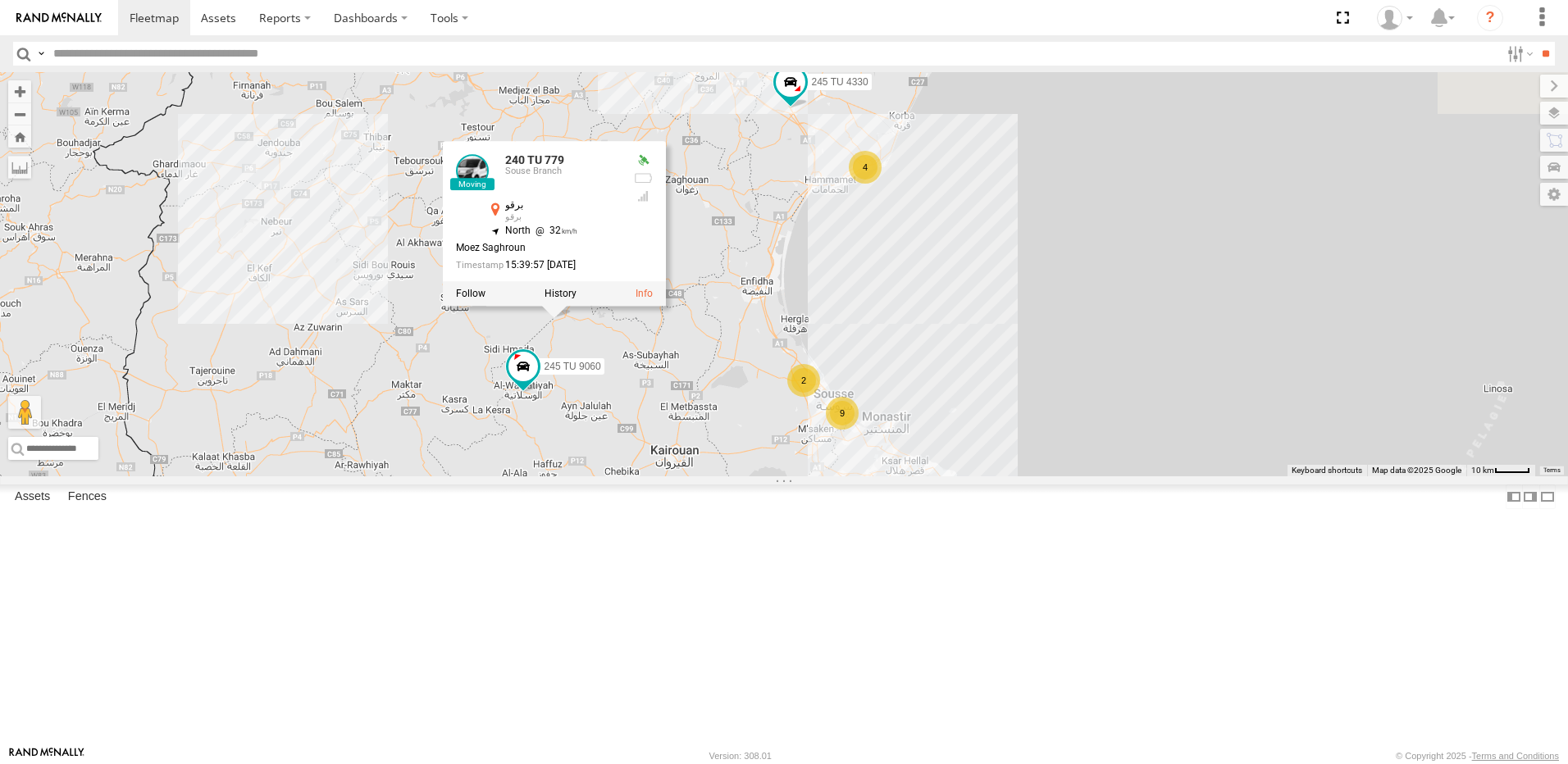
click at [912, 476] on div "245 TU 9060 240 TU 779 245 TU 4330 231 TU 3163 245 TU 4334 245 TU 9063 4 9 3 2 …" at bounding box center [784, 273] width 1568 height 404
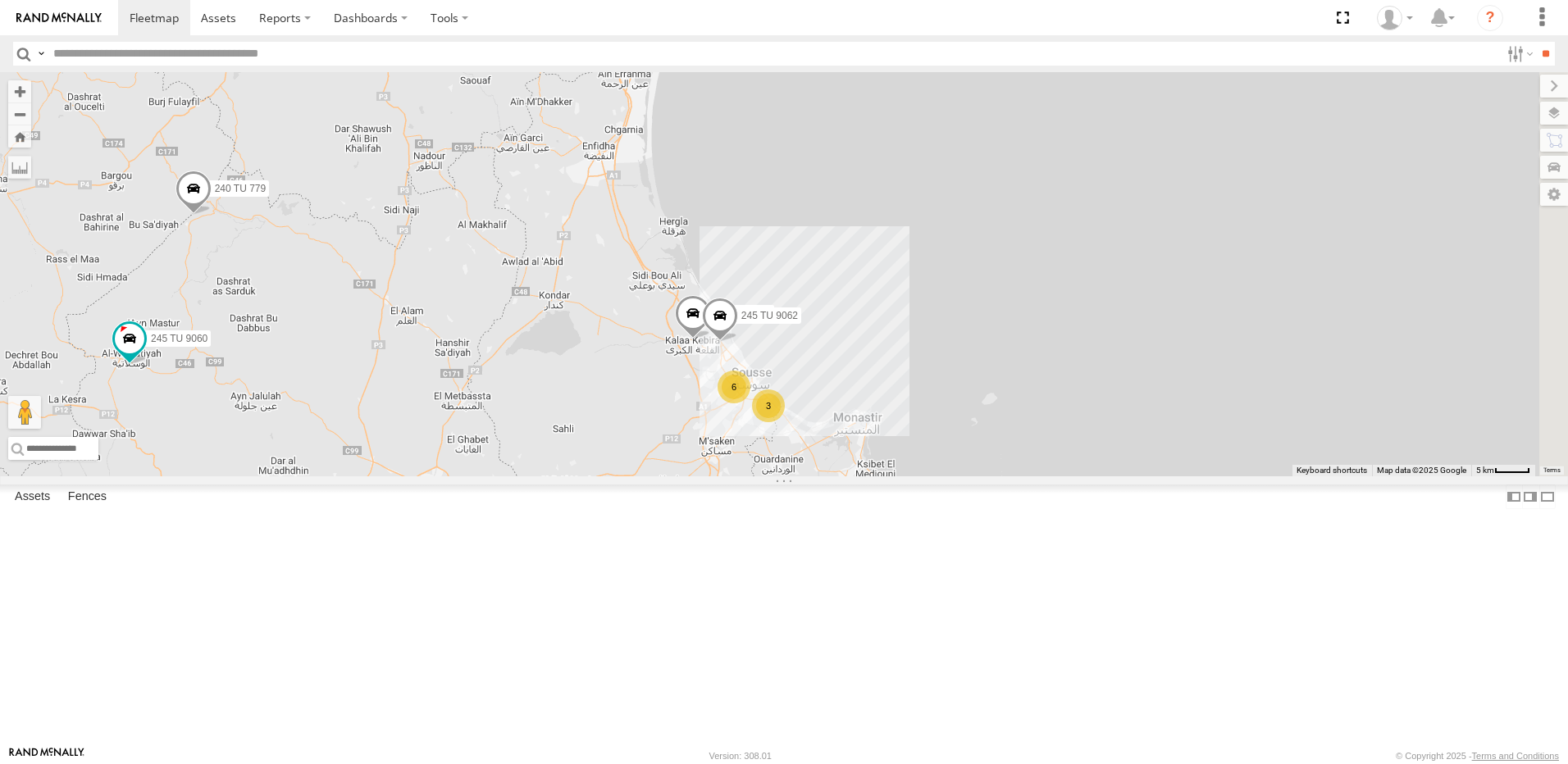
drag, startPoint x: 901, startPoint y: 512, endPoint x: 872, endPoint y: 499, distance: 31.8
click at [870, 476] on div "245 TU 9060 240 TU 779 245 TU 4330 231 TU 3163 245 TU 4334 245 TU 9063 4 3 6 24…" at bounding box center [784, 273] width 1568 height 404
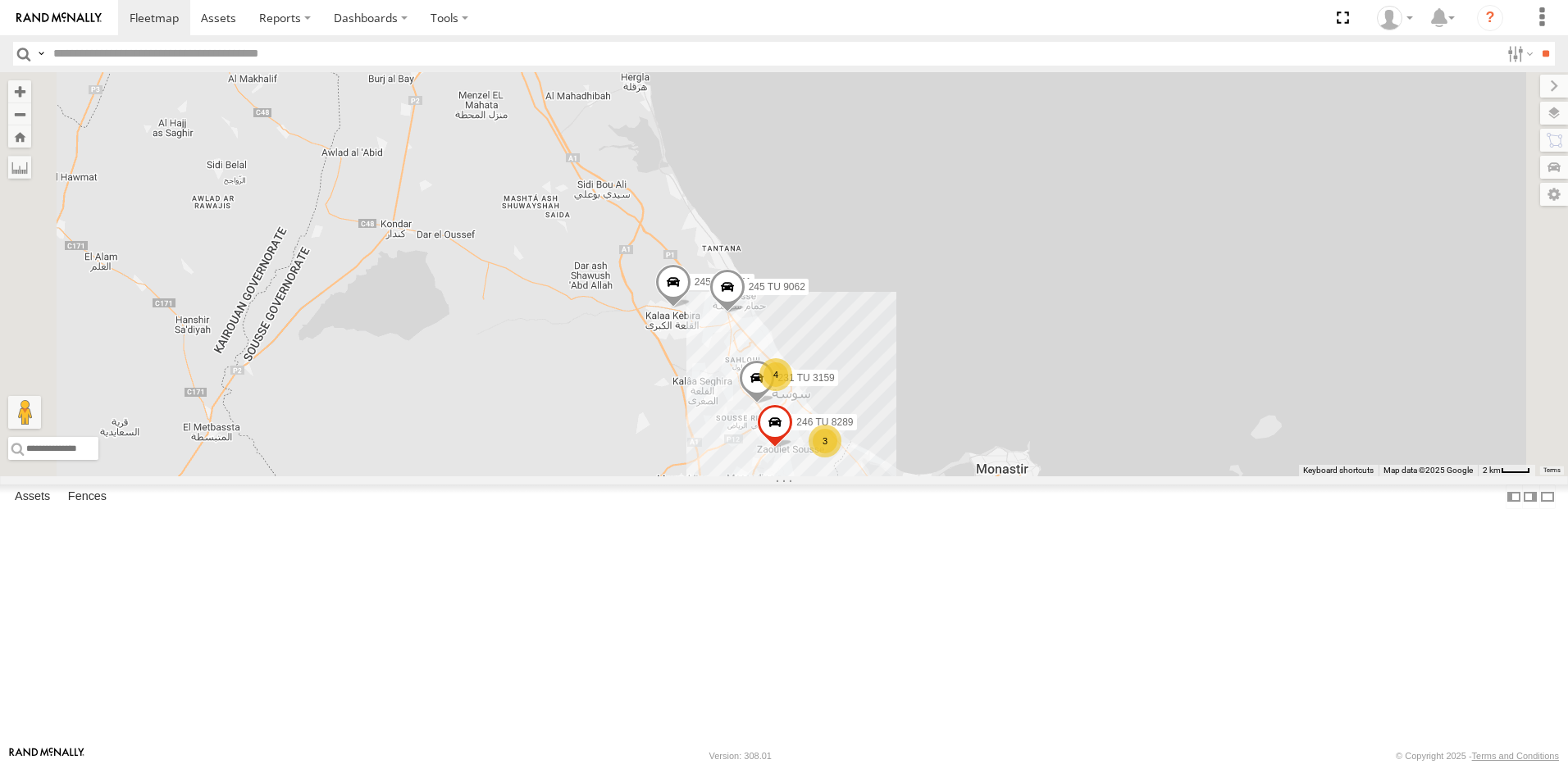
click at [841, 457] on div "3" at bounding box center [824, 440] width 33 height 33
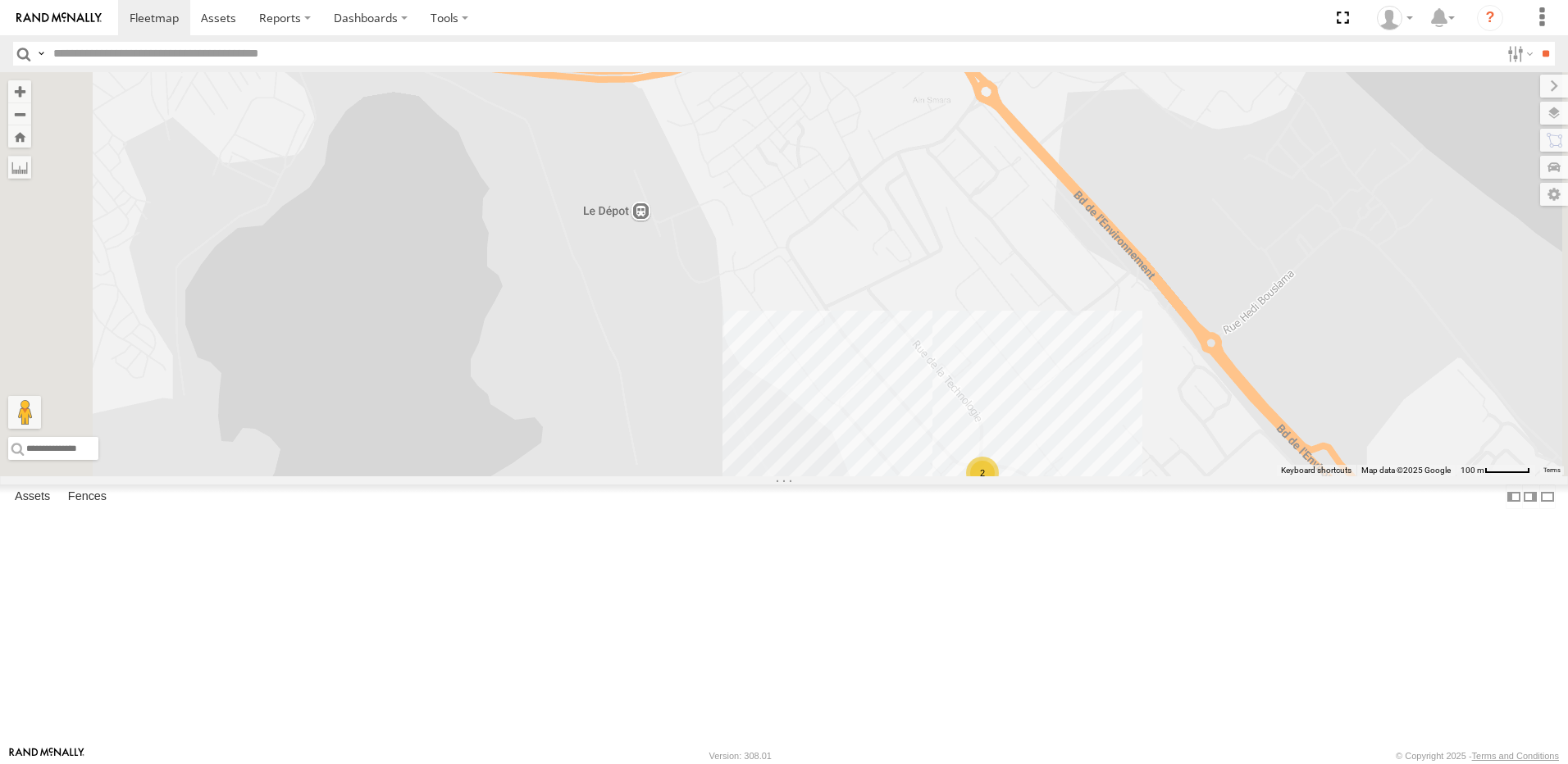
click at [998, 490] on div "2" at bounding box center [981, 472] width 33 height 33
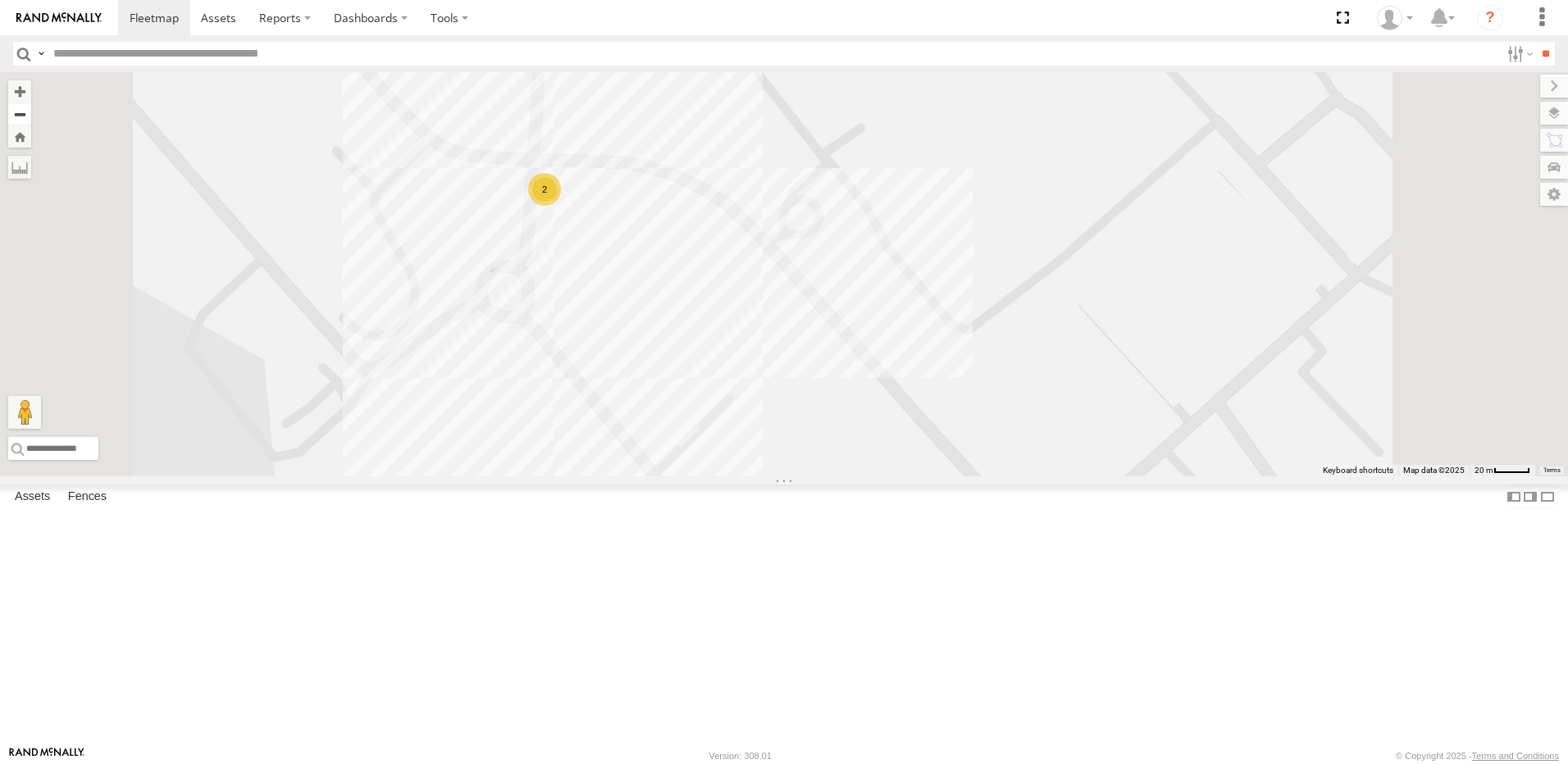
click at [32, 114] on button "Zoom out" at bounding box center [19, 114] width 23 height 23
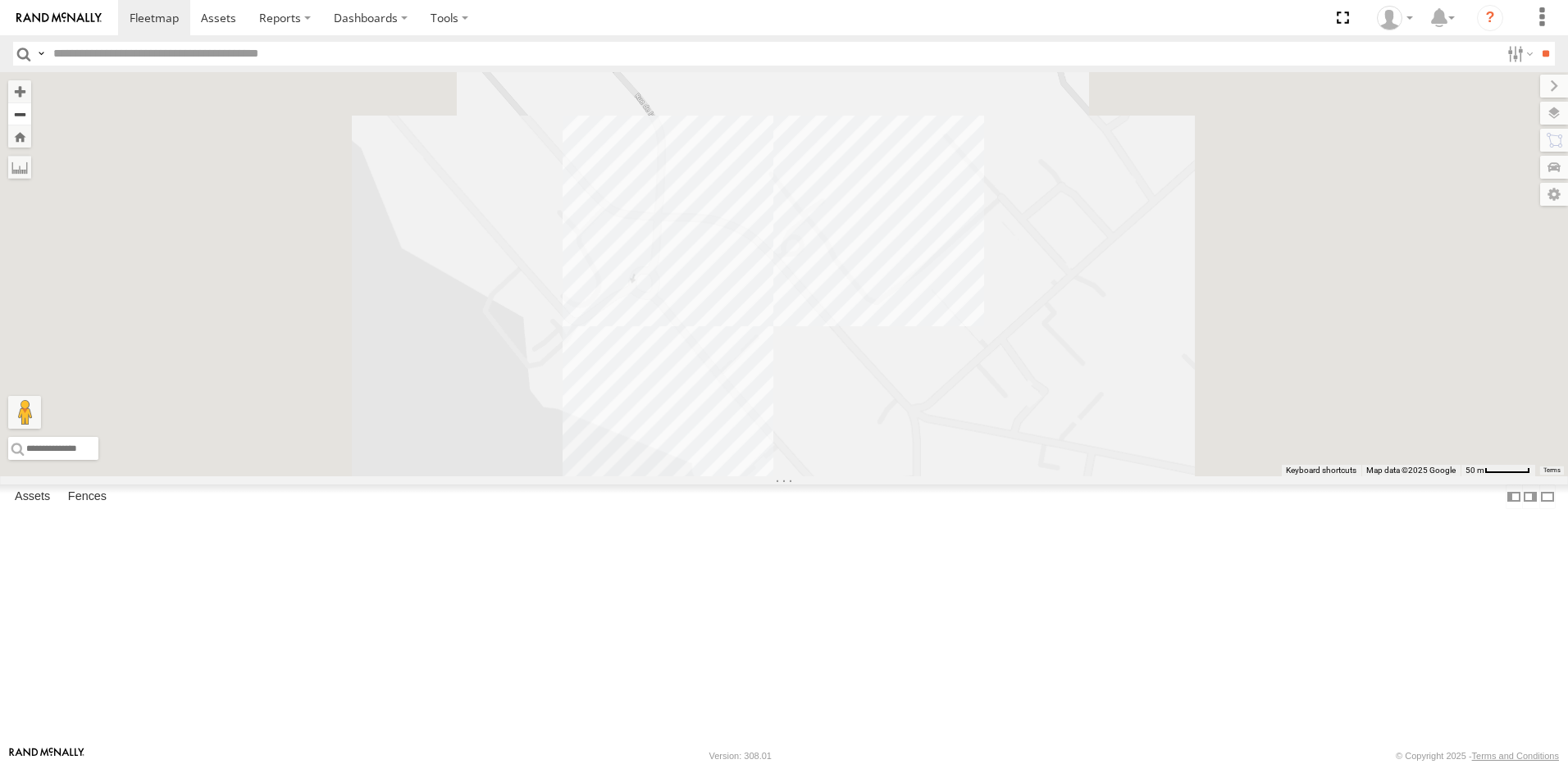
click at [32, 114] on button "Zoom out" at bounding box center [19, 114] width 23 height 23
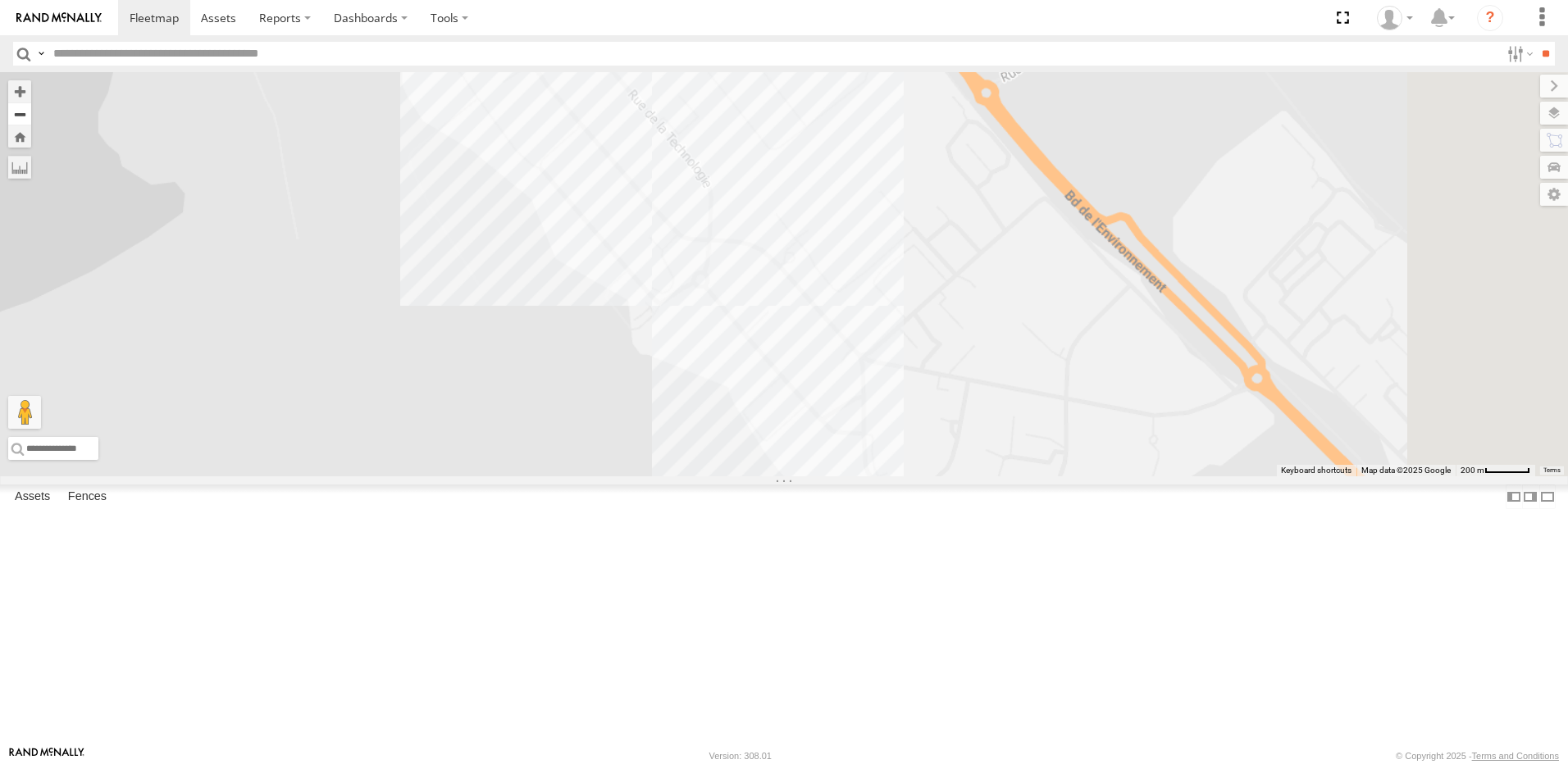
click at [32, 114] on button "Zoom out" at bounding box center [19, 114] width 23 height 23
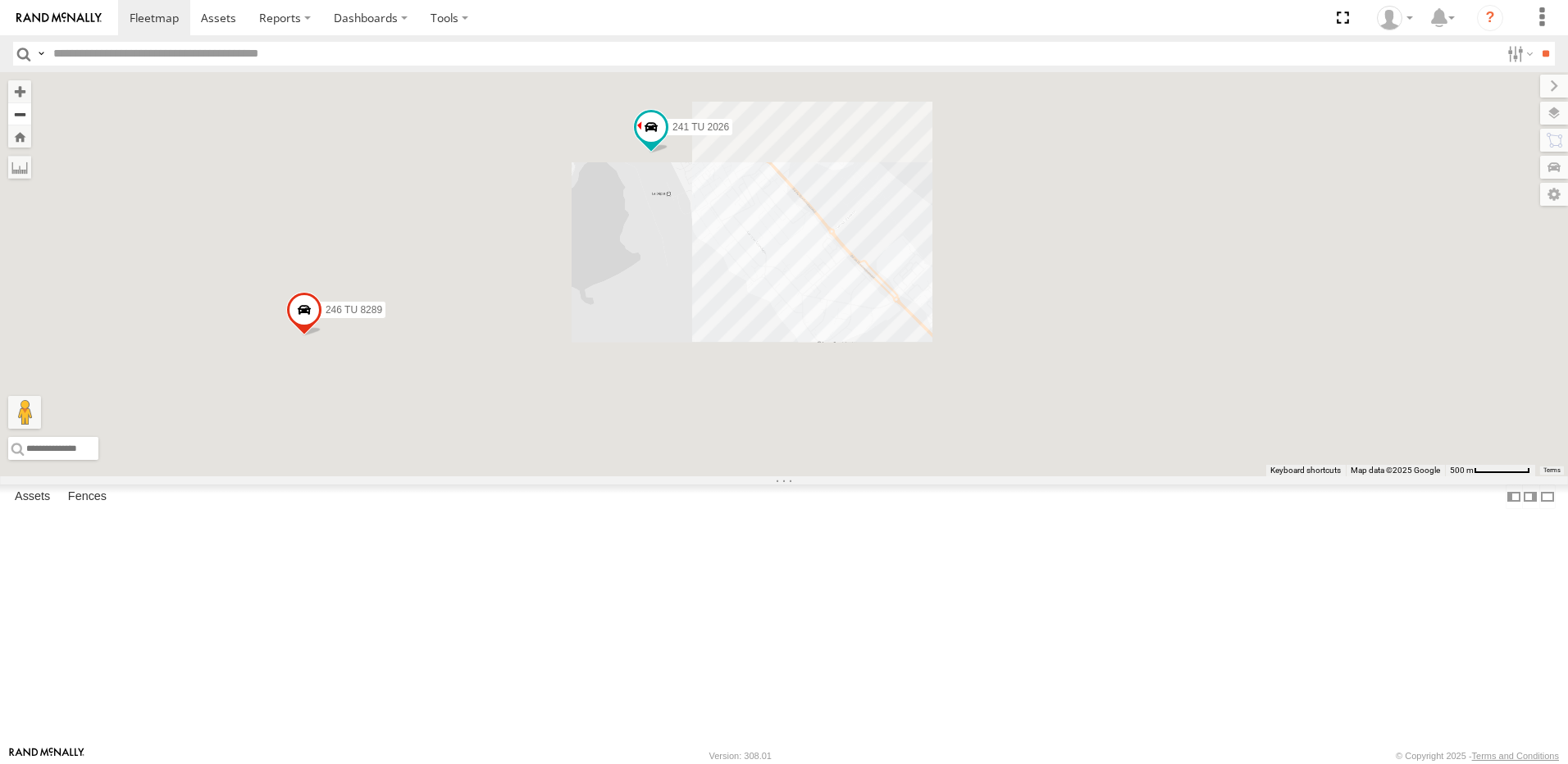
click at [32, 123] on button "Zoom out" at bounding box center [19, 114] width 23 height 23
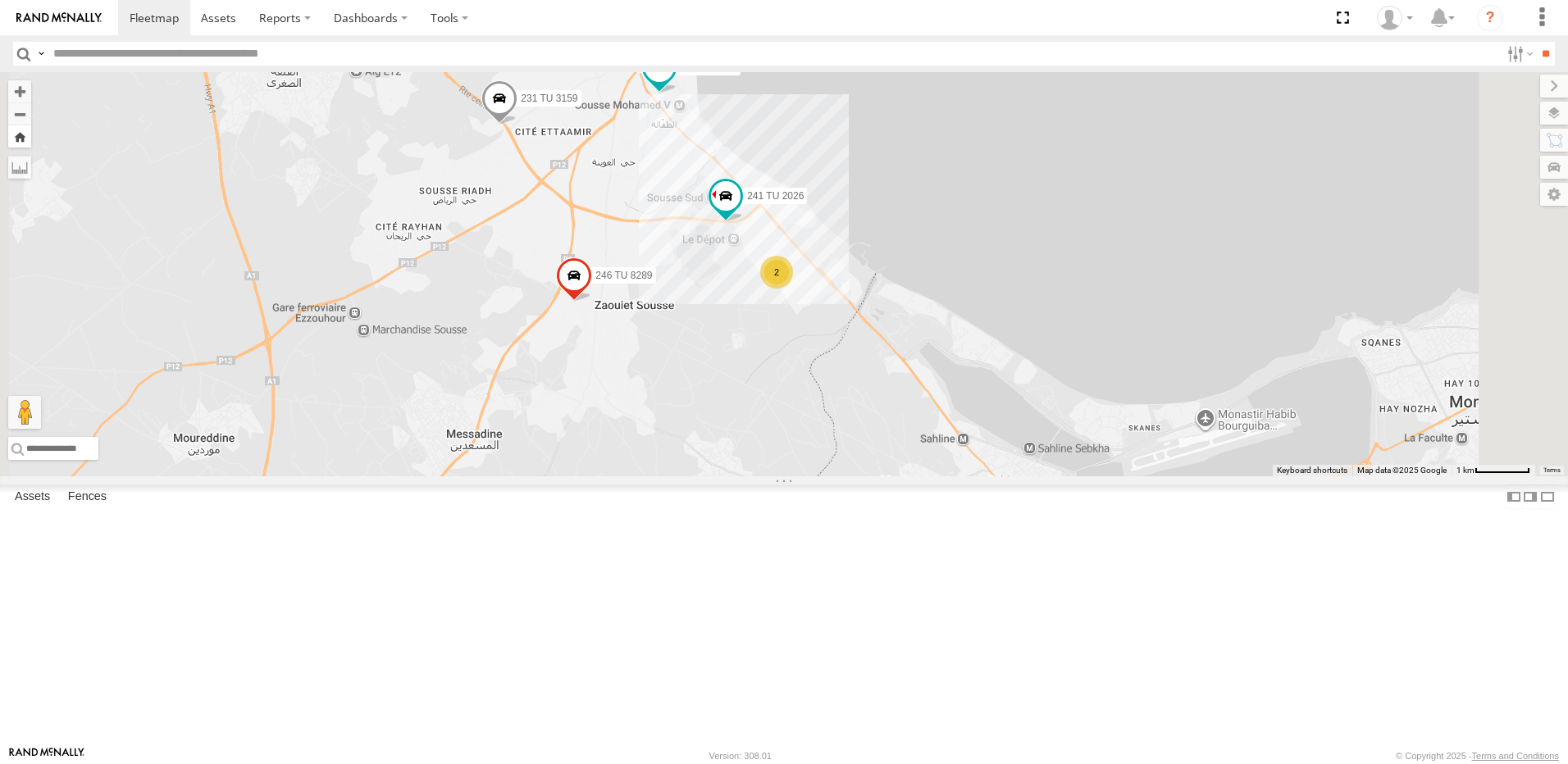
click at [32, 131] on button "Zoom Home" at bounding box center [19, 136] width 23 height 22
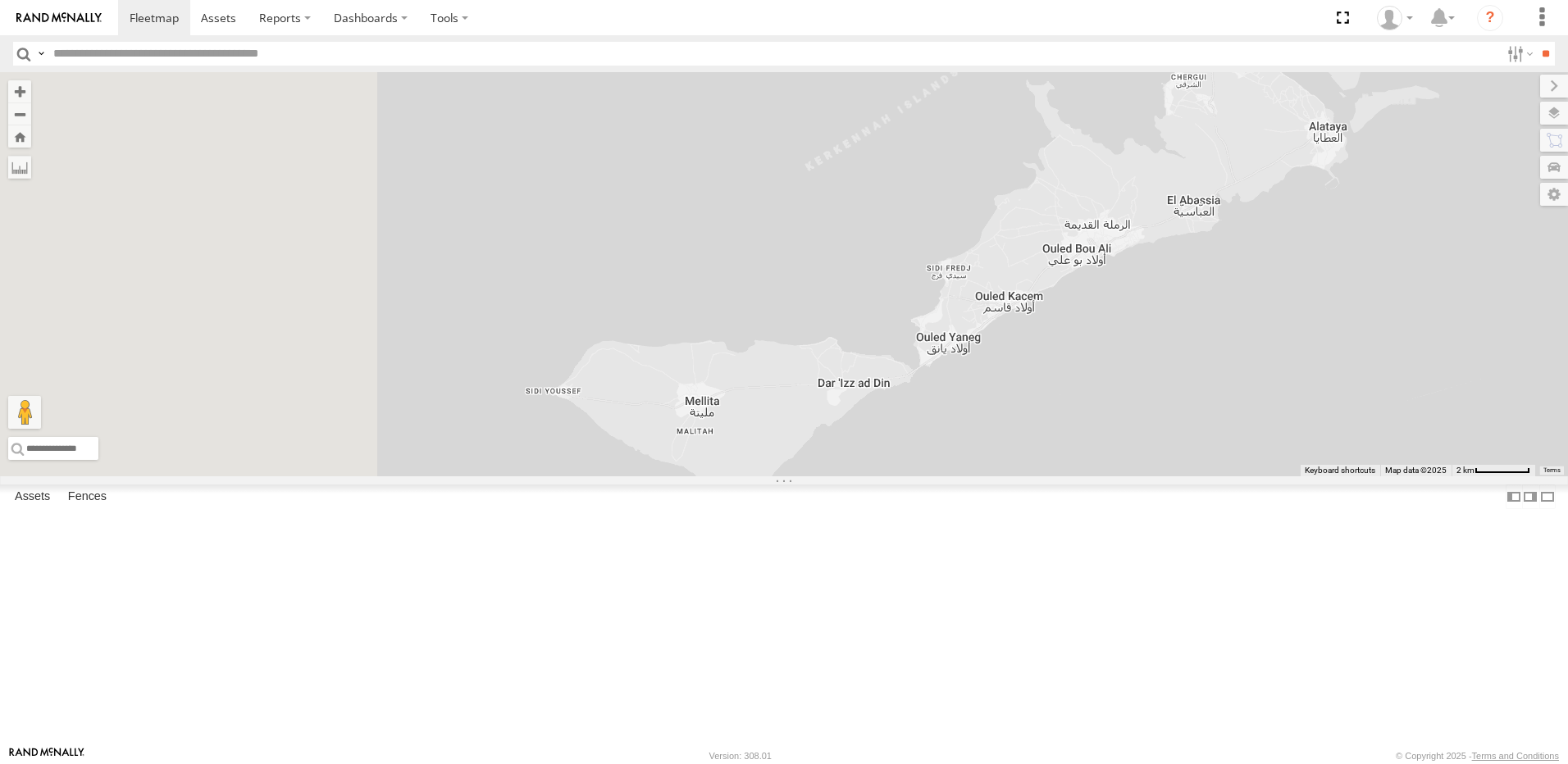
drag, startPoint x: 876, startPoint y: 442, endPoint x: 1205, endPoint y: 404, distance: 331.2
click at [1189, 414] on div "231 TU 3163 246 TU 8286 245 TU 4334 245 TU 9060 240 TU 779 246 TU 8285 246 TU 8…" at bounding box center [784, 273] width 1568 height 404
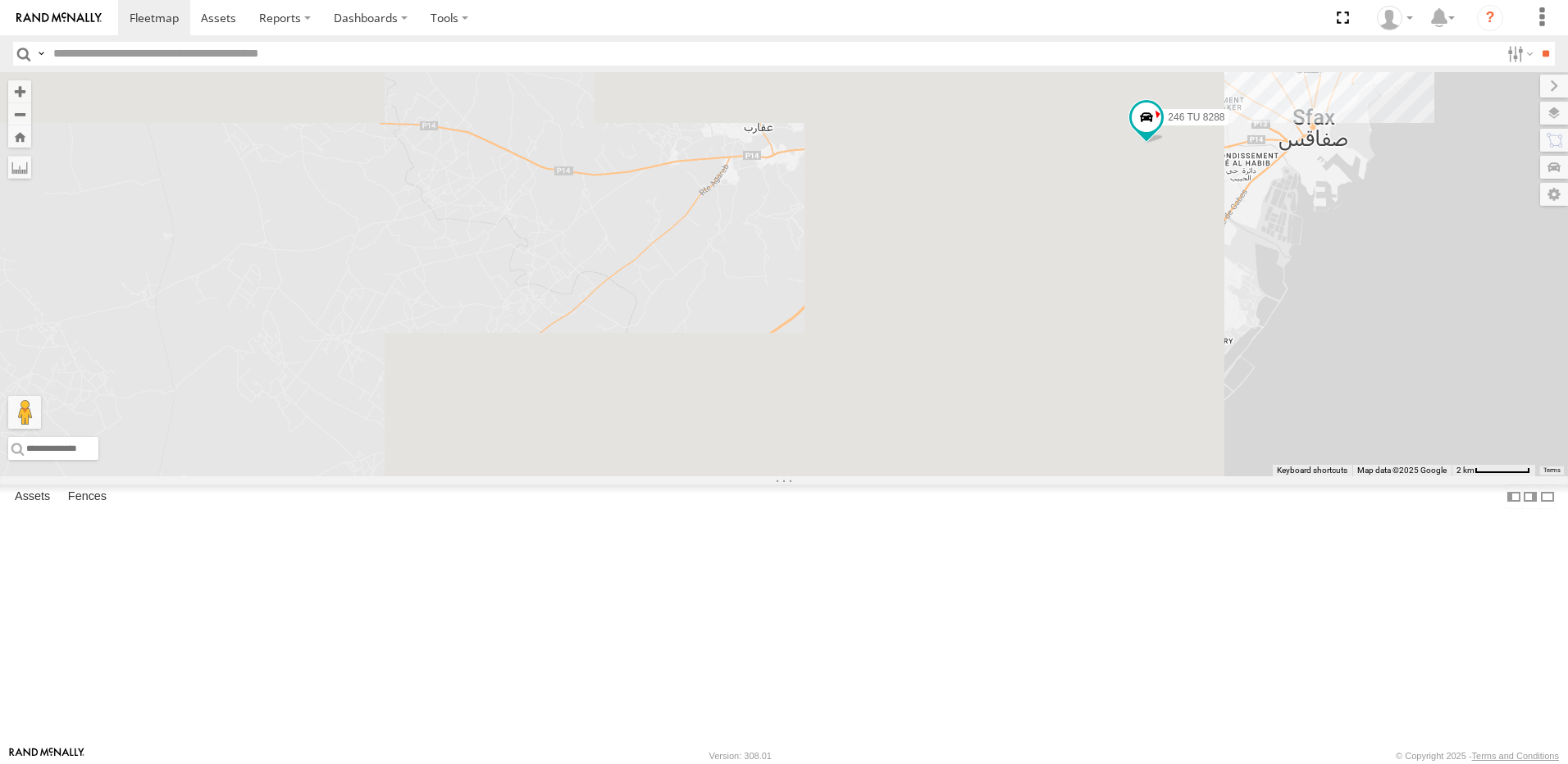
drag, startPoint x: 1181, startPoint y: 342, endPoint x: 808, endPoint y: 481, distance: 398.1
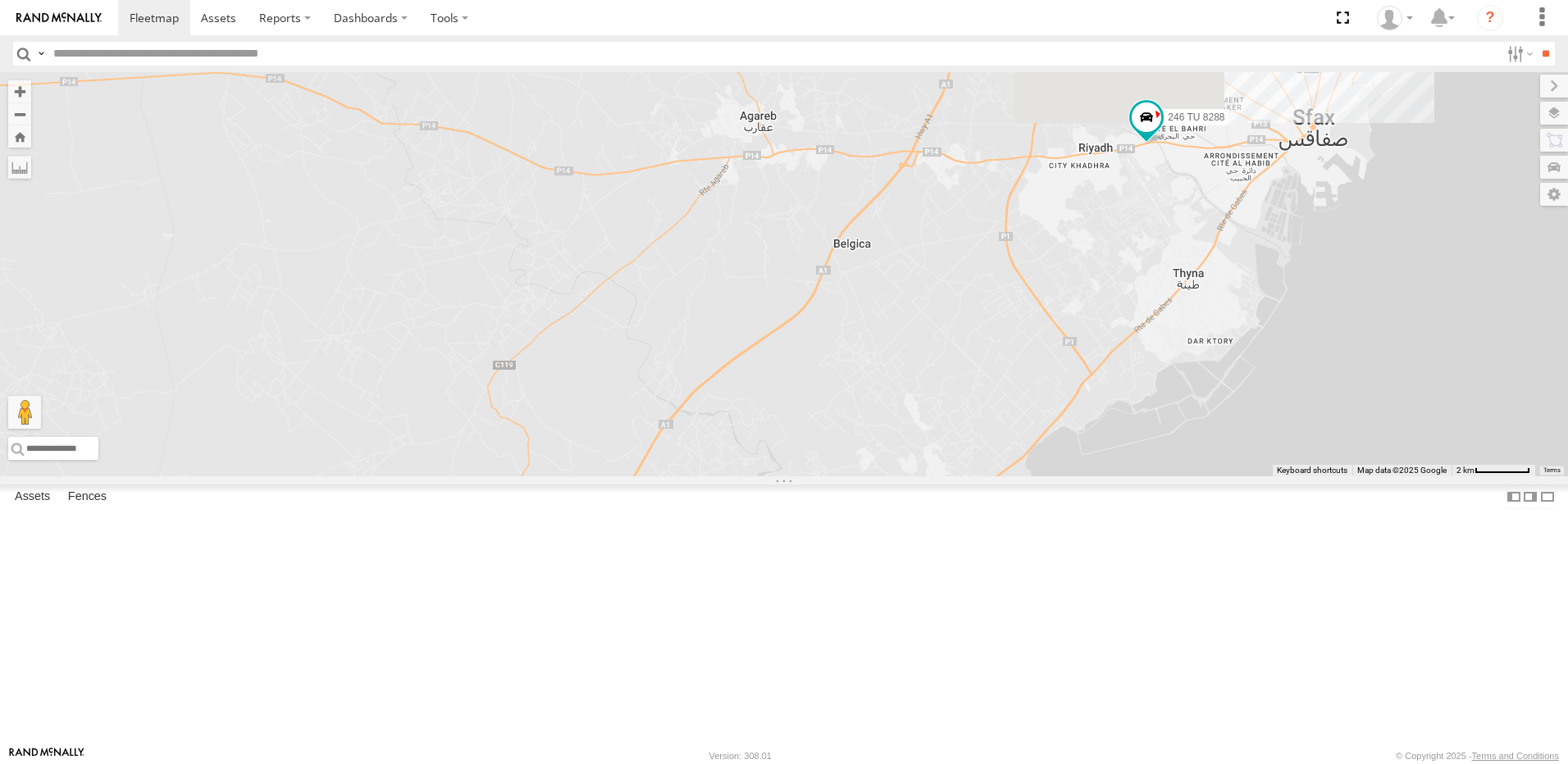
click at [772, 476] on div "231 TU 3163 246 TU 8286 245 TU 4334 245 TU 9060 240 TU 779 246 TU 8285 246 TU 8…" at bounding box center [784, 273] width 1568 height 404
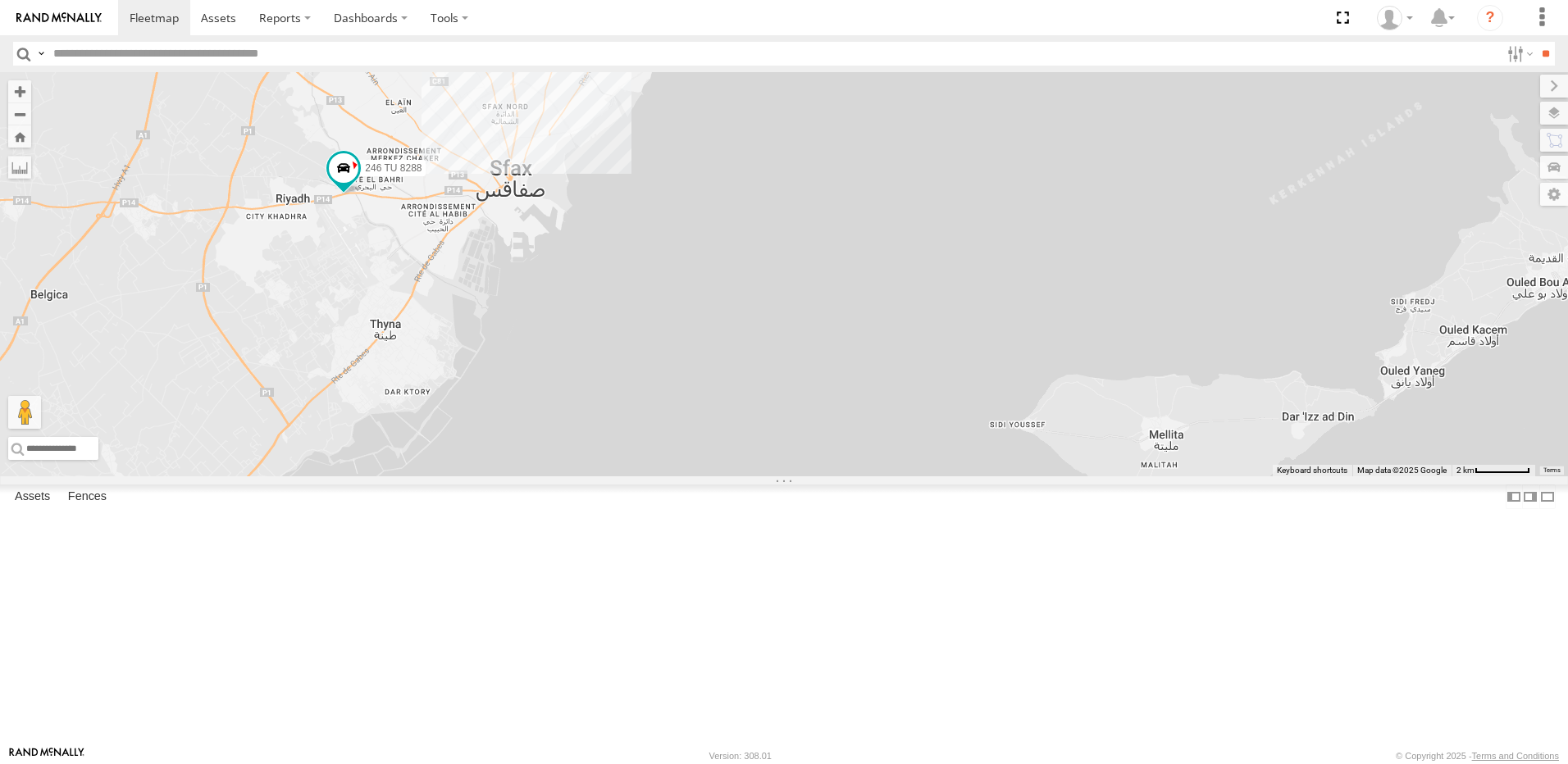
drag, startPoint x: 854, startPoint y: 546, endPoint x: 1187, endPoint y: 395, distance: 365.6
click at [1187, 395] on div "231 TU 3163 246 TU 8286 245 TU 4334 245 TU 9060 240 TU 779 246 TU 8285 246 TU 8…" at bounding box center [784, 273] width 1568 height 404
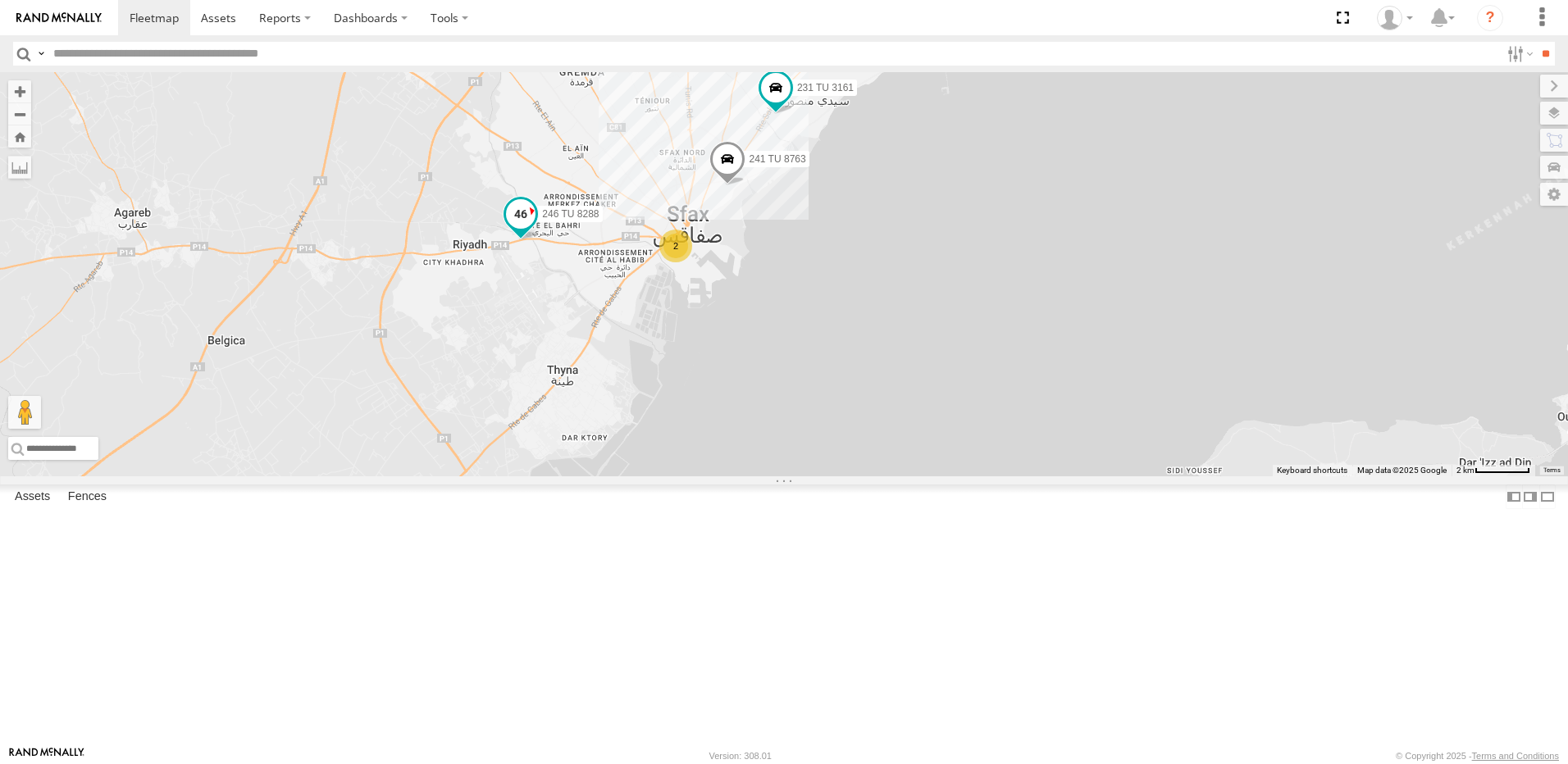
click at [535, 229] on span at bounding box center [520, 214] width 30 height 30
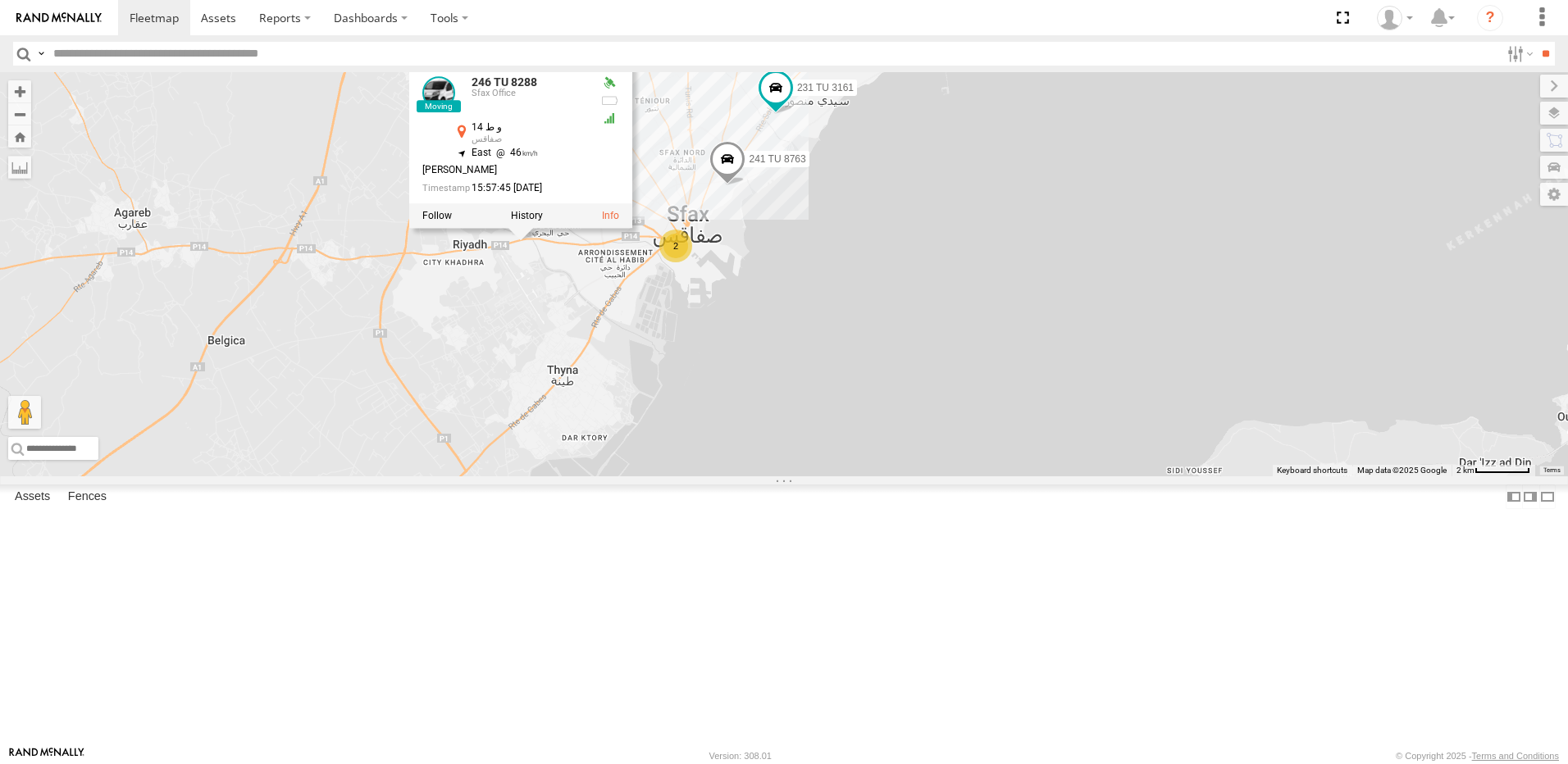
click at [1021, 476] on div "231 TU 3163 246 TU 8286 245 TU 4334 245 TU 9060 240 TU 779 246 TU 8285 246 TU 8…" at bounding box center [784, 273] width 1568 height 404
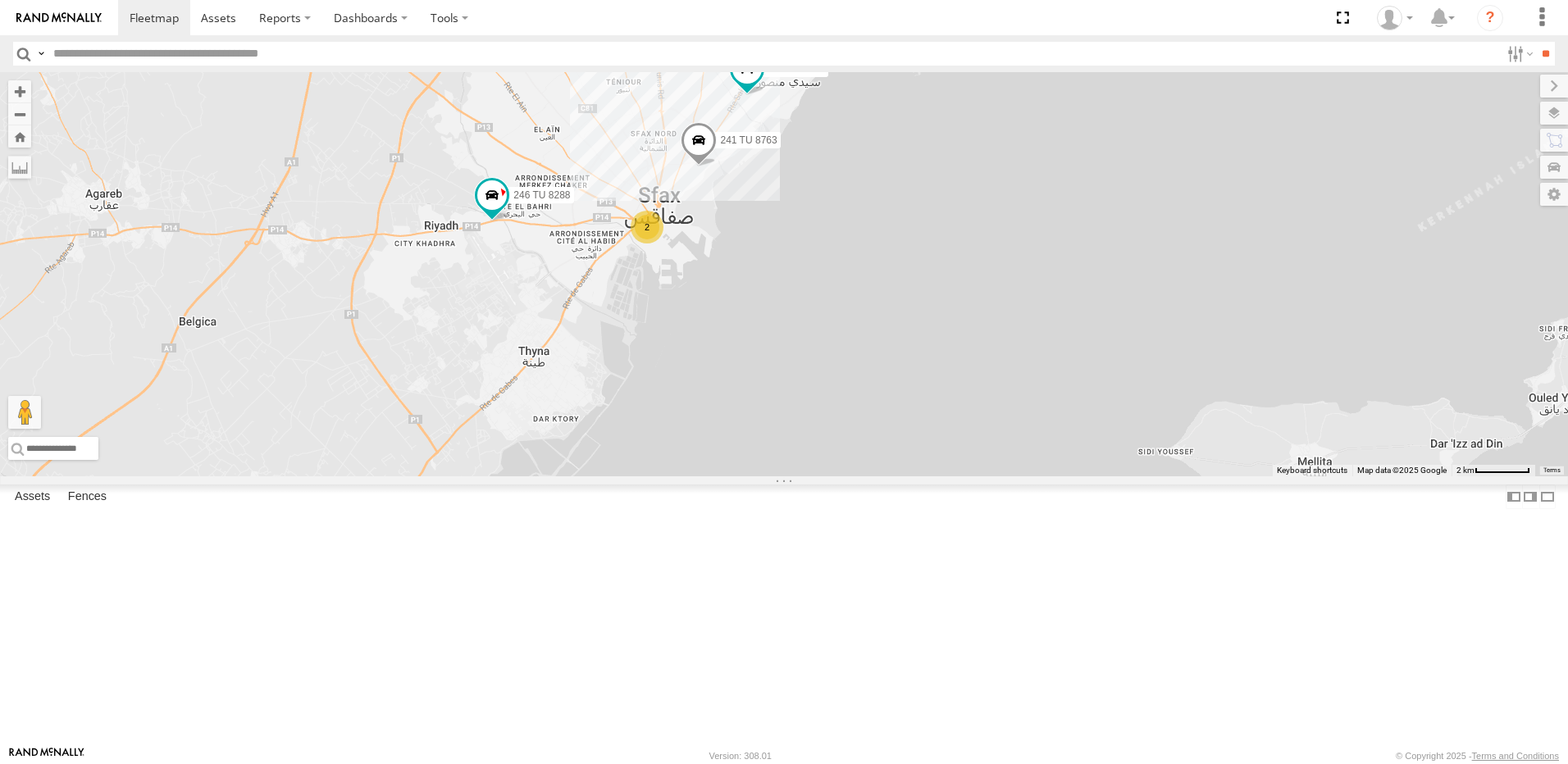
drag, startPoint x: 1075, startPoint y: 495, endPoint x: 1034, endPoint y: 470, distance: 48.0
click at [1041, 475] on div "231 TU 3163 246 TU 8286 245 TU 4334 245 TU 9060 240 TU 779 246 TU 8285 246 TU 8…" at bounding box center [784, 273] width 1568 height 404
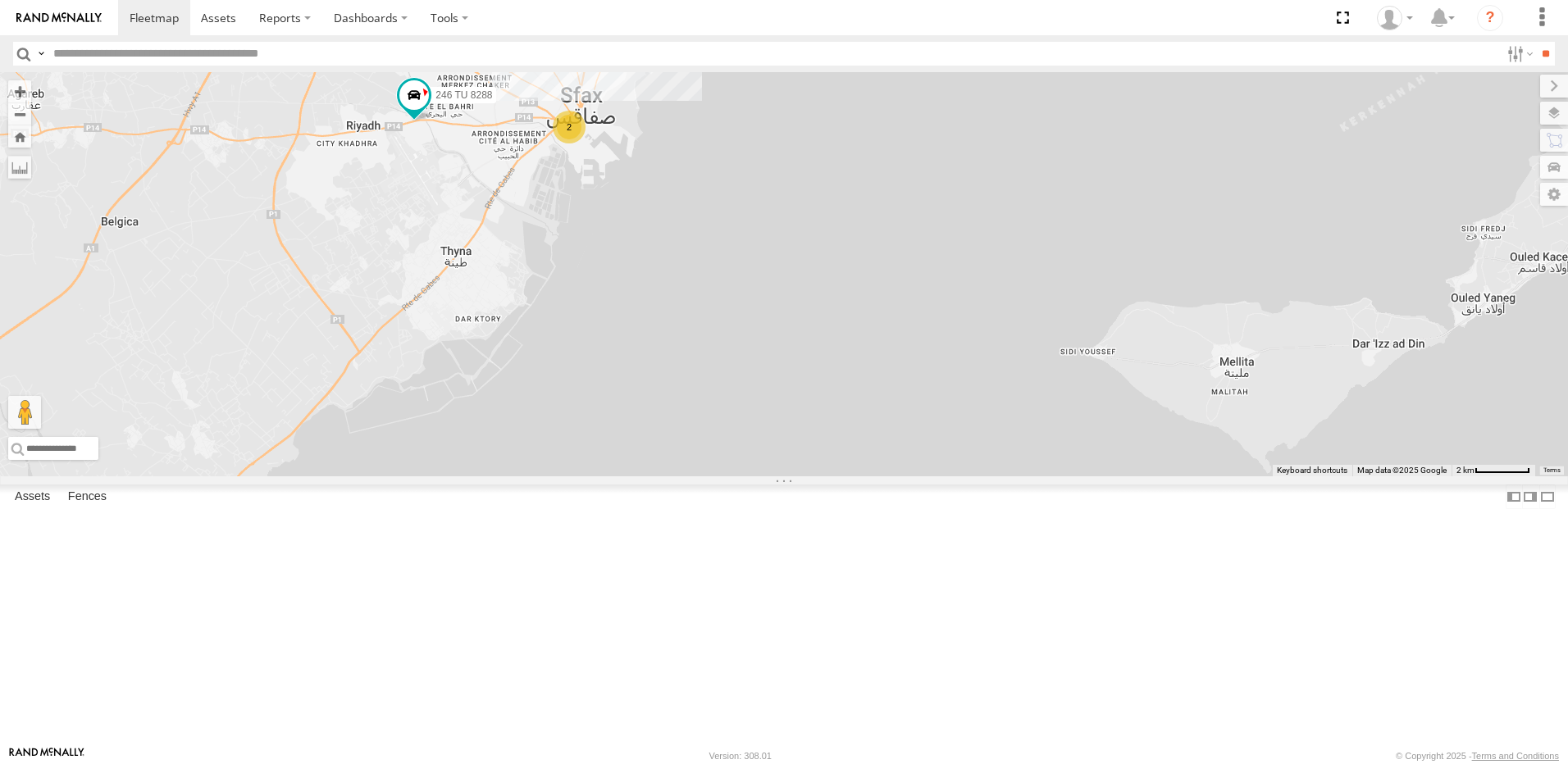
drag, startPoint x: 1099, startPoint y: 504, endPoint x: 969, endPoint y: 476, distance: 133.0
click at [1039, 428] on div "231 TU 3163 246 TU 8286 245 TU 4334 245 TU 9060 240 TU 779 246 TU 8285 246 TU 8…" at bounding box center [784, 273] width 1568 height 404
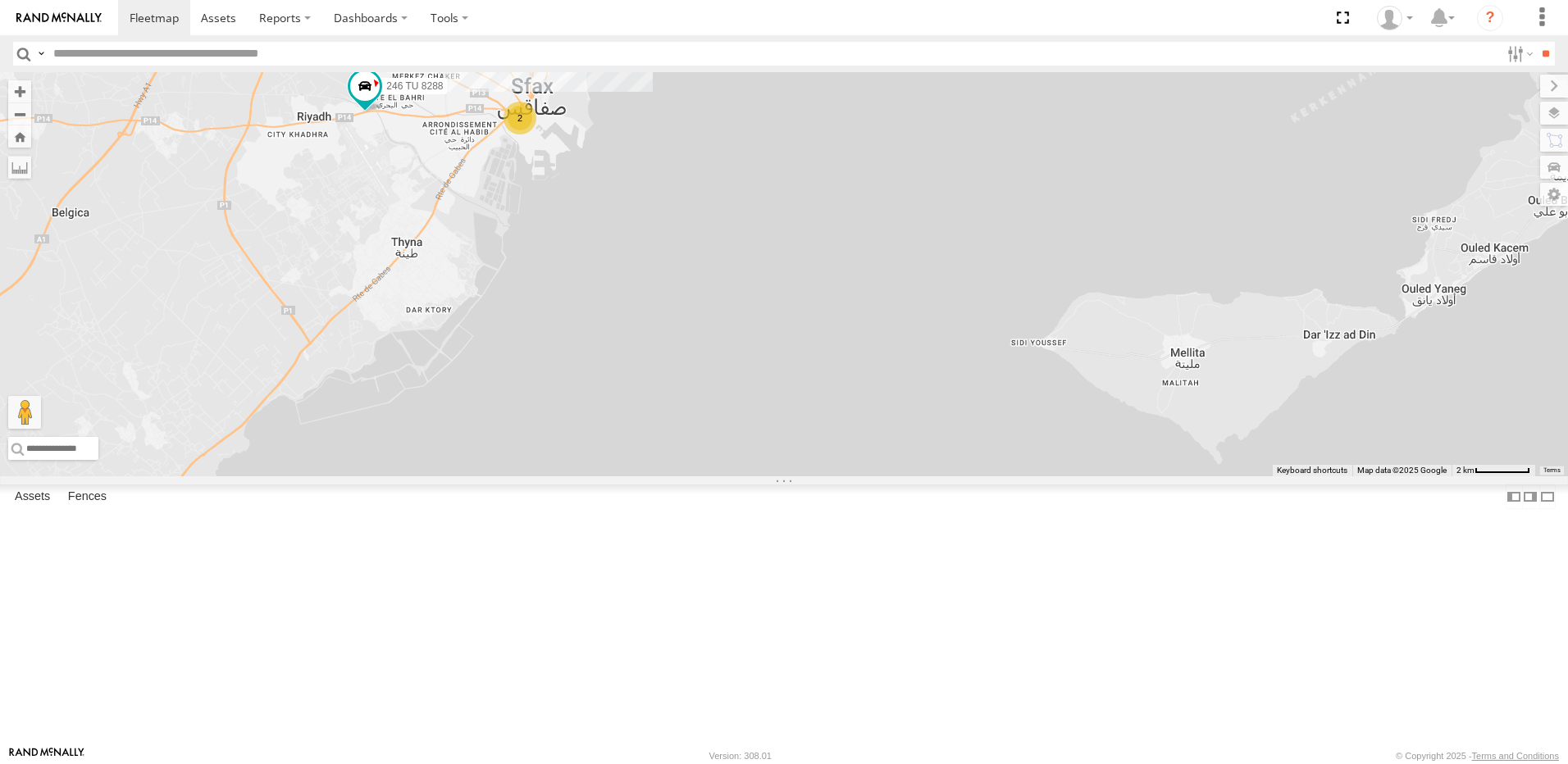
drag, startPoint x: 1105, startPoint y: 517, endPoint x: 1094, endPoint y: 501, distance: 19.4
click at [1100, 476] on div "231 TU 3163 246 TU 8286 245 TU 4334 245 TU 9060 240 TU 779 246 TU 8285 246 TU 8…" at bounding box center [784, 273] width 1568 height 404
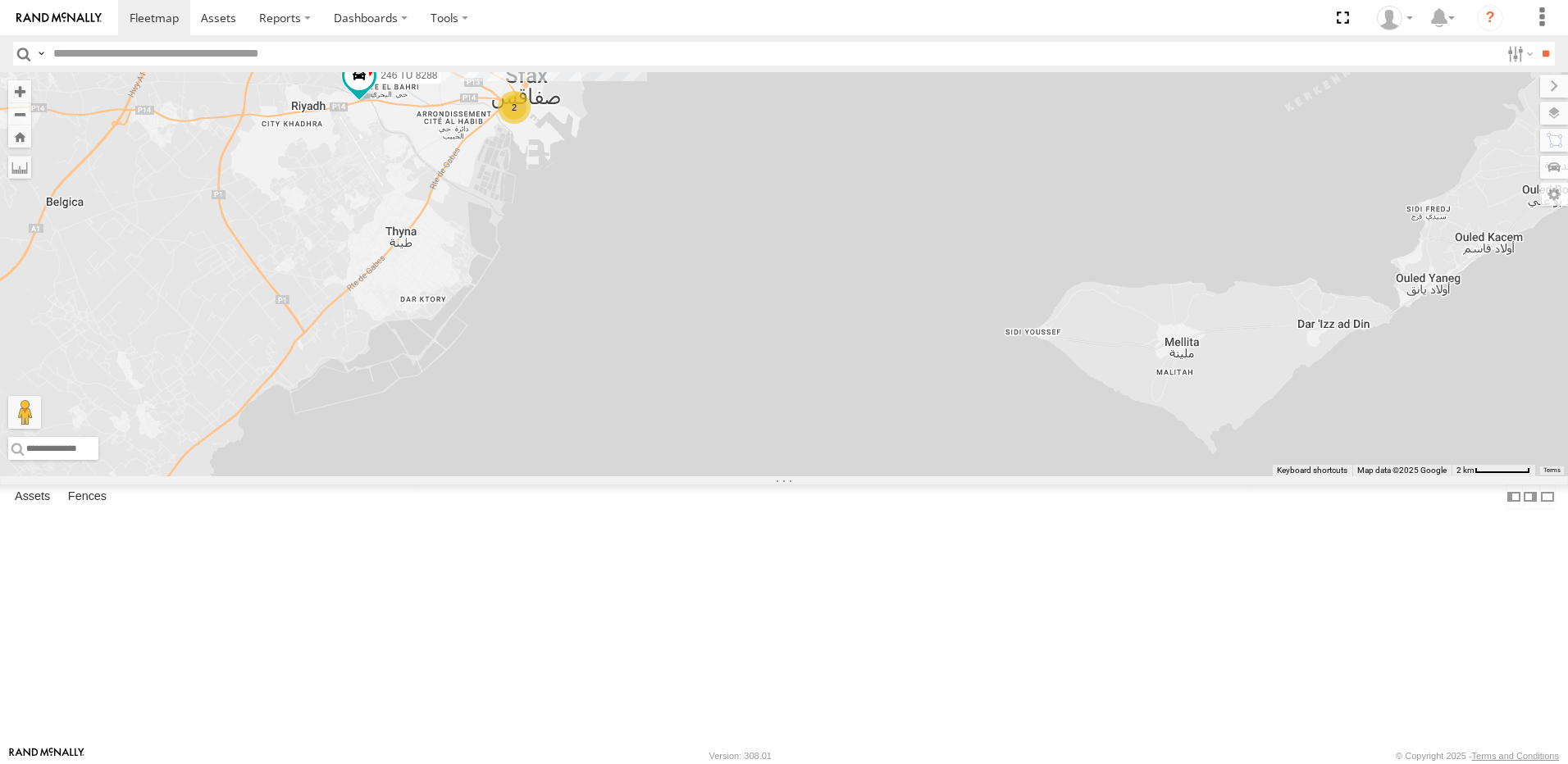
drag, startPoint x: 987, startPoint y: 441, endPoint x: 997, endPoint y: 450, distance: 13.5
click at [997, 450] on div "231 TU 3163 246 TU 8286 245 TU 4334 245 TU 9060 240 TU 779 246 TU 8285 246 TU 8…" at bounding box center [784, 273] width 1568 height 404
